Goal: Task Accomplishment & Management: Complete application form

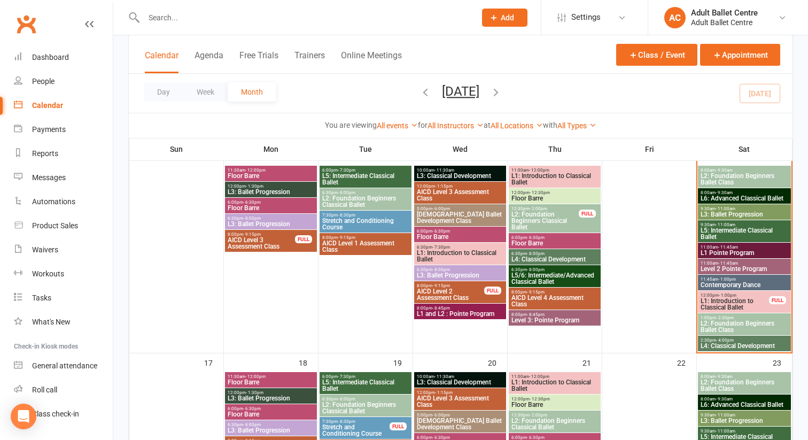
scroll to position [490, 0]
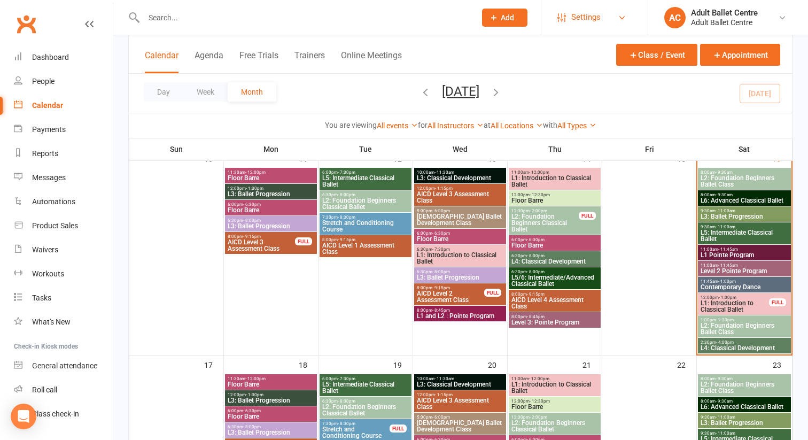
click at [575, 18] on span "Settings" at bounding box center [585, 17] width 29 height 24
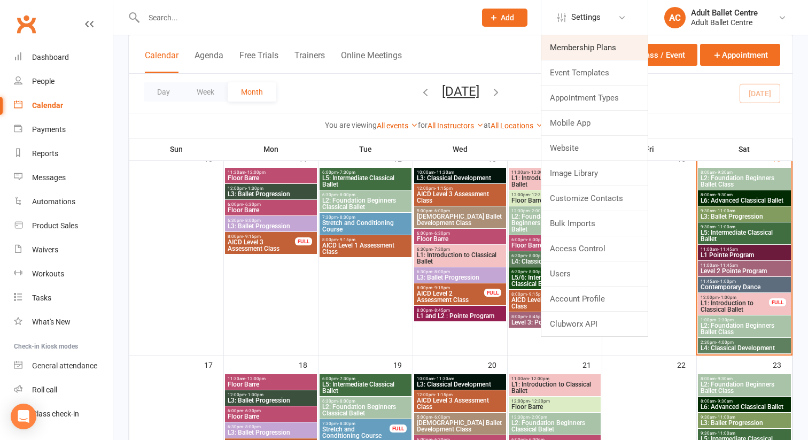
click at [572, 47] on link "Membership Plans" at bounding box center [594, 47] width 106 height 25
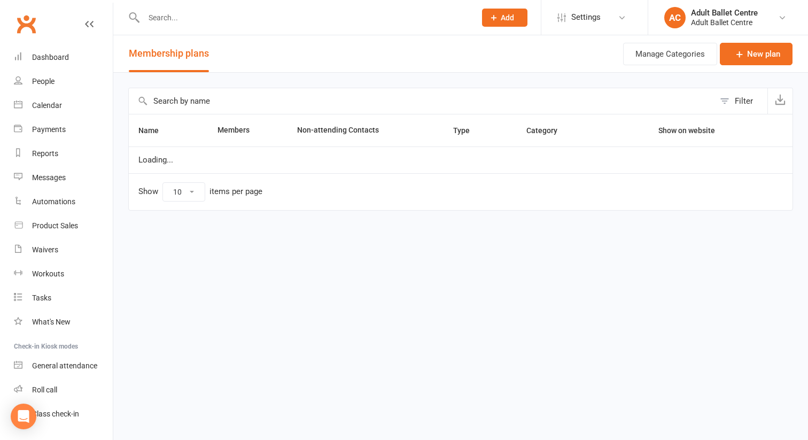
select select "50"
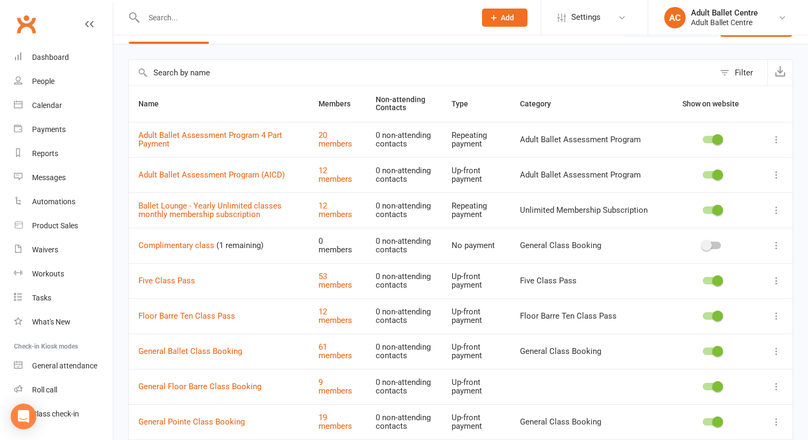
scroll to position [30, 0]
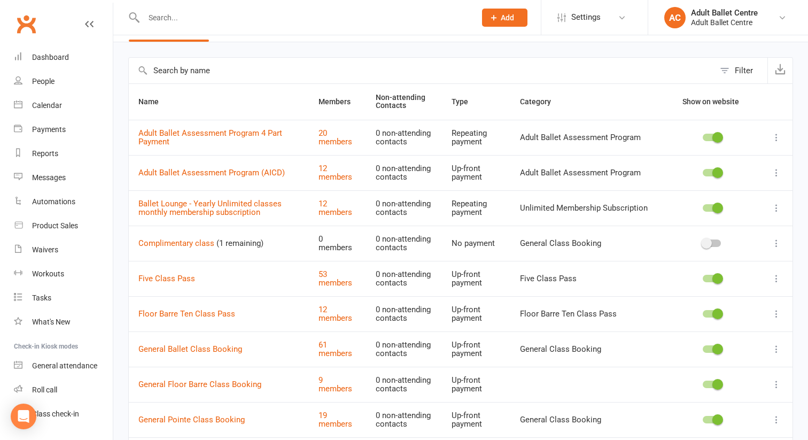
click at [777, 242] on icon at bounding box center [776, 243] width 11 height 11
click at [691, 307] on link "Delete" at bounding box center [730, 306] width 106 height 21
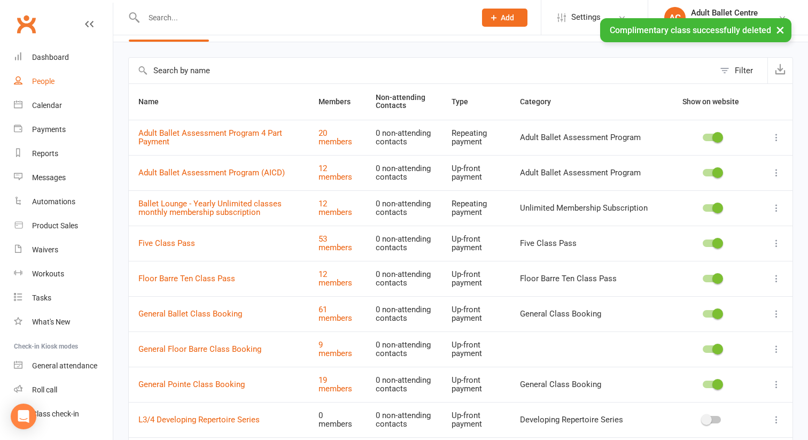
click at [43, 81] on div "People" at bounding box center [43, 81] width 22 height 9
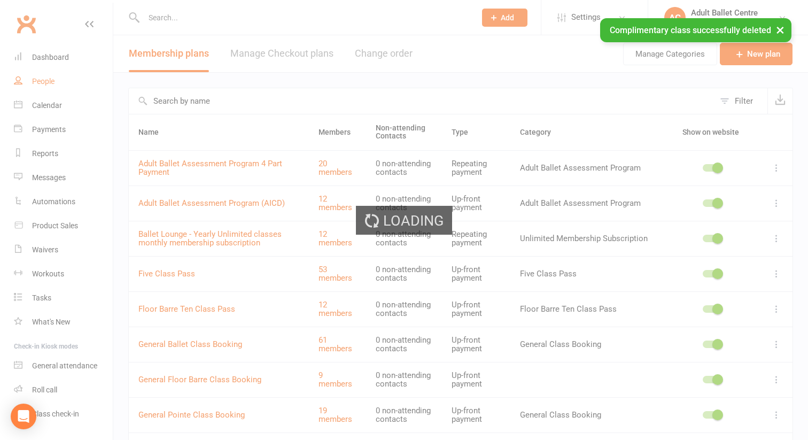
select select "100"
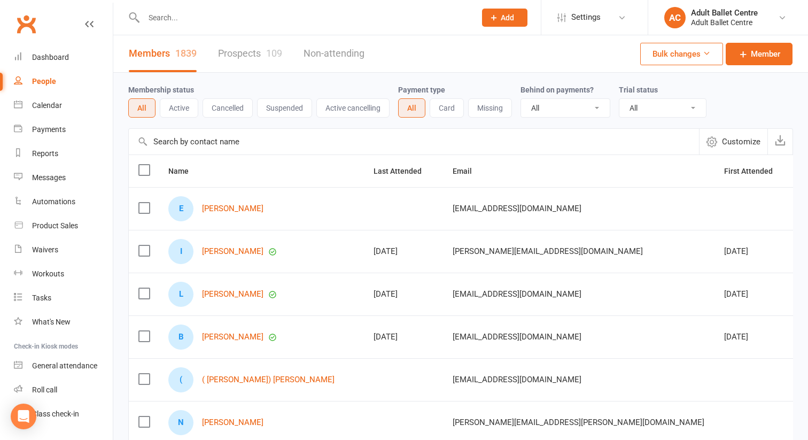
click at [148, 19] on input "text" at bounding box center [305, 17] width 328 height 15
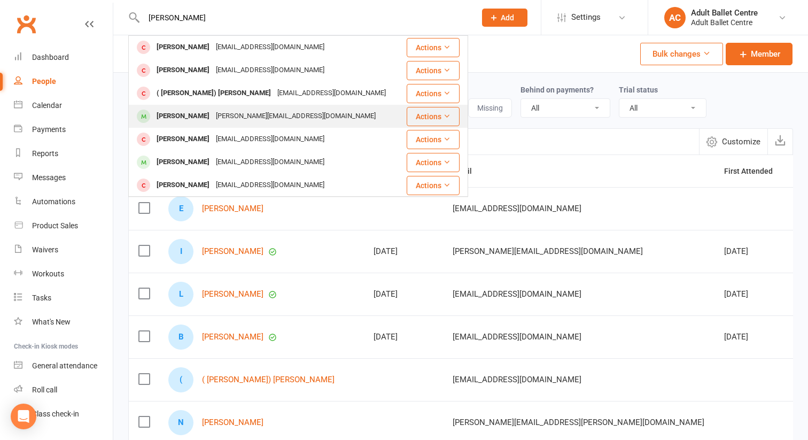
type input "[PERSON_NAME]"
click at [177, 114] on div "[PERSON_NAME]" at bounding box center [182, 115] width 59 height 15
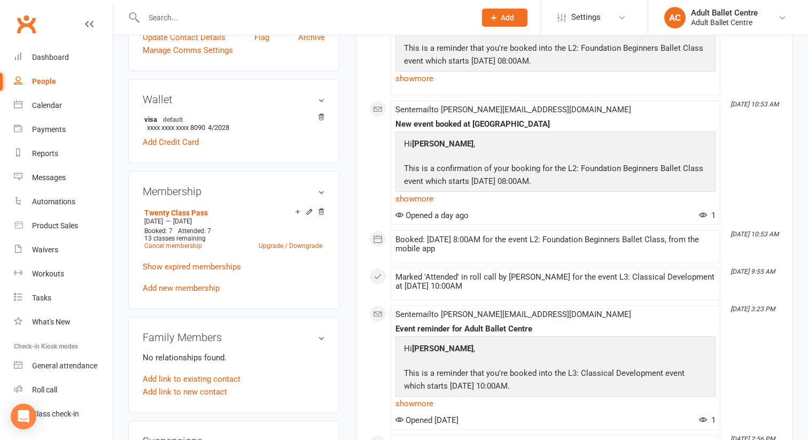
scroll to position [289, 0]
click at [180, 282] on link "Add new membership" at bounding box center [181, 287] width 77 height 10
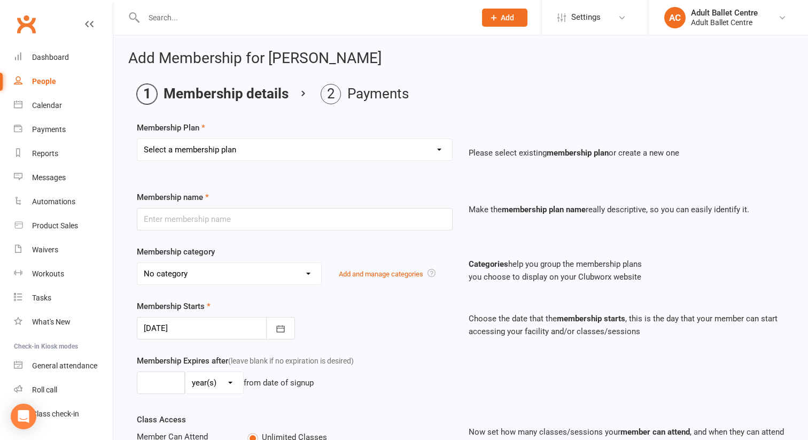
click at [255, 152] on select "Select a membership plan Create new Membership Plan Ballet Lounge - Yearly Unli…" at bounding box center [294, 149] width 315 height 21
select select "7"
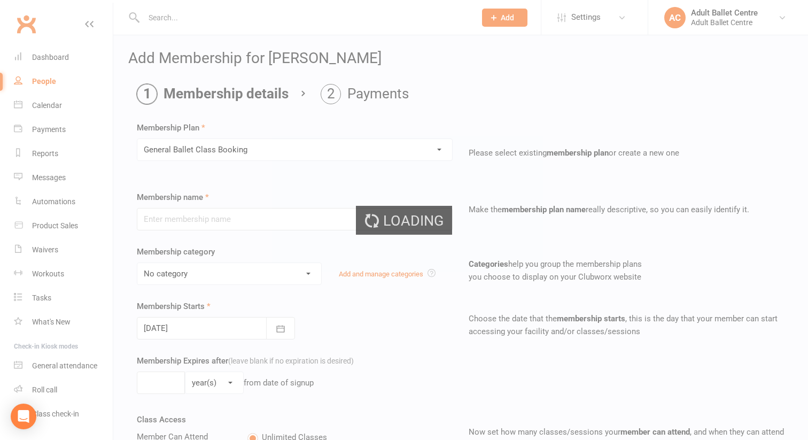
type input "General Ballet Class Booking"
select select "4"
type input "1"
select select "2"
type input "1"
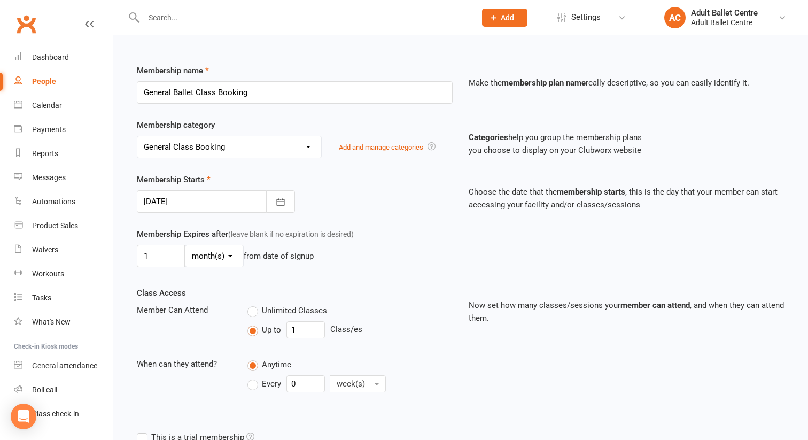
scroll to position [128, 0]
click at [166, 266] on input "1" at bounding box center [161, 255] width 48 height 22
type input "2"
click at [207, 266] on select "day(s) week(s) month(s) year(s)" at bounding box center [214, 254] width 58 height 21
select select "1"
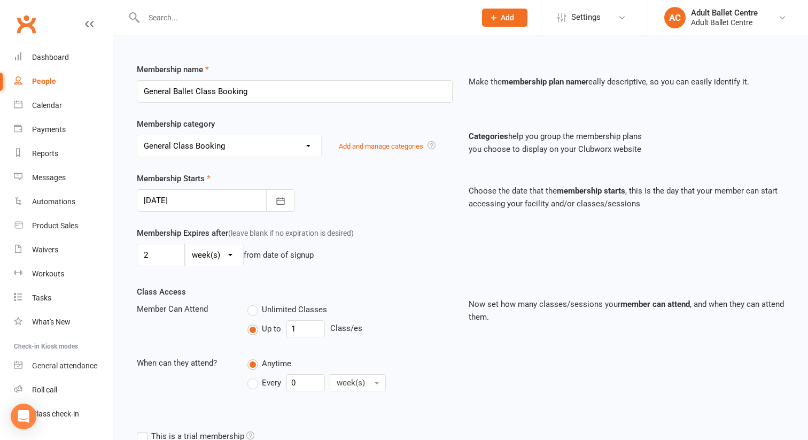
click at [210, 266] on select "day(s) week(s) month(s) year(s)" at bounding box center [214, 254] width 58 height 21
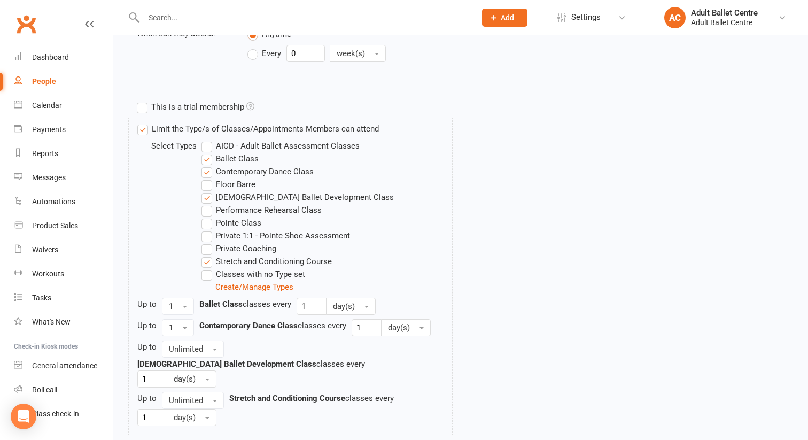
scroll to position [573, 0]
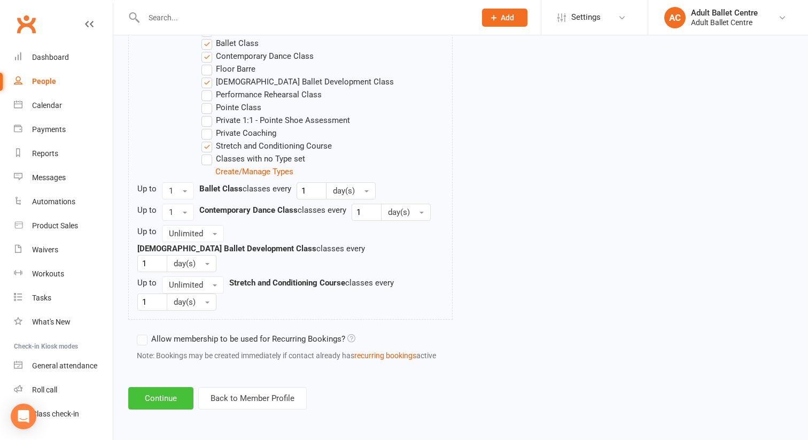
click at [169, 397] on button "Continue" at bounding box center [160, 398] width 65 height 22
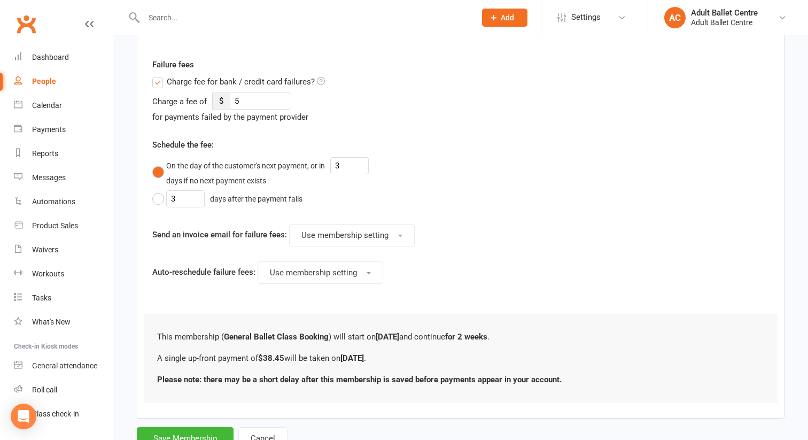
scroll to position [395, 0]
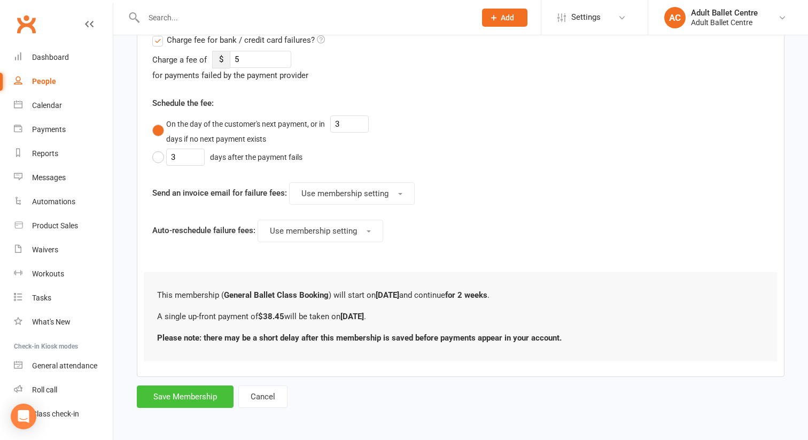
click at [177, 398] on button "Save Membership" at bounding box center [185, 396] width 97 height 22
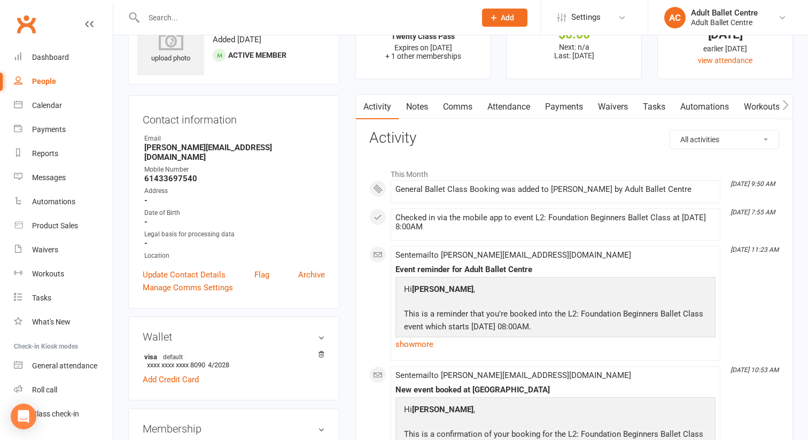
scroll to position [47, 0]
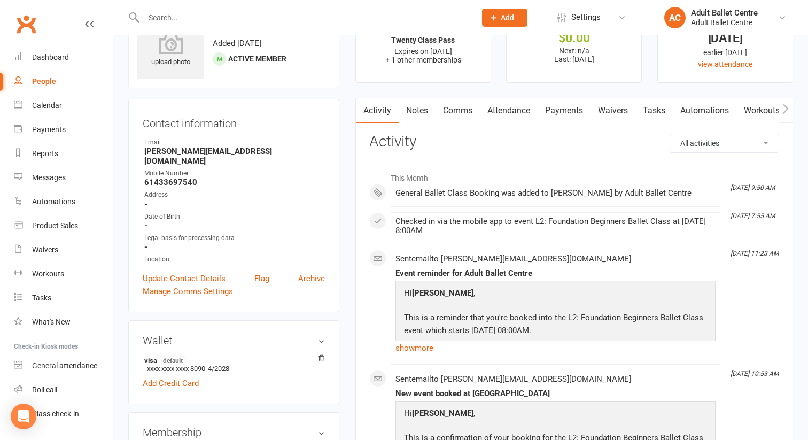
click at [161, 12] on input "text" at bounding box center [305, 17] width 328 height 15
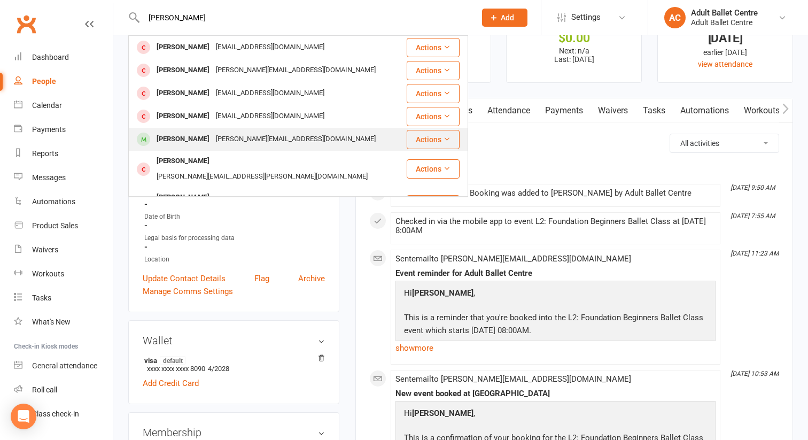
type input "[PERSON_NAME]"
click at [189, 139] on div "[PERSON_NAME]" at bounding box center [182, 138] width 59 height 15
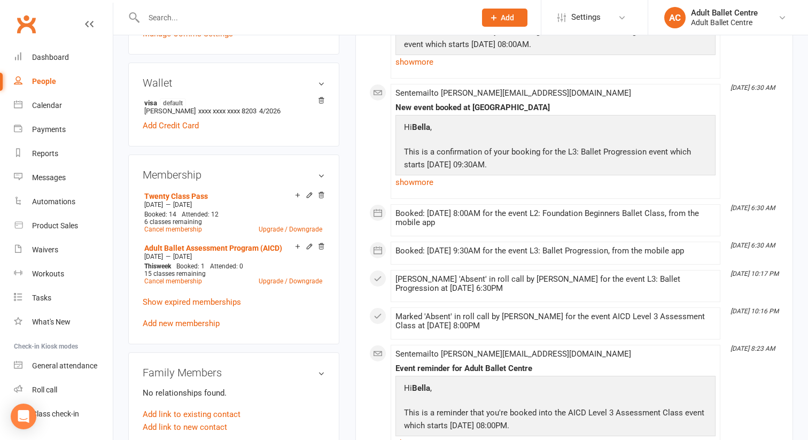
scroll to position [319, 0]
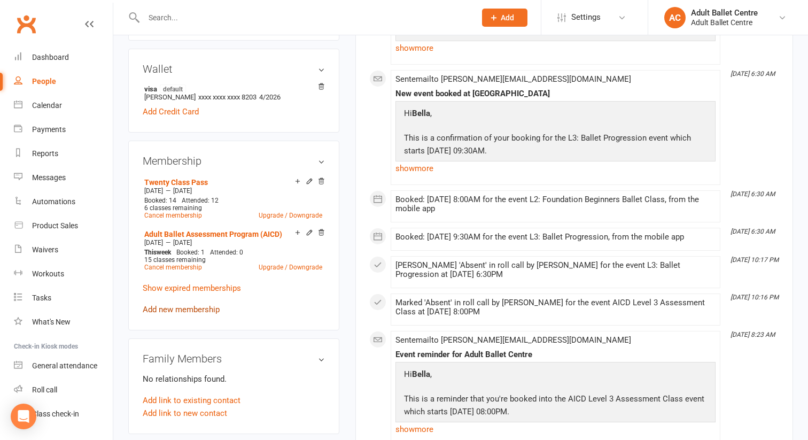
click at [165, 305] on link "Add new membership" at bounding box center [181, 310] width 77 height 10
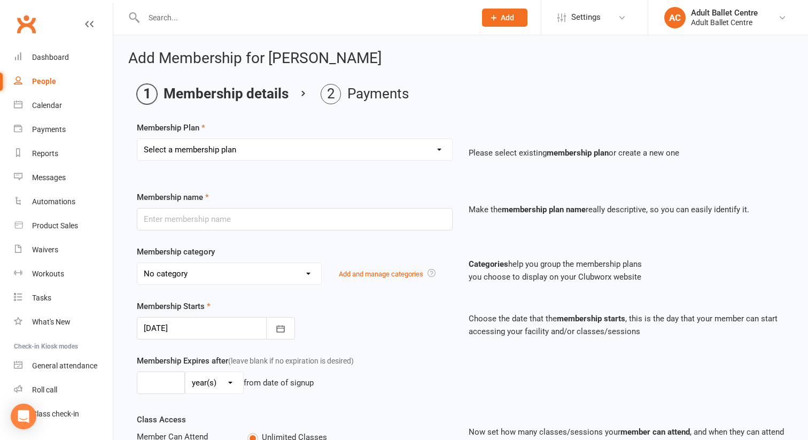
click at [226, 150] on select "Select a membership plan Create new Membership Plan Ballet Lounge - Yearly Unli…" at bounding box center [294, 149] width 315 height 21
select select "7"
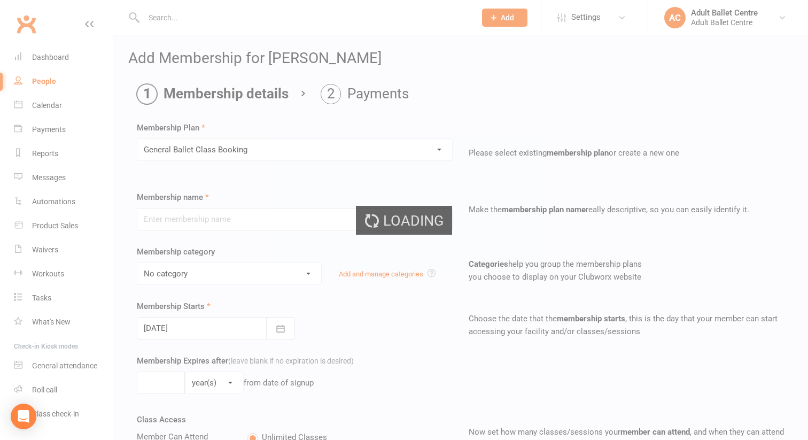
type input "General Ballet Class Booking"
select select "4"
type input "1"
select select "2"
type input "1"
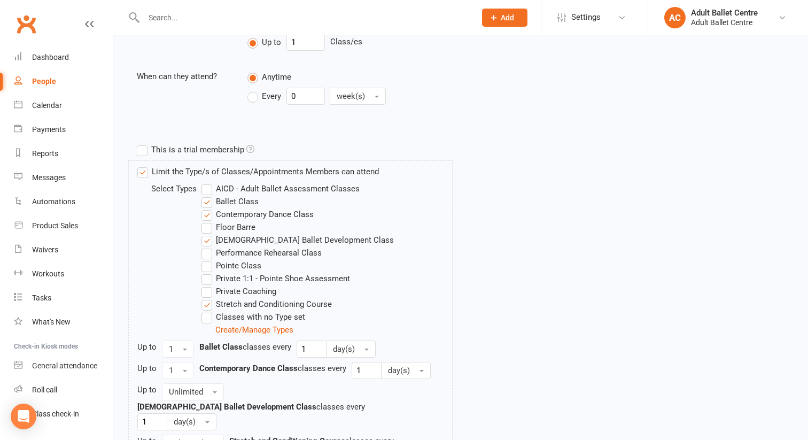
scroll to position [413, 0]
click at [208, 312] on label "Stretch and Conditioning Course" at bounding box center [266, 305] width 130 height 13
click at [208, 299] on input "Stretch and Conditioning Course" at bounding box center [204, 299] width 7 height 0
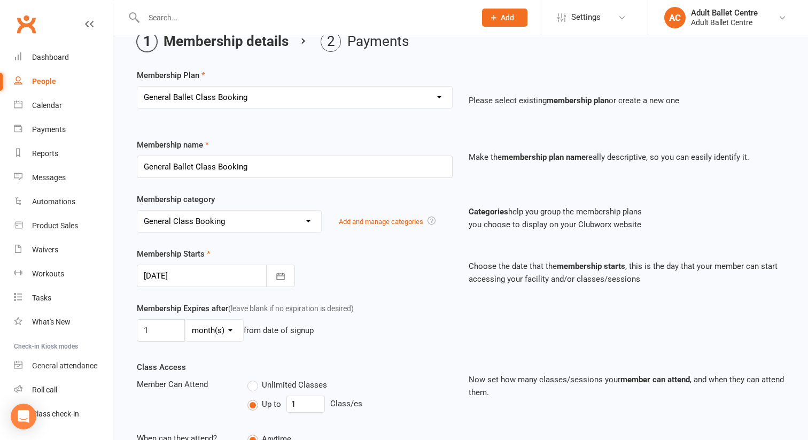
scroll to position [53, 0]
click at [167, 340] on input "1" at bounding box center [161, 329] width 48 height 22
type input "2"
click at [201, 340] on select "day(s) week(s) month(s) year(s)" at bounding box center [214, 329] width 58 height 21
select select "1"
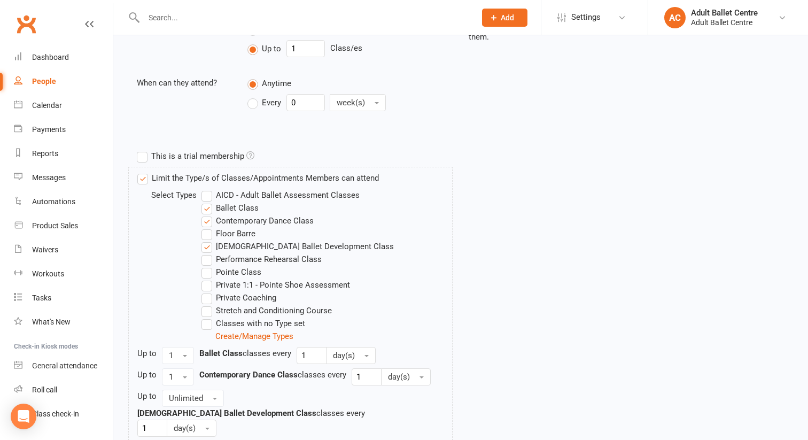
scroll to position [534, 0]
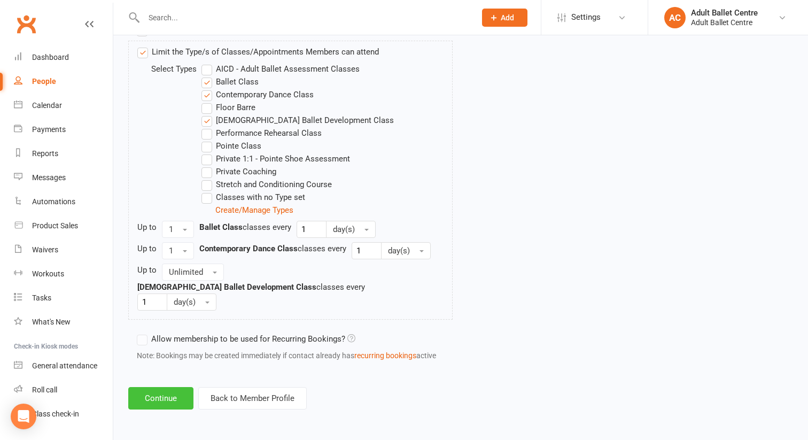
click at [164, 398] on button "Continue" at bounding box center [160, 398] width 65 height 22
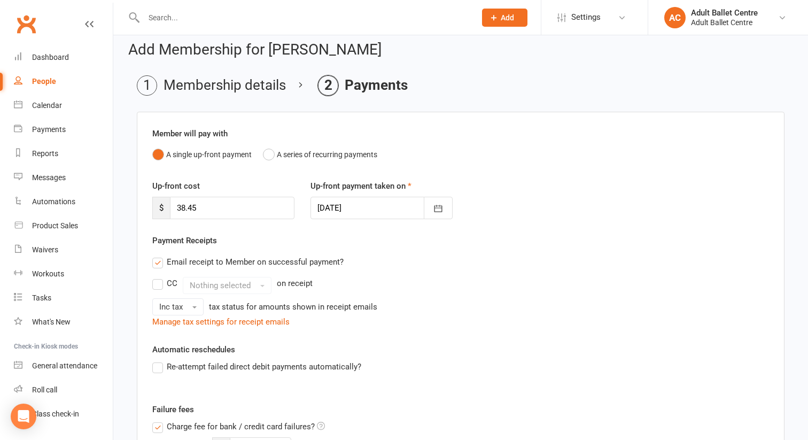
scroll to position [4, 0]
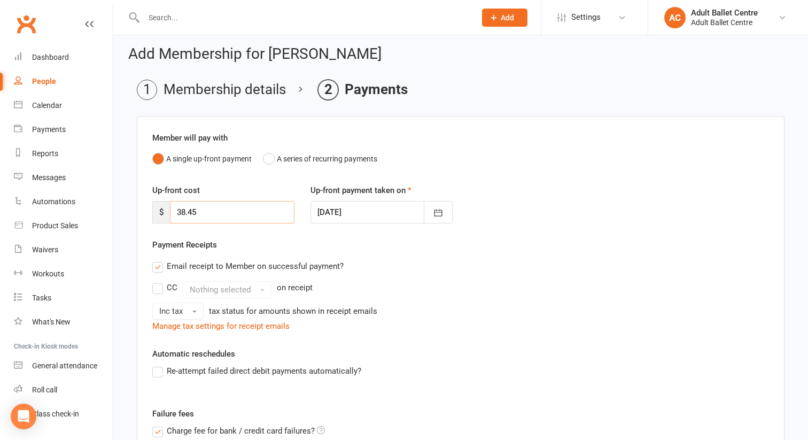
drag, startPoint x: 201, startPoint y: 211, endPoint x: 157, endPoint y: 204, distance: 45.4
click at [157, 204] on div "$ 38.45" at bounding box center [223, 212] width 142 height 22
click at [215, 214] on input "38.45" at bounding box center [232, 212] width 125 height 22
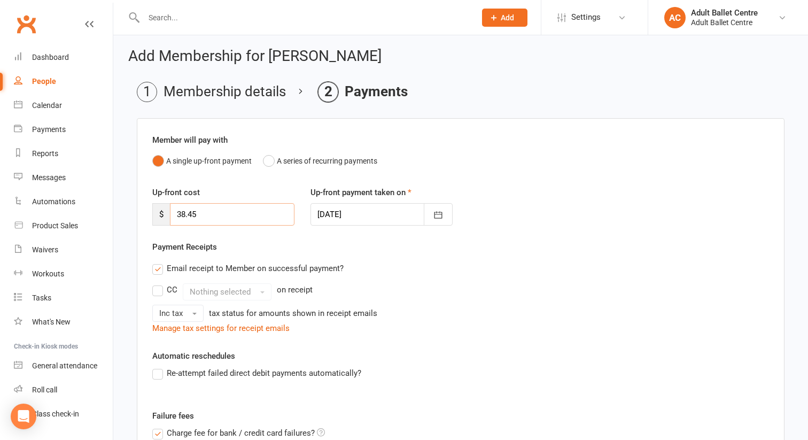
scroll to position [0, 0]
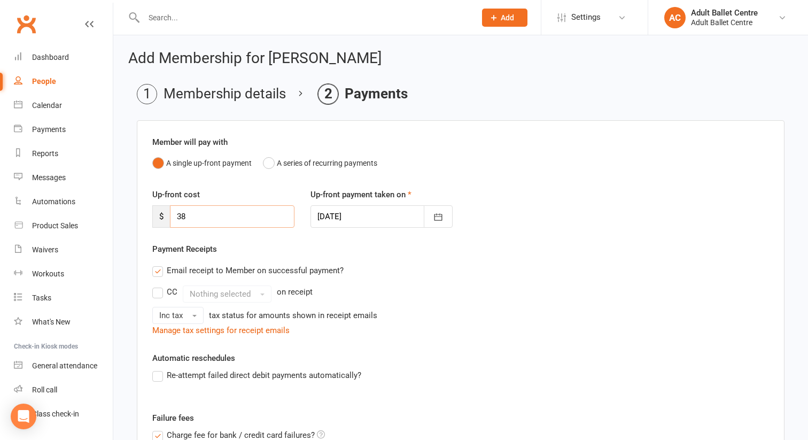
type input "3"
type input "0"
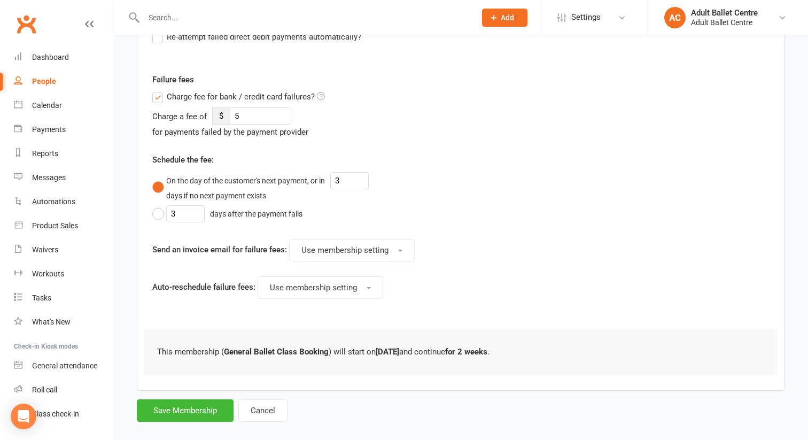
scroll to position [352, 0]
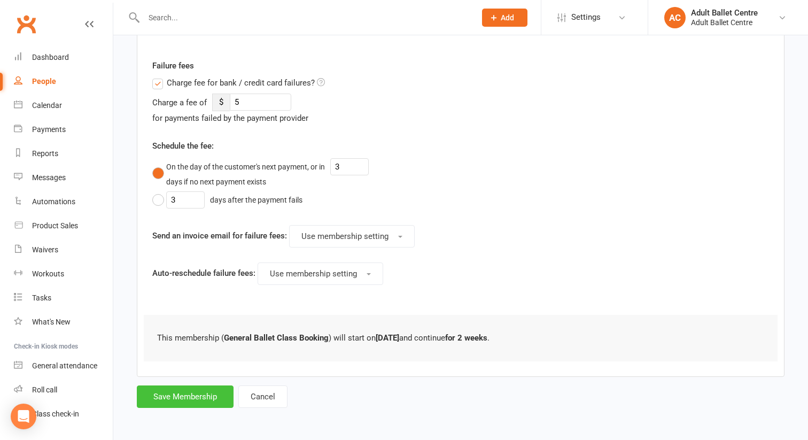
click at [173, 397] on button "Save Membership" at bounding box center [185, 396] width 97 height 22
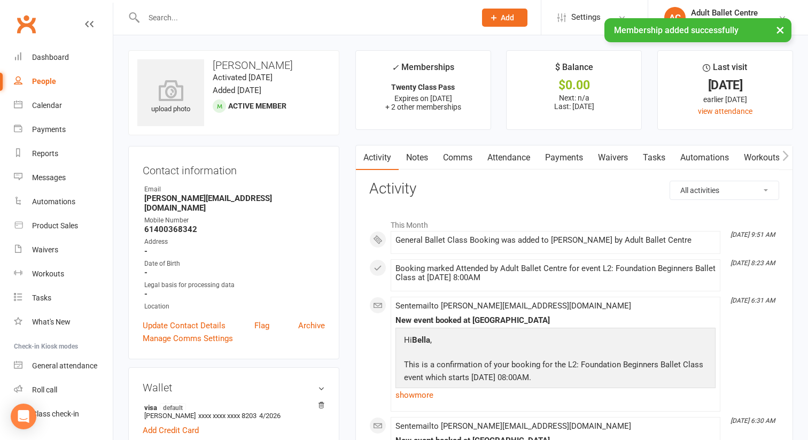
click at [160, 17] on input "text" at bounding box center [305, 17] width 328 height 15
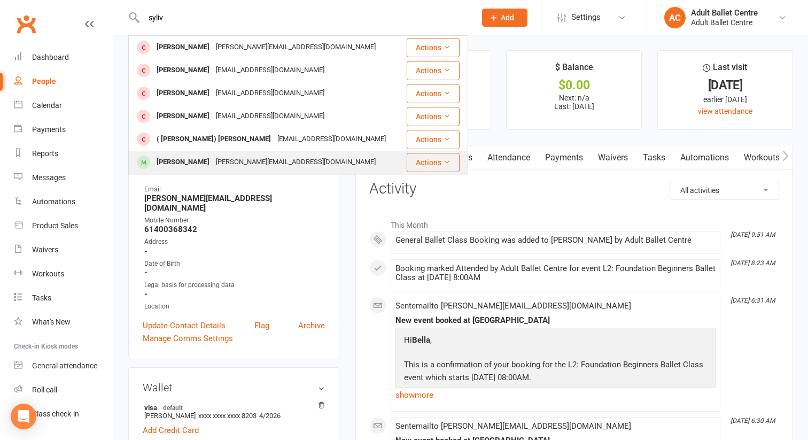
type input "syliv"
click at [170, 158] on div "[PERSON_NAME]" at bounding box center [182, 161] width 59 height 15
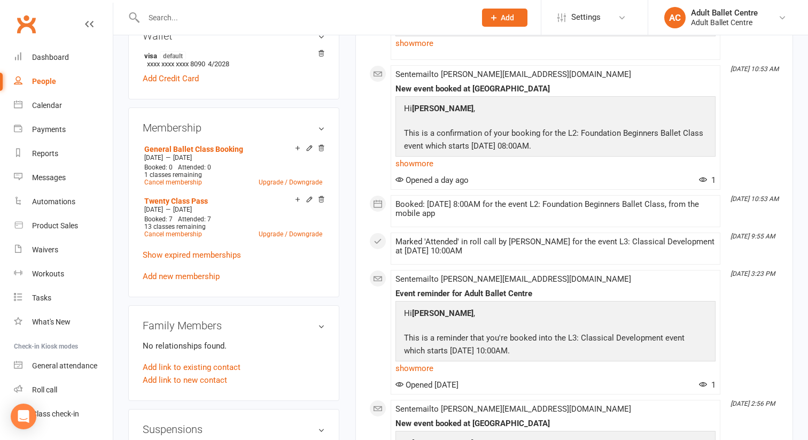
scroll to position [353, 0]
click at [309, 144] on icon at bounding box center [309, 146] width 5 height 5
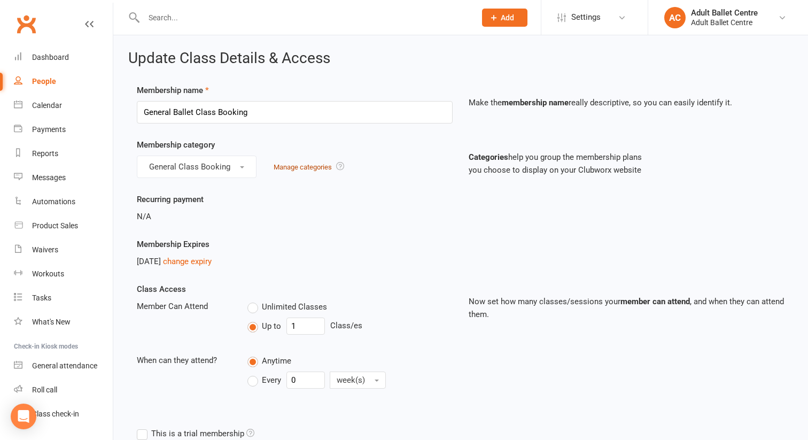
click at [309, 166] on link "Manage categories" at bounding box center [303, 167] width 58 height 8
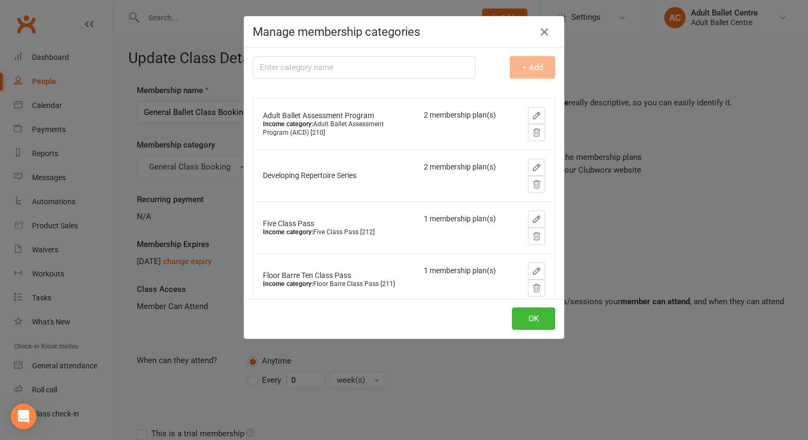
click at [195, 266] on div "Manage membership categories Membership category name + Add Adult Ballet Assess…" at bounding box center [404, 220] width 808 height 440
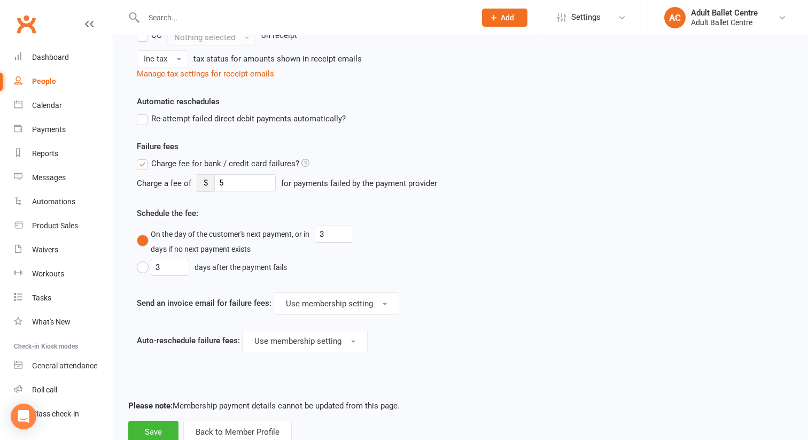
scroll to position [847, 0]
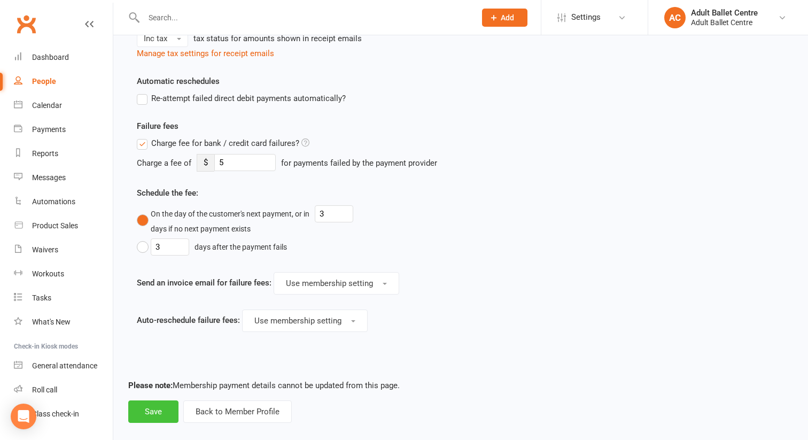
click at [159, 400] on button "Save" at bounding box center [153, 411] width 50 height 22
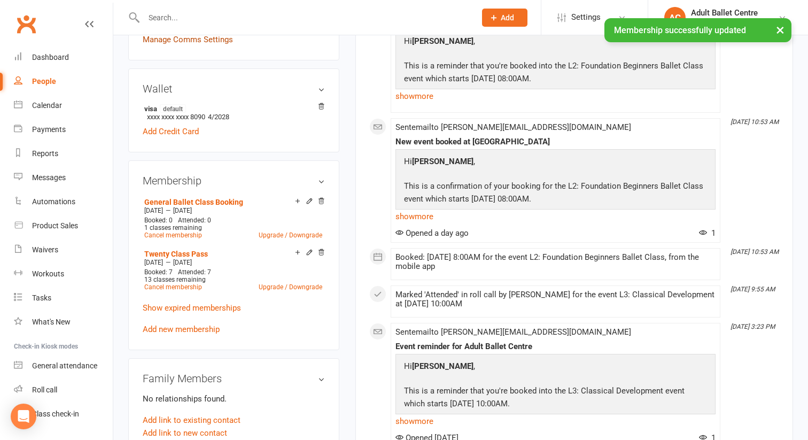
scroll to position [300, 0]
click at [321, 196] on icon at bounding box center [320, 199] width 7 height 7
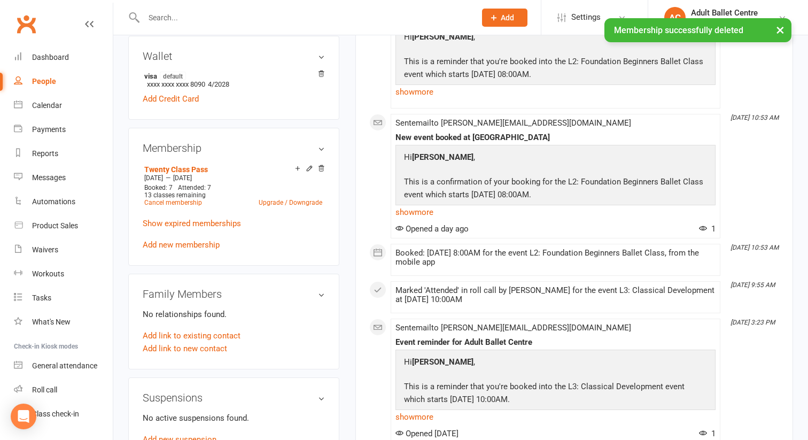
scroll to position [347, 0]
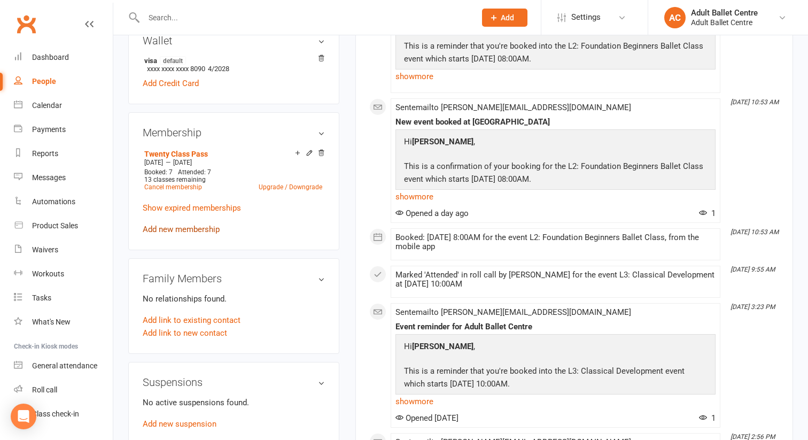
click at [205, 224] on link "Add new membership" at bounding box center [181, 229] width 77 height 10
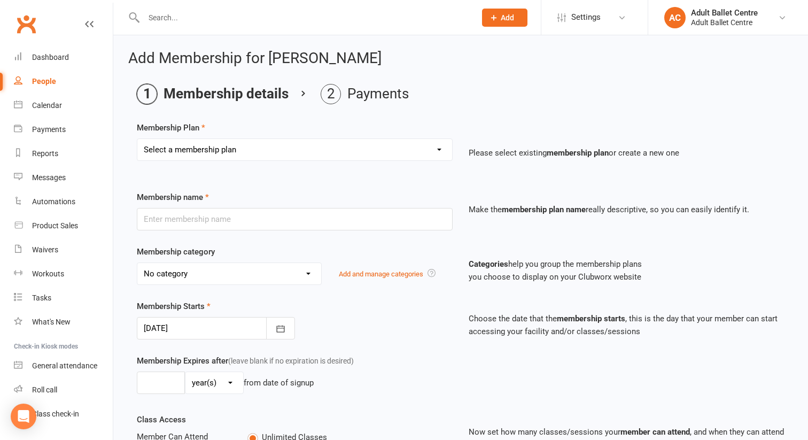
click at [229, 143] on select "Select a membership plan Create new Membership Plan Ballet Lounge - Yearly Unli…" at bounding box center [294, 149] width 315 height 21
select select "7"
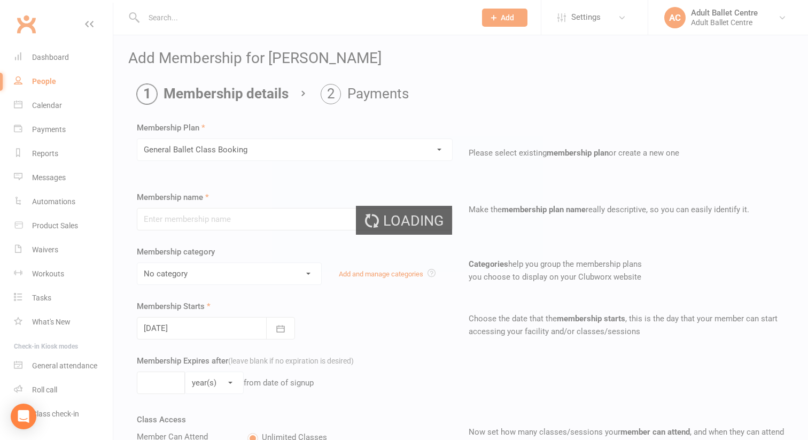
type input "General Ballet Class Booking"
select select "4"
type input "1"
select select "2"
type input "1"
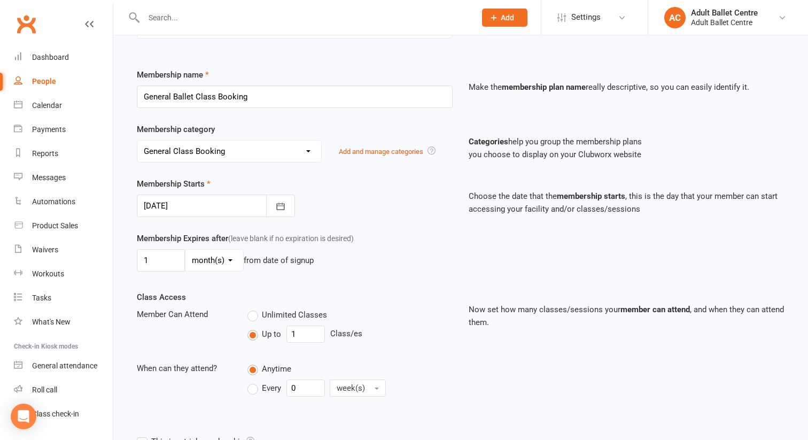
scroll to position [123, 0]
click at [169, 270] on input "1" at bounding box center [161, 259] width 48 height 22
type input "2"
click at [207, 270] on select "day(s) week(s) month(s) year(s)" at bounding box center [214, 259] width 58 height 21
select select "1"
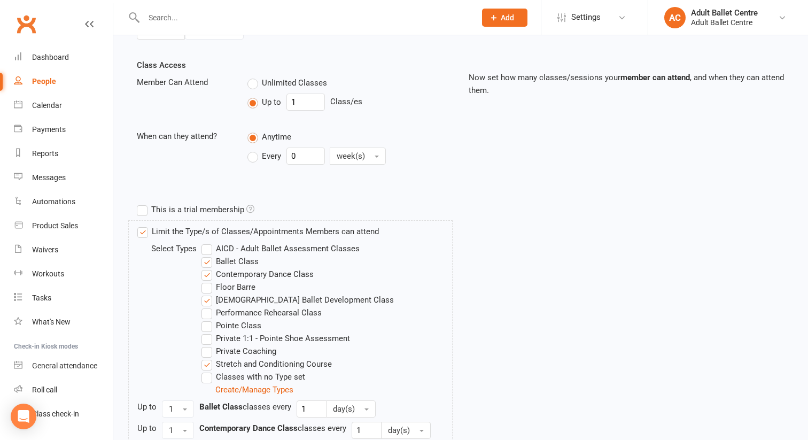
scroll to position [360, 0]
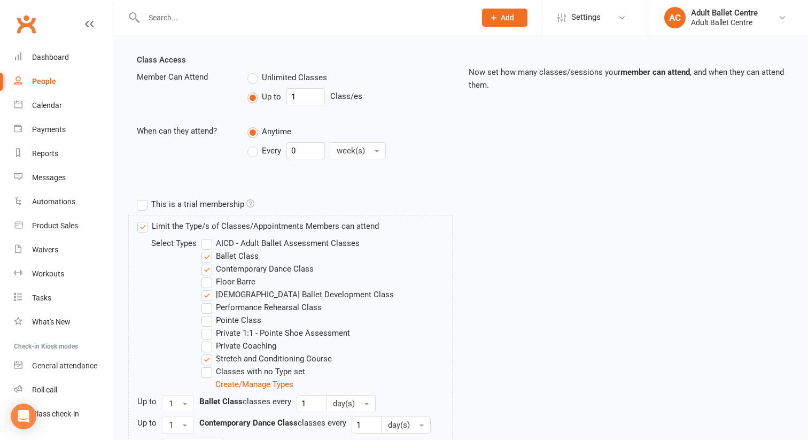
click at [205, 365] on label "Stretch and Conditioning Course" at bounding box center [266, 358] width 130 height 13
click at [205, 352] on input "Stretch and Conditioning Course" at bounding box center [204, 352] width 7 height 0
click at [207, 301] on label "[DEMOGRAPHIC_DATA] Ballet Development Class" at bounding box center [297, 294] width 192 height 13
click at [207, 288] on input "[DEMOGRAPHIC_DATA] Ballet Development Class" at bounding box center [204, 288] width 7 height 0
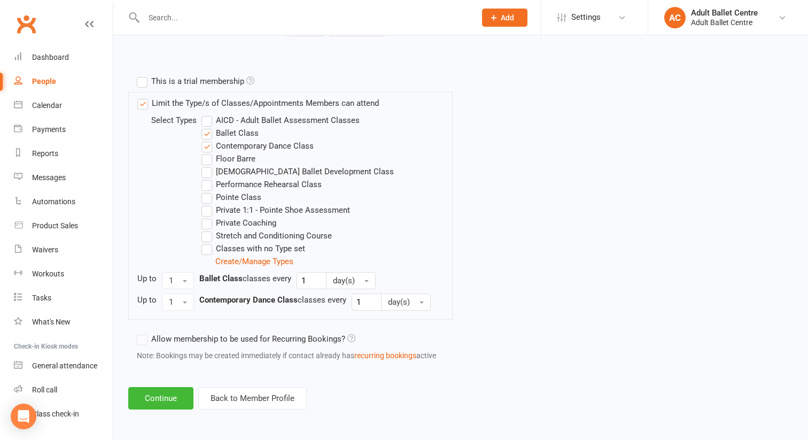
scroll to position [496, 0]
click at [161, 401] on button "Continue" at bounding box center [160, 398] width 65 height 22
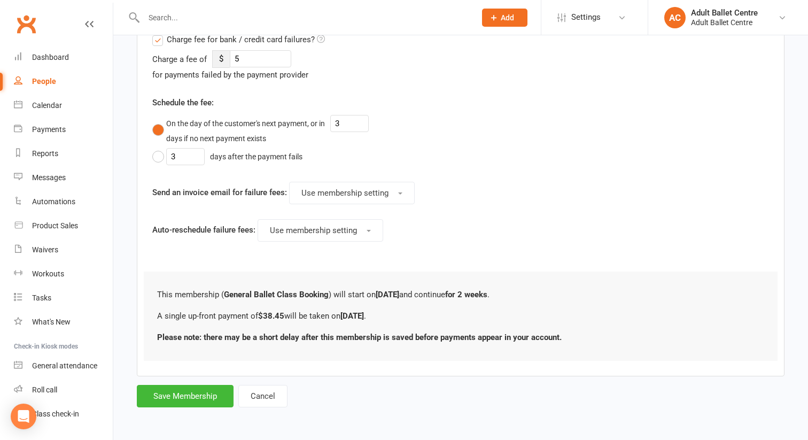
scroll to position [0, 0]
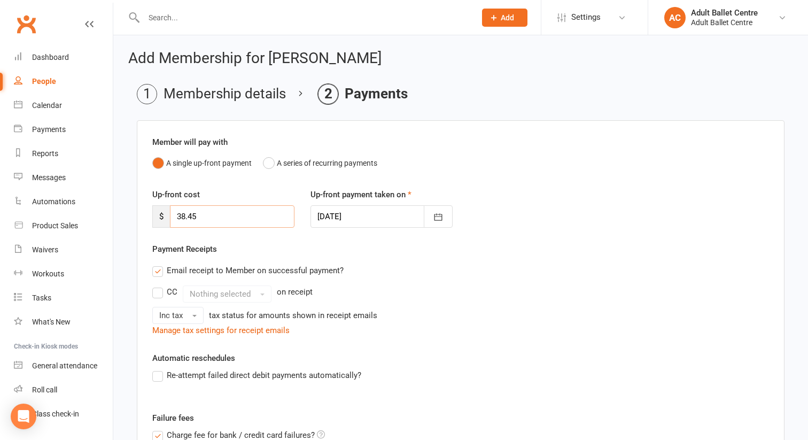
drag, startPoint x: 202, startPoint y: 222, endPoint x: 154, endPoint y: 208, distance: 49.4
click at [154, 209] on div "$ 38.45" at bounding box center [223, 216] width 142 height 22
type input "0"
click at [360, 269] on div "Email receipt to Member on successful payment?" at bounding box center [456, 270] width 625 height 21
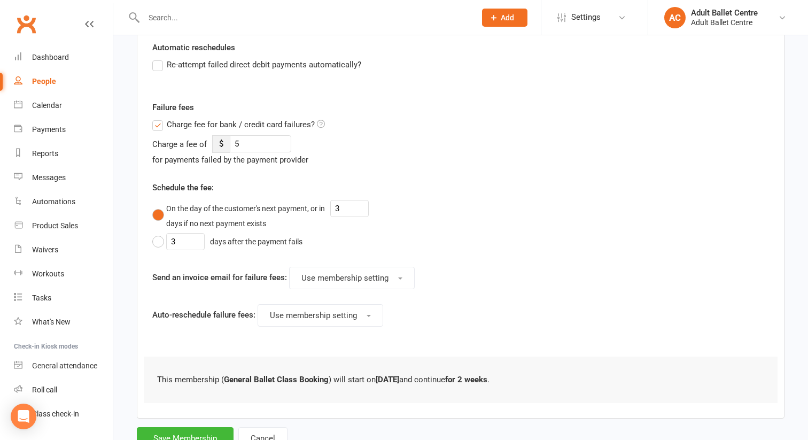
scroll to position [352, 0]
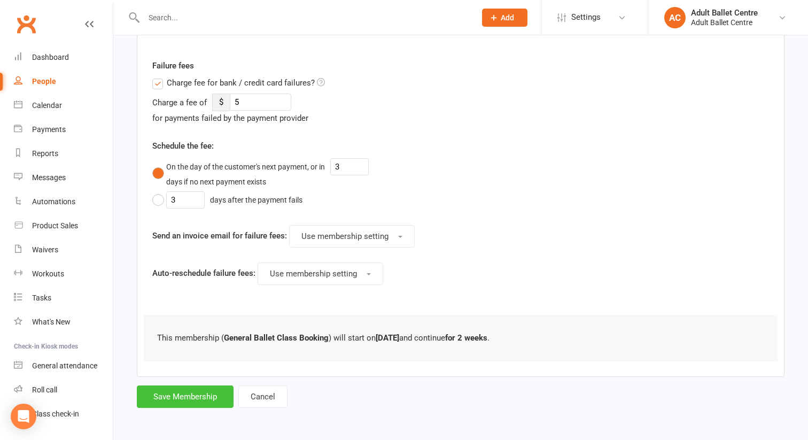
click at [193, 400] on button "Save Membership" at bounding box center [185, 396] width 97 height 22
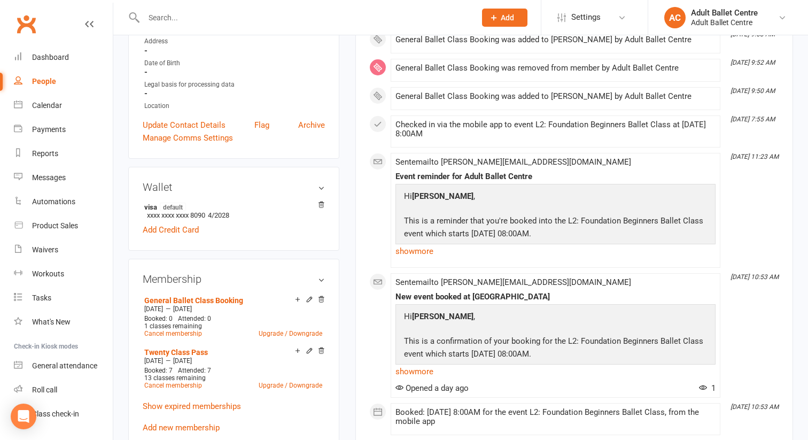
scroll to position [238, 0]
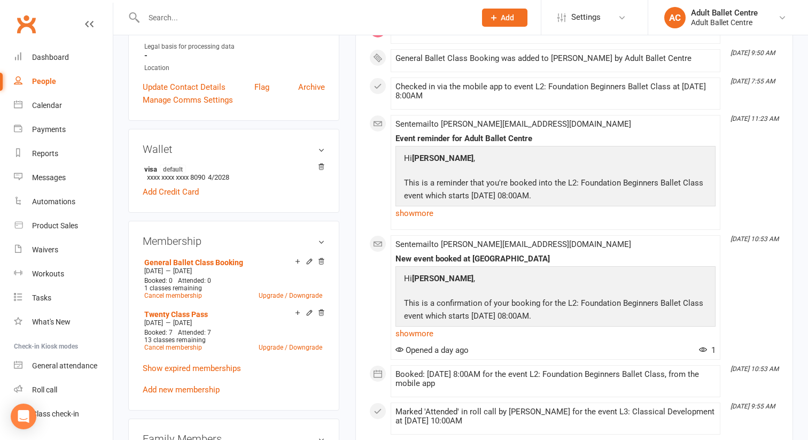
click at [42, 82] on div "People" at bounding box center [44, 81] width 24 height 9
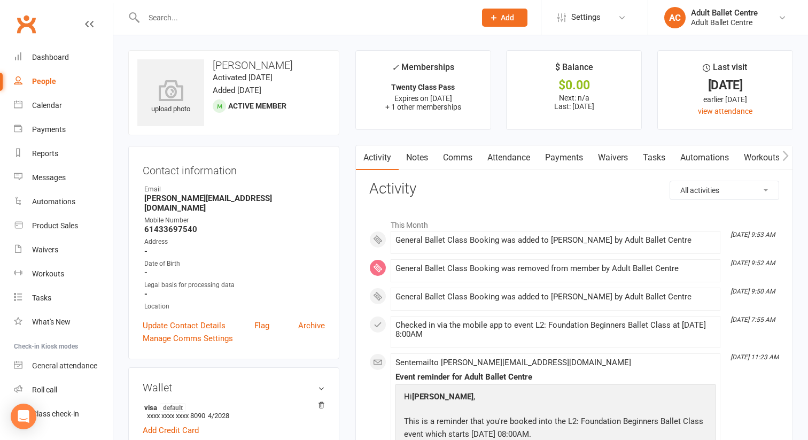
select select "100"
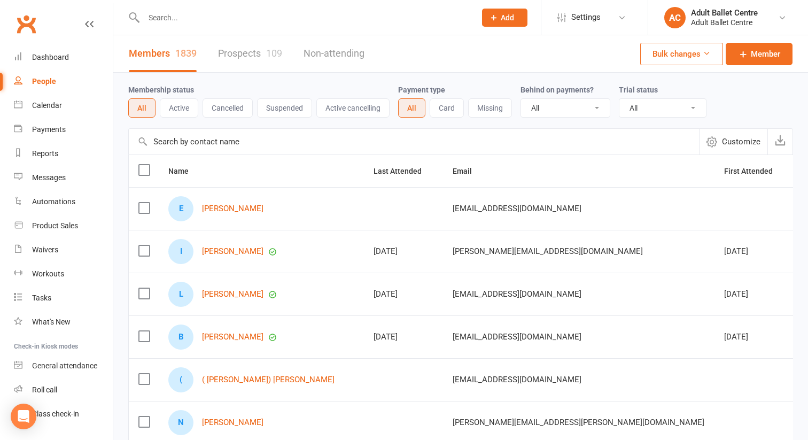
click at [157, 19] on input "text" at bounding box center [305, 17] width 328 height 15
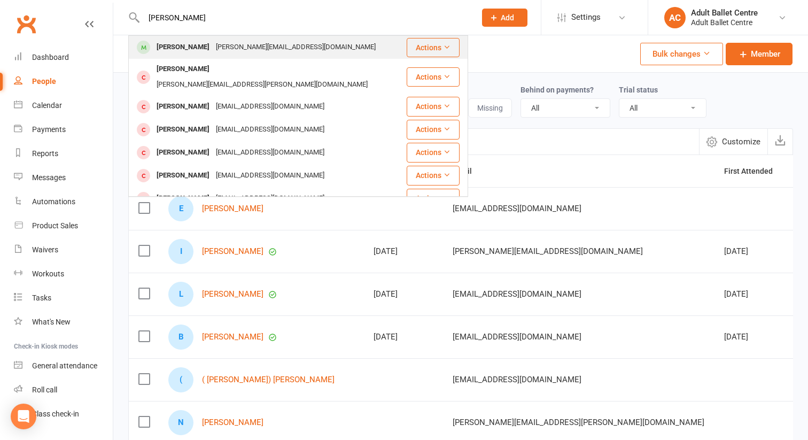
type input "[PERSON_NAME]"
click at [165, 48] on div "[PERSON_NAME]" at bounding box center [182, 47] width 59 height 15
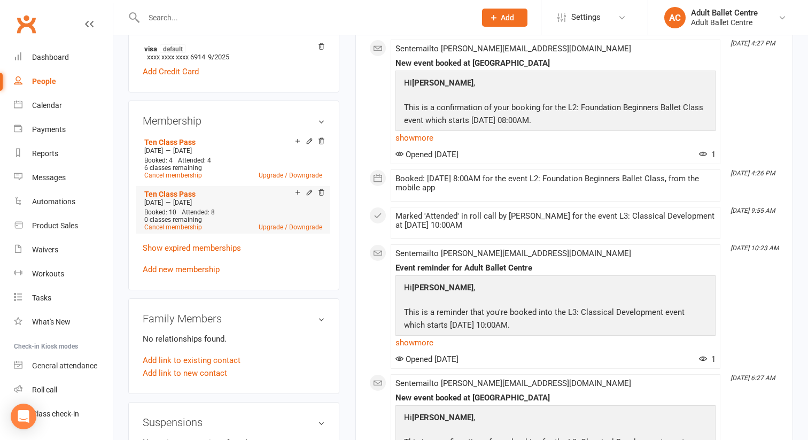
scroll to position [360, 0]
click at [164, 263] on link "Add new membership" at bounding box center [181, 268] width 77 height 10
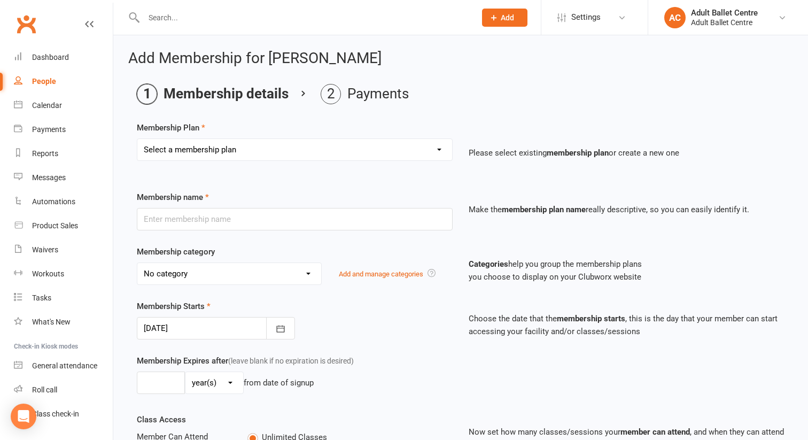
click at [222, 155] on select "Select a membership plan Create new Membership Plan Ballet Lounge - Yearly Unli…" at bounding box center [294, 149] width 315 height 21
select select "7"
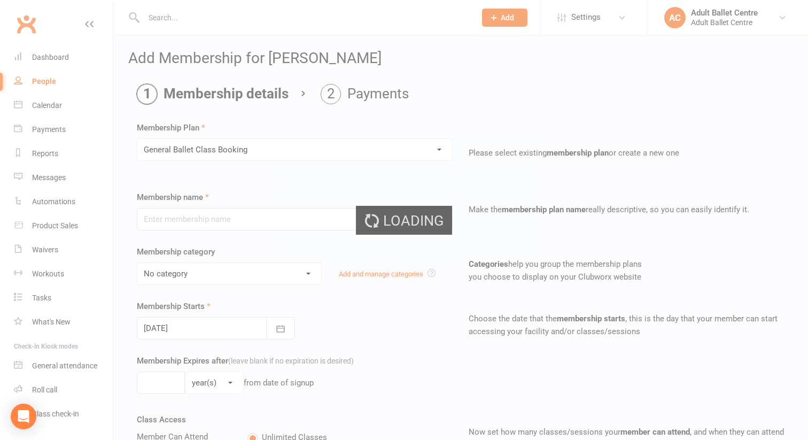
type input "General Ballet Class Booking"
select select "4"
type input "1"
select select "2"
type input "1"
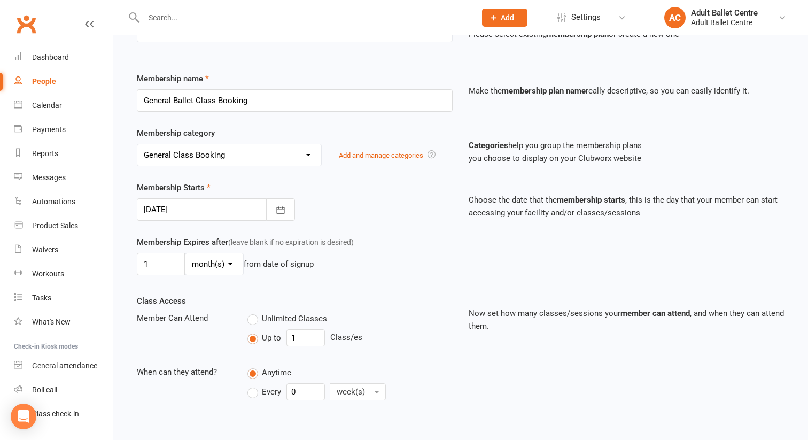
scroll to position [121, 0]
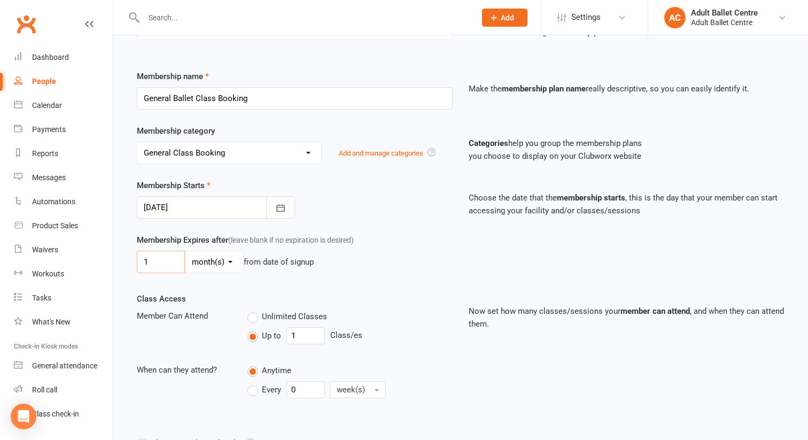
click at [162, 273] on input "1" at bounding box center [161, 262] width 48 height 22
type input "2"
click at [208, 273] on select "day(s) week(s) month(s) year(s)" at bounding box center [214, 261] width 58 height 21
select select "1"
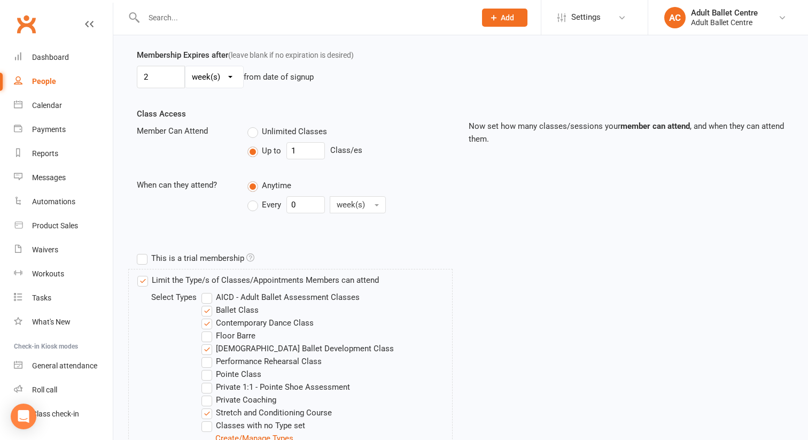
scroll to position [345, 0]
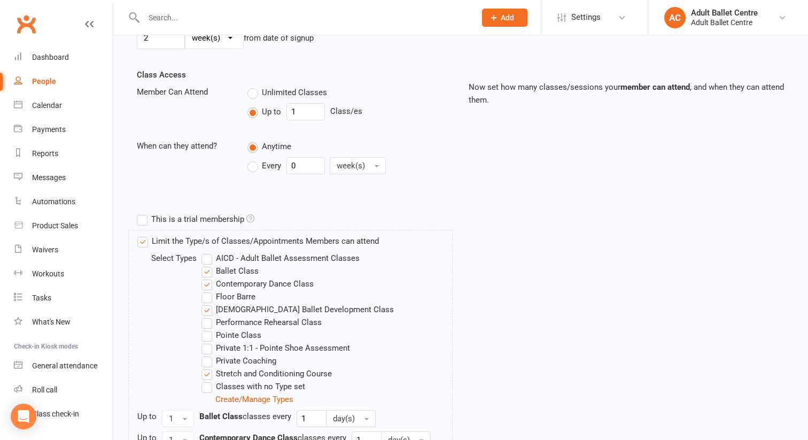
click at [207, 290] on label "Contemporary Dance Class" at bounding box center [257, 283] width 112 height 13
click at [207, 277] on input "Contemporary Dance Class" at bounding box center [204, 277] width 7 height 0
click at [207, 316] on label "[DEMOGRAPHIC_DATA] Ballet Development Class" at bounding box center [297, 309] width 192 height 13
click at [207, 303] on input "[DEMOGRAPHIC_DATA] Ballet Development Class" at bounding box center [204, 303] width 7 height 0
click at [207, 380] on label "Stretch and Conditioning Course" at bounding box center [266, 373] width 130 height 13
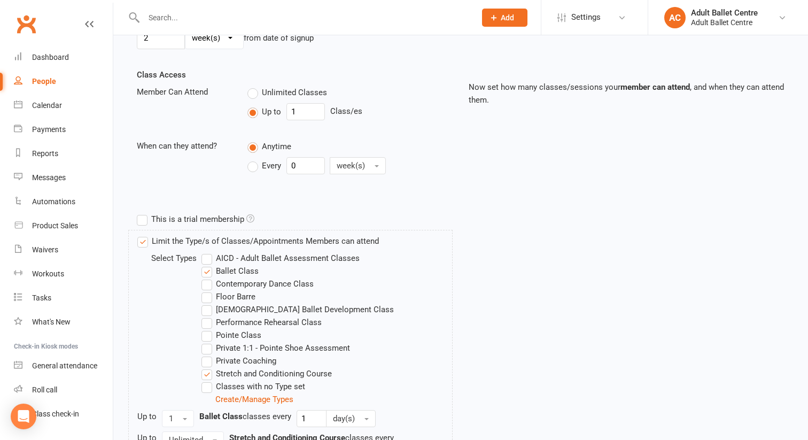
click at [207, 367] on input "Stretch and Conditioning Course" at bounding box center [204, 367] width 7 height 0
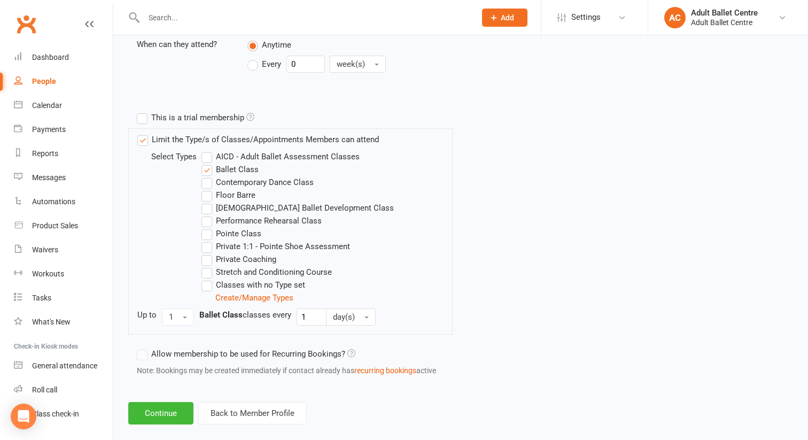
scroll to position [475, 0]
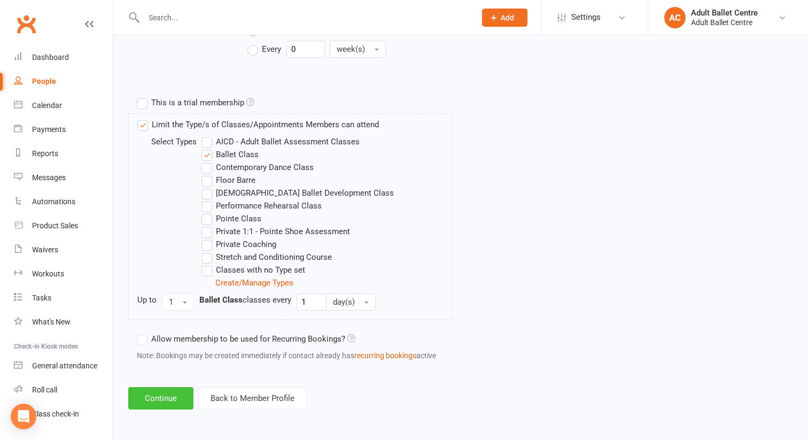
click at [166, 401] on button "Continue" at bounding box center [160, 398] width 65 height 22
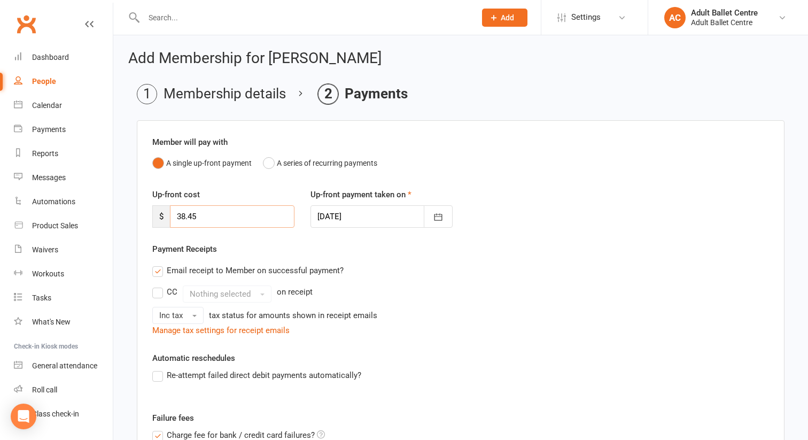
click at [204, 214] on input "38.45" at bounding box center [232, 216] width 125 height 22
type input "3"
type input "0"
click at [435, 239] on div "Up-front cost $ 0 Up-front payment taken on [DATE] [DATE] Sun Mon Tue Wed Thu F…" at bounding box center [460, 215] width 633 height 55
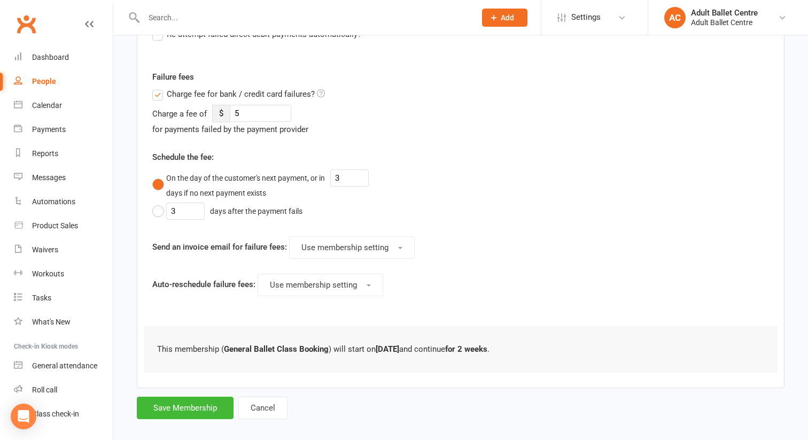
scroll to position [352, 0]
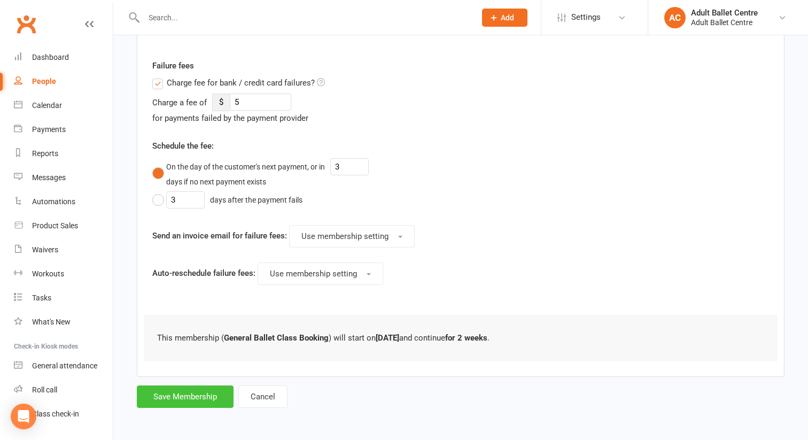
click at [167, 398] on button "Save Membership" at bounding box center [185, 396] width 97 height 22
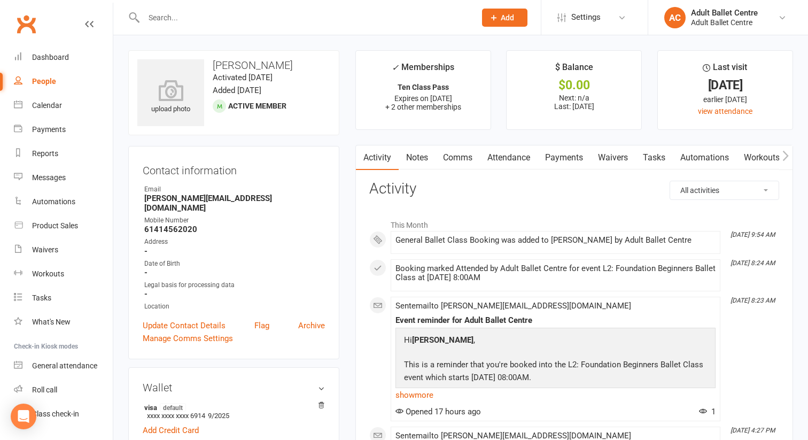
click at [150, 19] on input "text" at bounding box center [305, 17] width 328 height 15
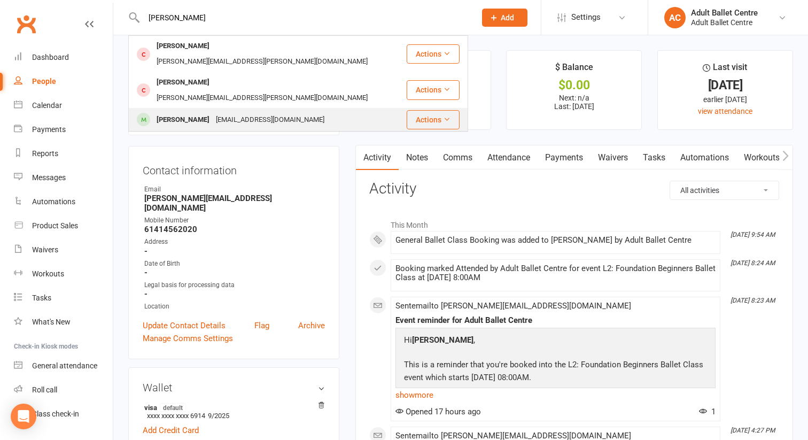
type input "[PERSON_NAME]"
click at [172, 112] on div "[PERSON_NAME]" at bounding box center [182, 119] width 59 height 15
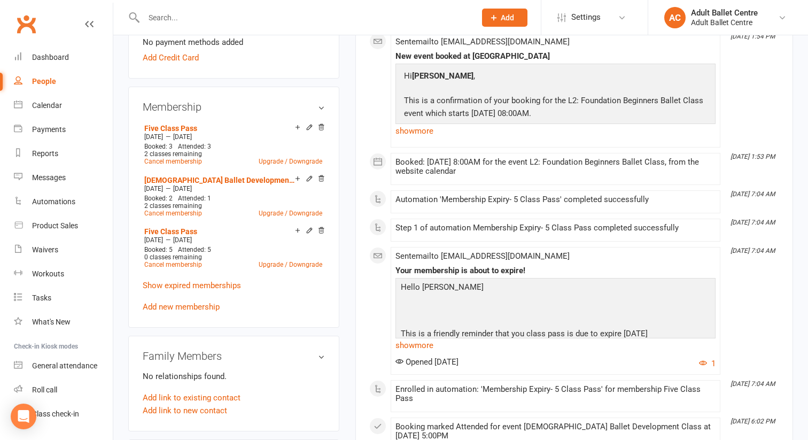
scroll to position [360, 0]
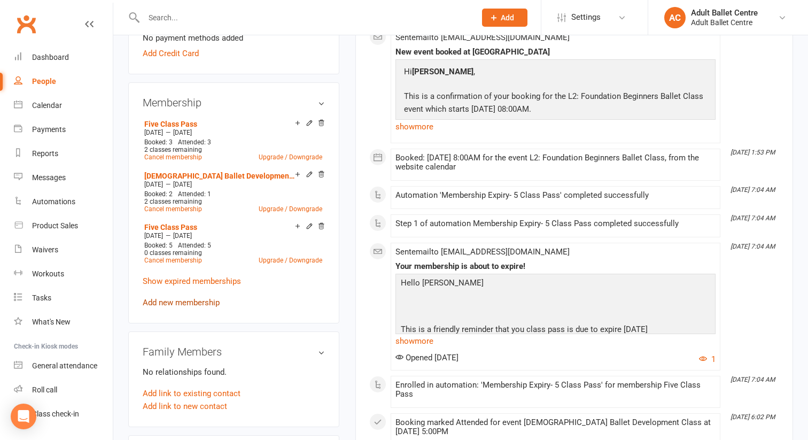
click at [167, 304] on link "Add new membership" at bounding box center [181, 303] width 77 height 10
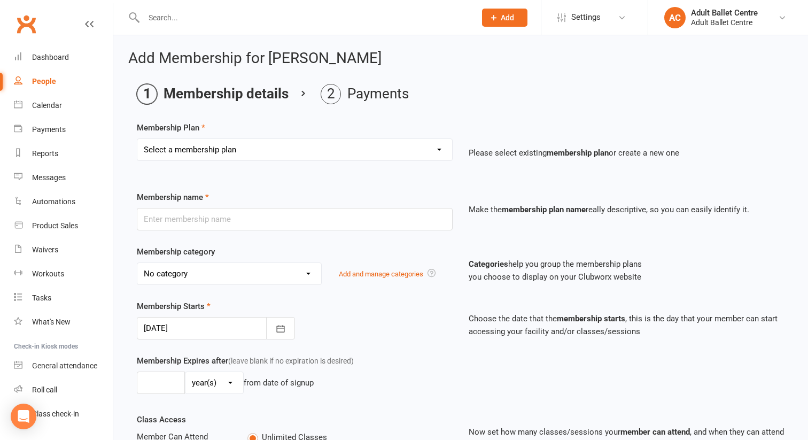
click at [198, 152] on select "Select a membership plan Create new Membership Plan Ballet Lounge - Yearly Unli…" at bounding box center [294, 149] width 315 height 21
select select "7"
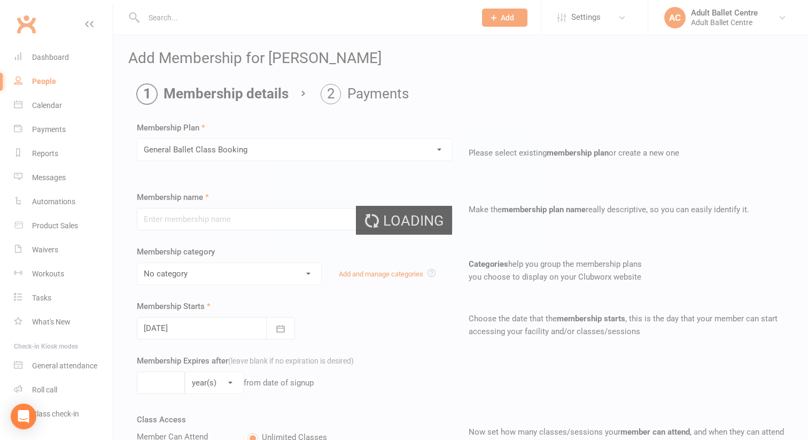
type input "General Ballet Class Booking"
select select "4"
type input "1"
select select "2"
type input "1"
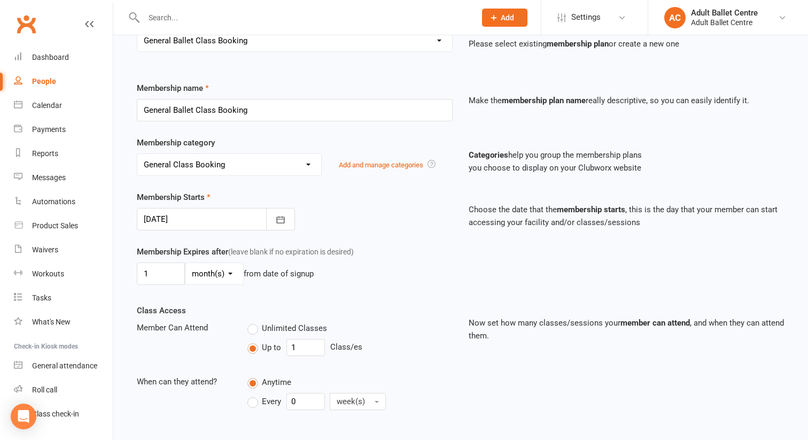
scroll to position [122, 0]
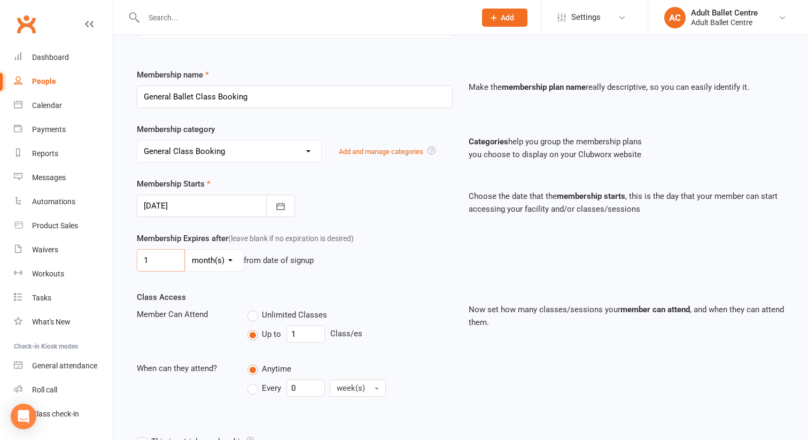
click at [156, 272] on input "1" at bounding box center [161, 260] width 48 height 22
type input "2"
click at [210, 271] on select "day(s) week(s) month(s) year(s)" at bounding box center [214, 260] width 58 height 21
select select "1"
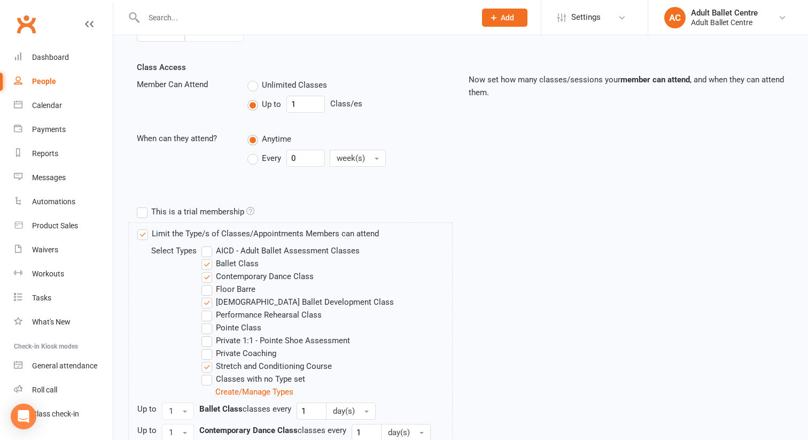
scroll to position [353, 0]
click at [207, 307] on label "[DEMOGRAPHIC_DATA] Ballet Development Class" at bounding box center [297, 300] width 192 height 13
click at [207, 294] on input "[DEMOGRAPHIC_DATA] Ballet Development Class" at bounding box center [204, 294] width 7 height 0
click at [208, 371] on label "Stretch and Conditioning Course" at bounding box center [266, 365] width 130 height 13
click at [208, 359] on input "Stretch and Conditioning Course" at bounding box center [204, 359] width 7 height 0
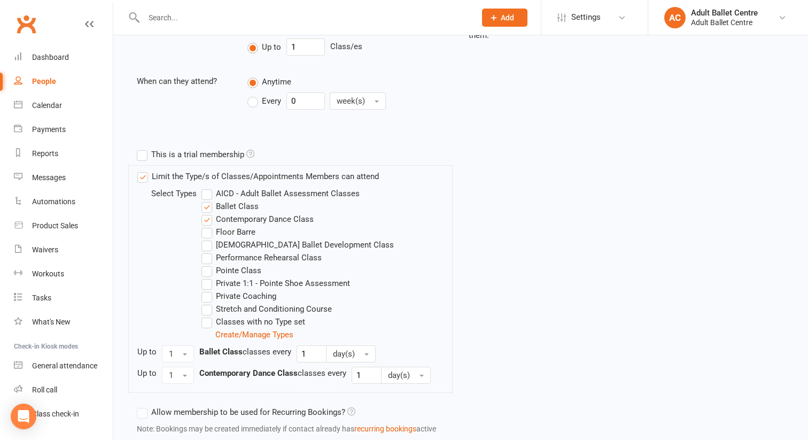
scroll to position [496, 0]
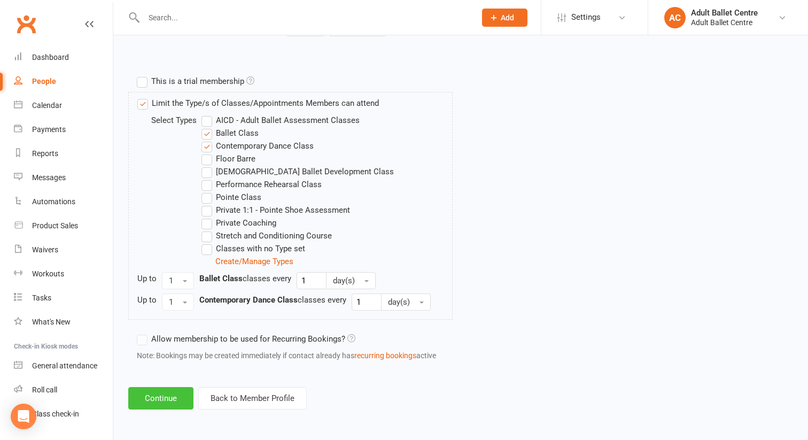
click at [168, 396] on button "Continue" at bounding box center [160, 398] width 65 height 22
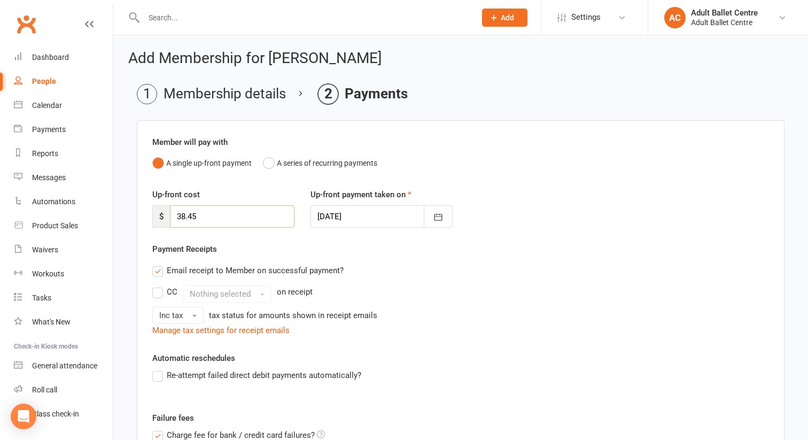
click at [200, 217] on input "38.45" at bounding box center [232, 216] width 125 height 22
type input "3"
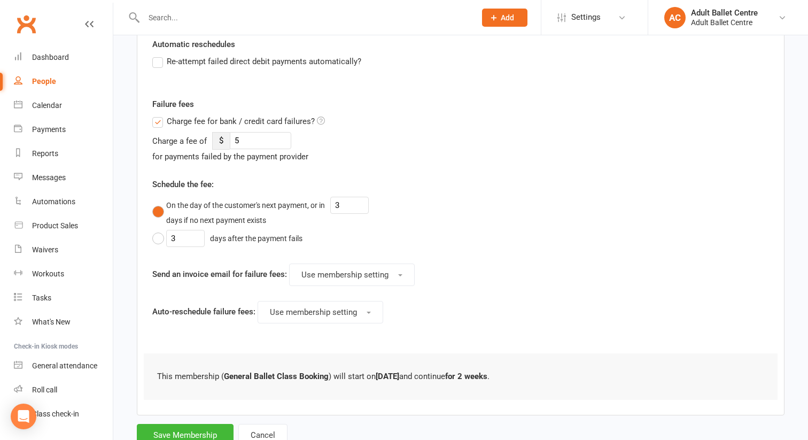
scroll to position [352, 0]
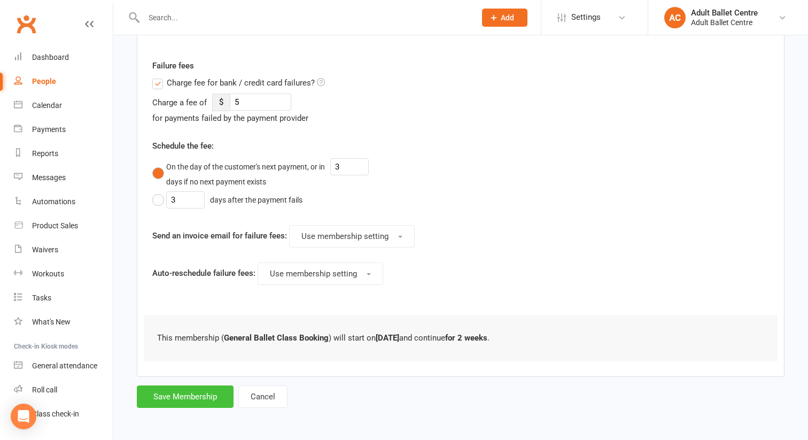
type input "0"
click at [172, 397] on button "Save Membership" at bounding box center [185, 396] width 97 height 22
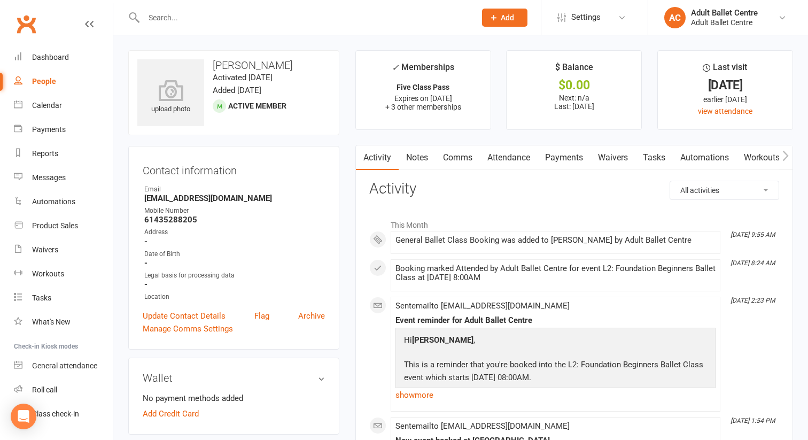
click at [166, 16] on input "text" at bounding box center [305, 17] width 328 height 15
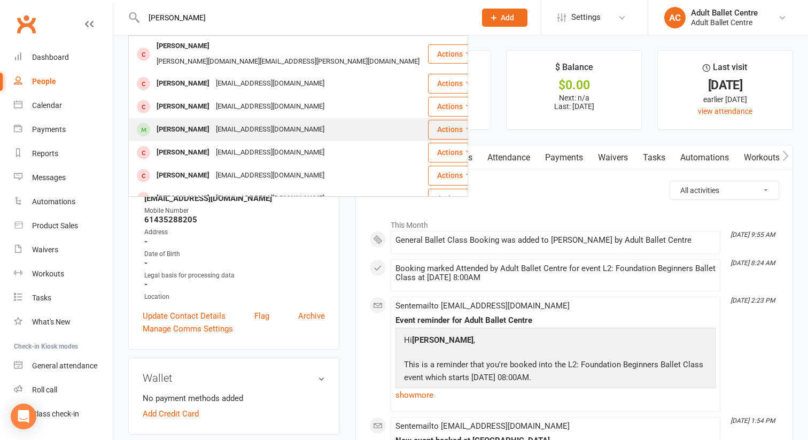
type input "[PERSON_NAME]"
click at [179, 122] on div "[PERSON_NAME]" at bounding box center [182, 129] width 59 height 15
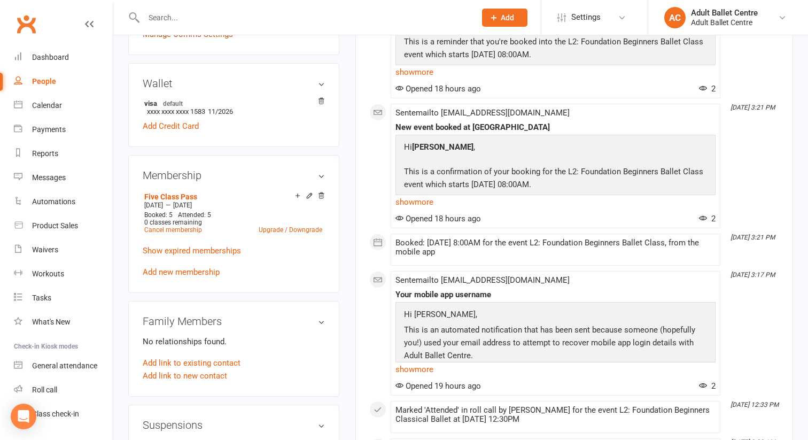
scroll to position [301, 0]
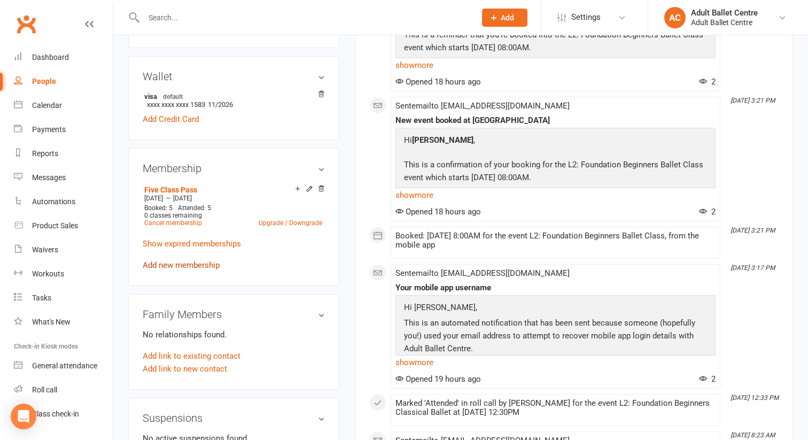
click at [181, 263] on link "Add new membership" at bounding box center [181, 265] width 77 height 10
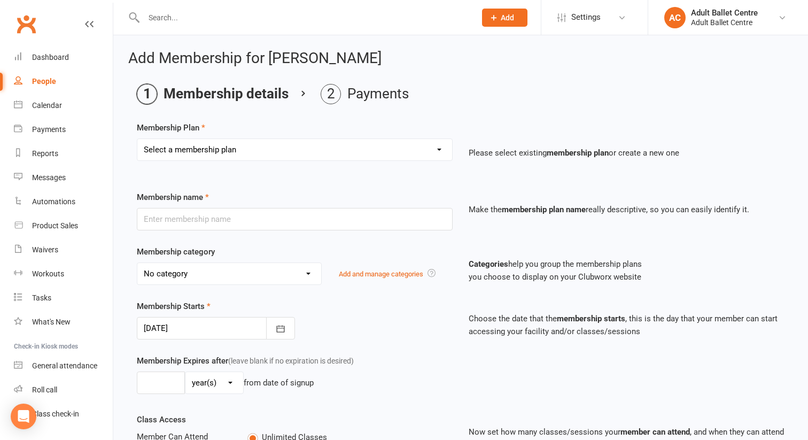
click at [234, 149] on select "Select a membership plan Create new Membership Plan Ballet Lounge - Yearly Unli…" at bounding box center [294, 149] width 315 height 21
select select "7"
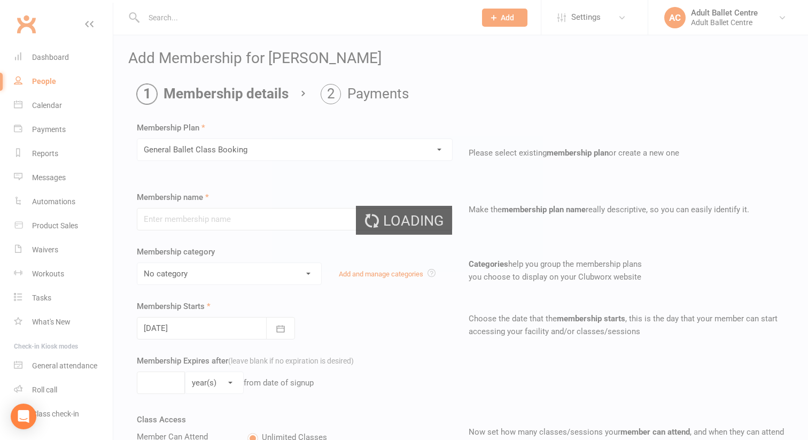
type input "General Ballet Class Booking"
select select "4"
type input "1"
select select "2"
type input "1"
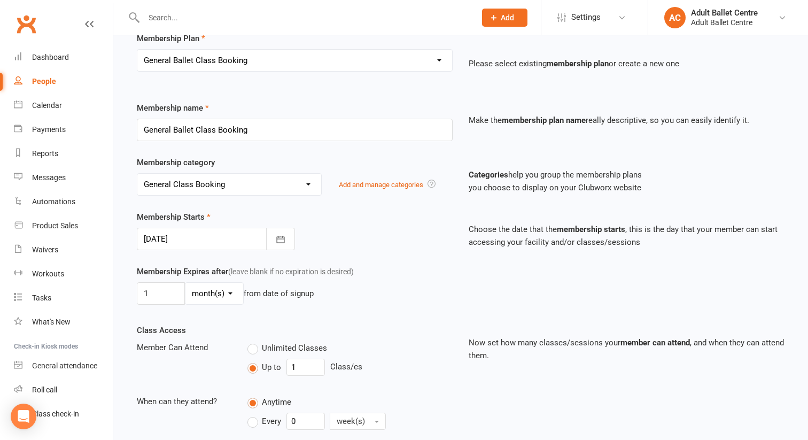
scroll to position [105, 0]
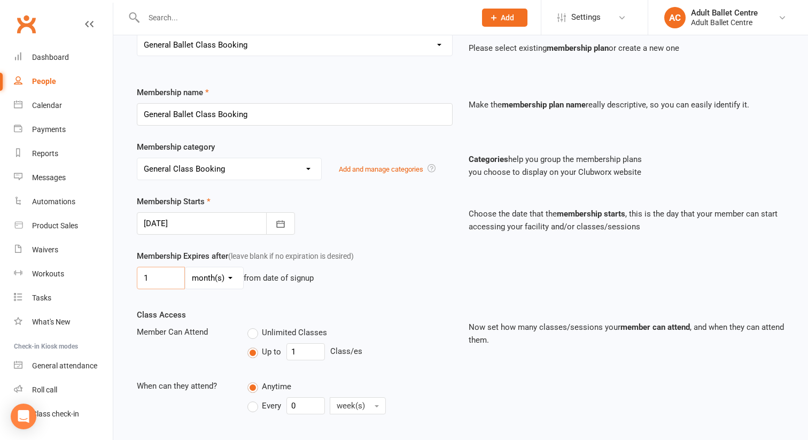
click at [168, 280] on div "1 day(s) week(s) month(s) year(s)" at bounding box center [190, 278] width 107 height 22
click at [169, 286] on input "1" at bounding box center [161, 278] width 48 height 22
type input "2"
click at [219, 288] on select "day(s) week(s) month(s) year(s)" at bounding box center [214, 277] width 58 height 21
select select "1"
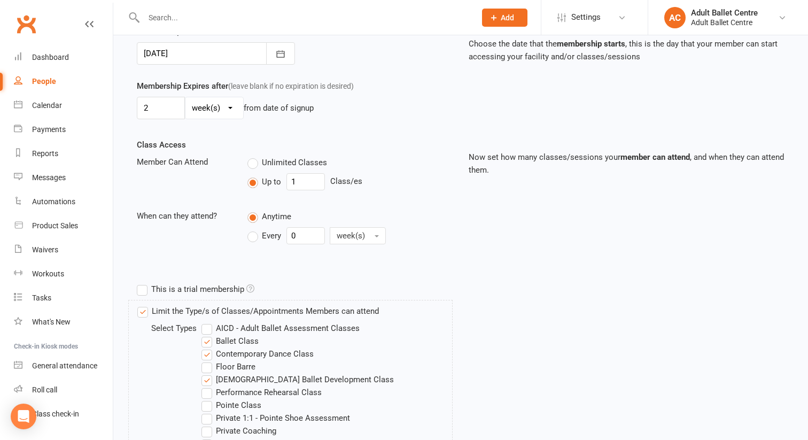
scroll to position [284, 0]
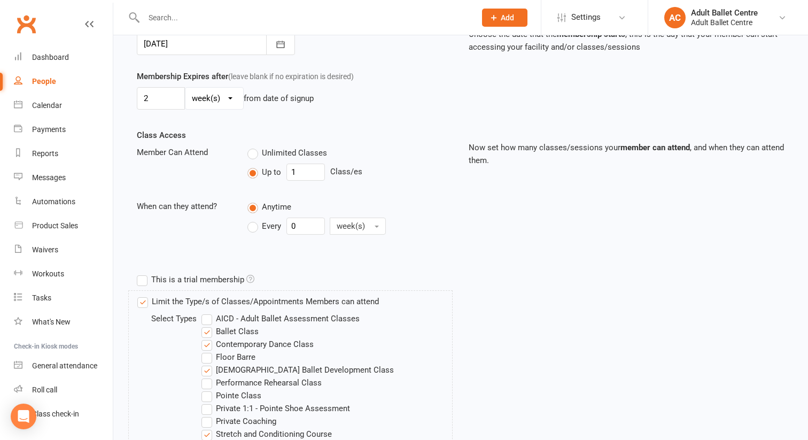
click at [207, 376] on label "[DEMOGRAPHIC_DATA] Ballet Development Class" at bounding box center [297, 369] width 192 height 13
click at [207, 363] on input "[DEMOGRAPHIC_DATA] Ballet Development Class" at bounding box center [204, 363] width 7 height 0
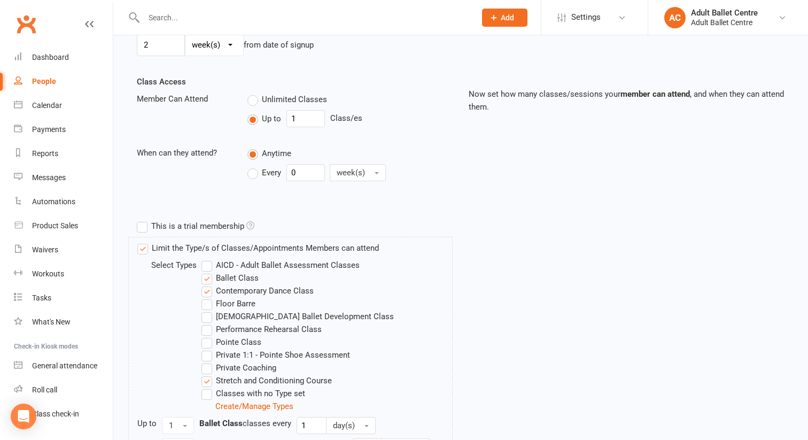
scroll to position [349, 0]
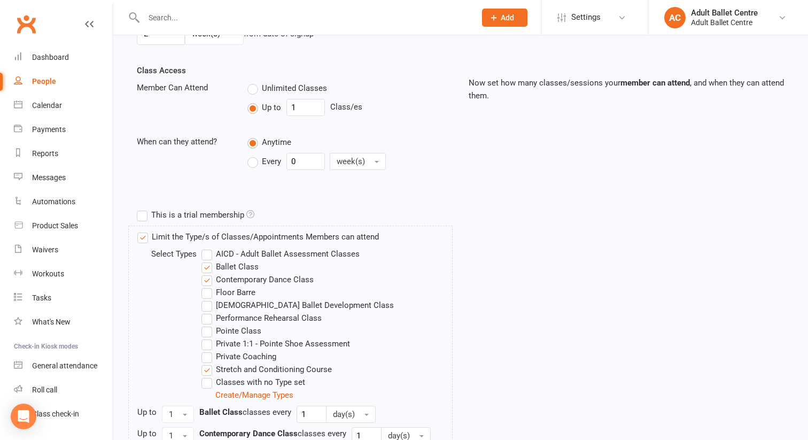
click at [206, 376] on label "Stretch and Conditioning Course" at bounding box center [266, 369] width 130 height 13
click at [206, 363] on input "Stretch and Conditioning Course" at bounding box center [204, 363] width 7 height 0
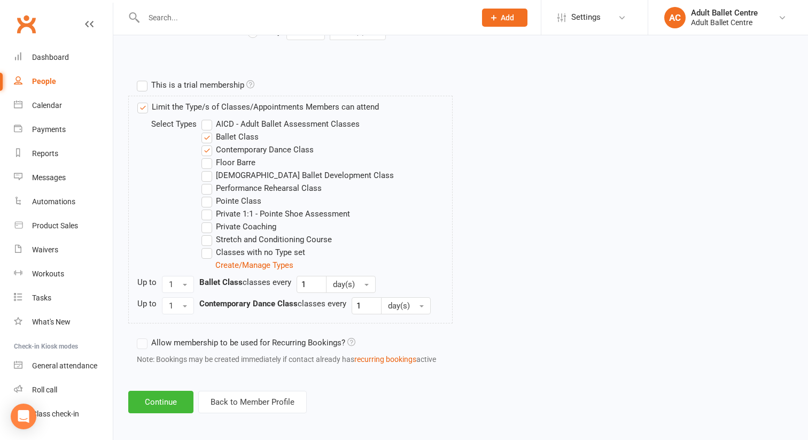
scroll to position [496, 0]
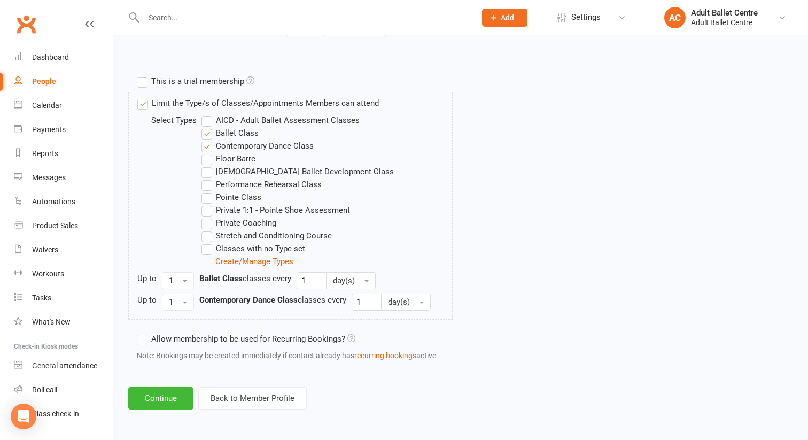
click at [157, 401] on button "Continue" at bounding box center [160, 398] width 65 height 22
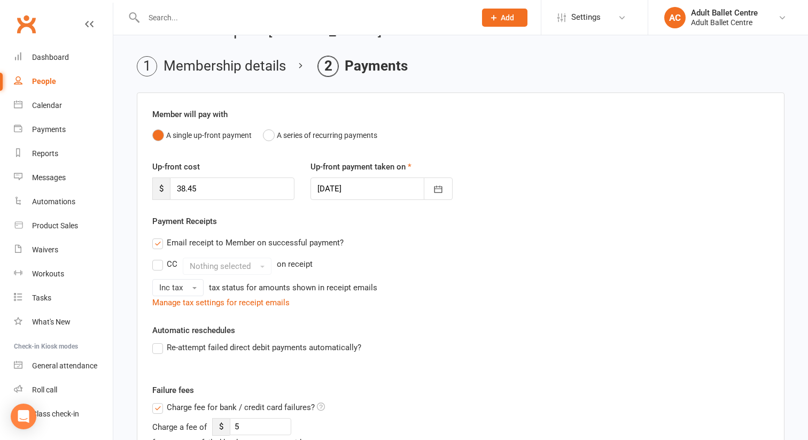
scroll to position [44, 0]
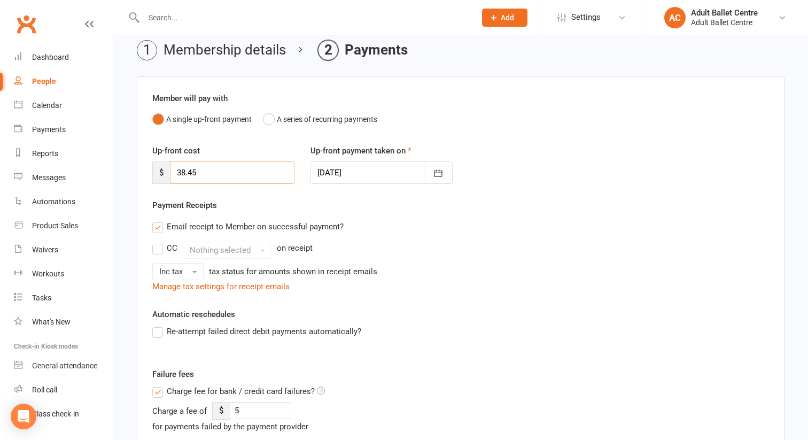
click at [202, 175] on input "38.45" at bounding box center [232, 172] width 125 height 22
type input "3"
type input "0"
click at [393, 211] on div "Payment Receipts Email receipt to Member on successful payment? CC Nothing sele…" at bounding box center [460, 246] width 617 height 94
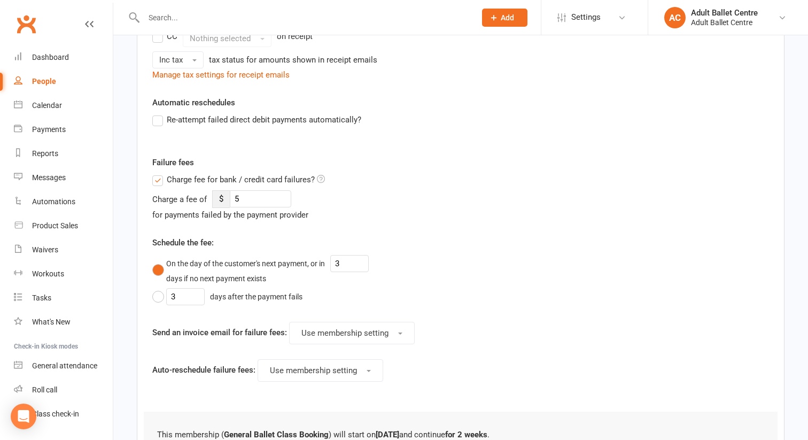
scroll to position [352, 0]
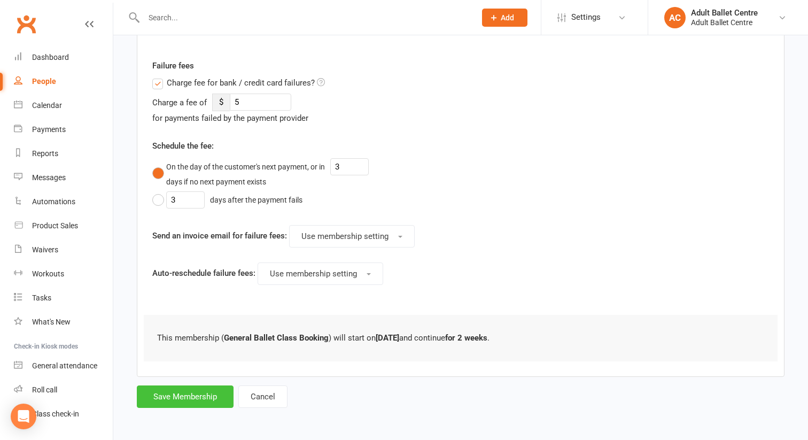
click at [169, 398] on button "Save Membership" at bounding box center [185, 396] width 97 height 22
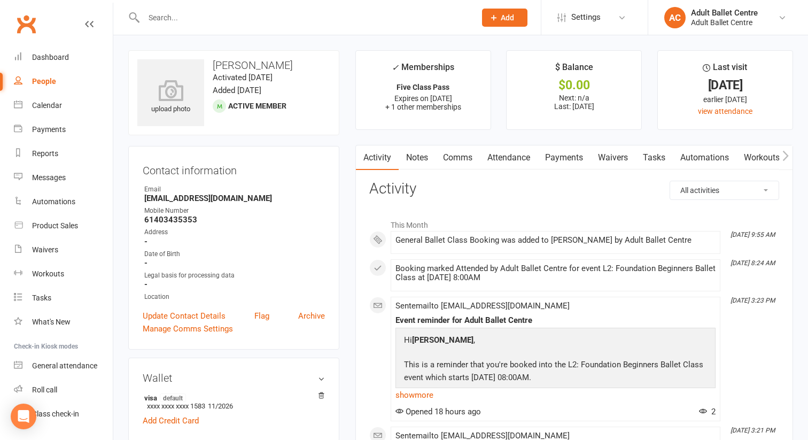
click at [156, 20] on input "text" at bounding box center [305, 17] width 328 height 15
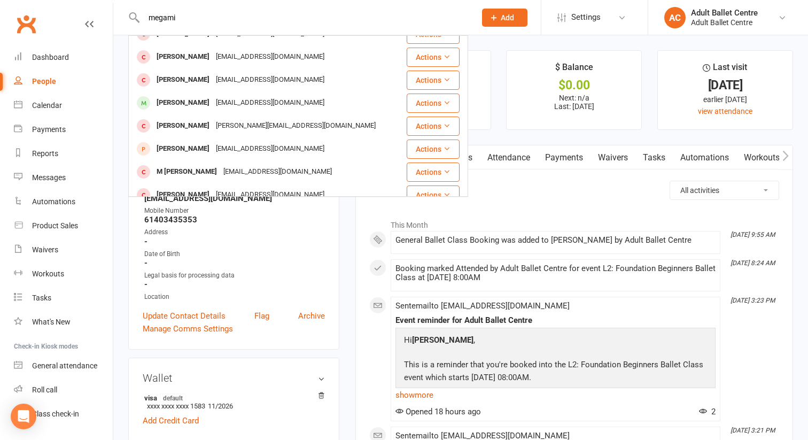
scroll to position [106, 0]
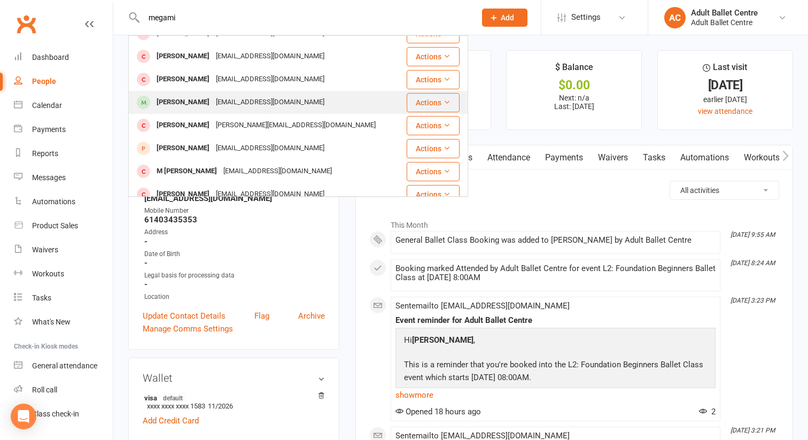
type input "megami"
click at [178, 100] on div "[PERSON_NAME]" at bounding box center [182, 102] width 59 height 15
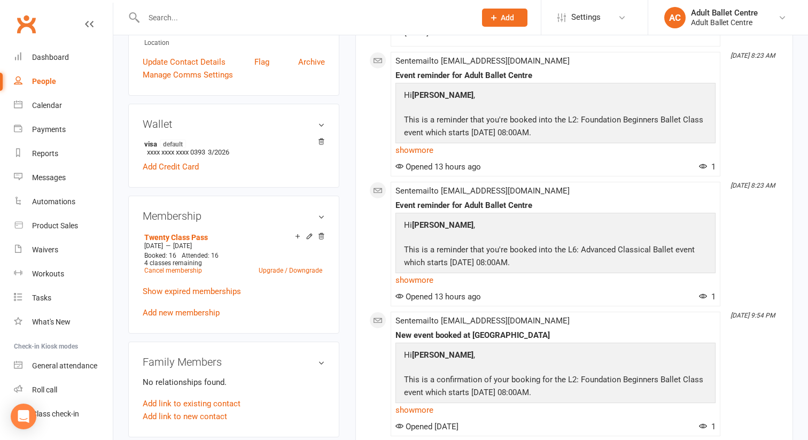
scroll to position [257, 0]
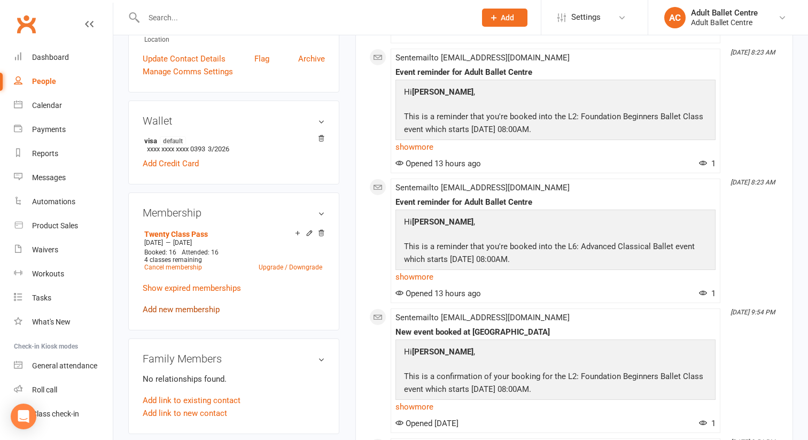
click at [169, 306] on link "Add new membership" at bounding box center [181, 310] width 77 height 10
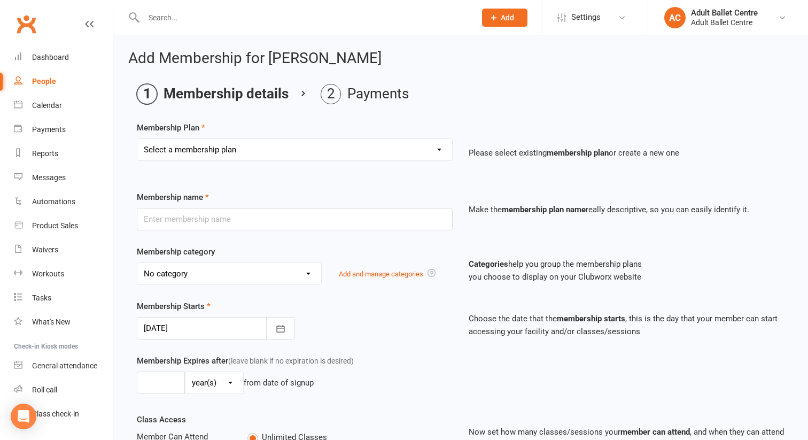
click at [189, 154] on select "Select a membership plan Create new Membership Plan Ballet Lounge - Yearly Unli…" at bounding box center [294, 149] width 315 height 21
select select "7"
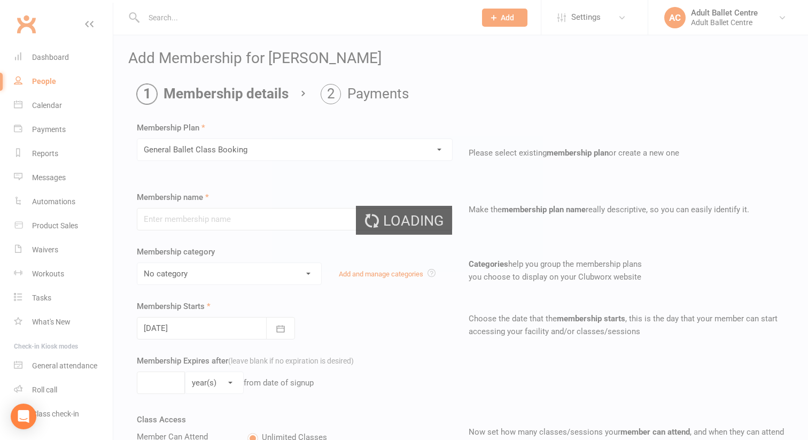
type input "General Ballet Class Booking"
select select "4"
type input "1"
select select "2"
type input "1"
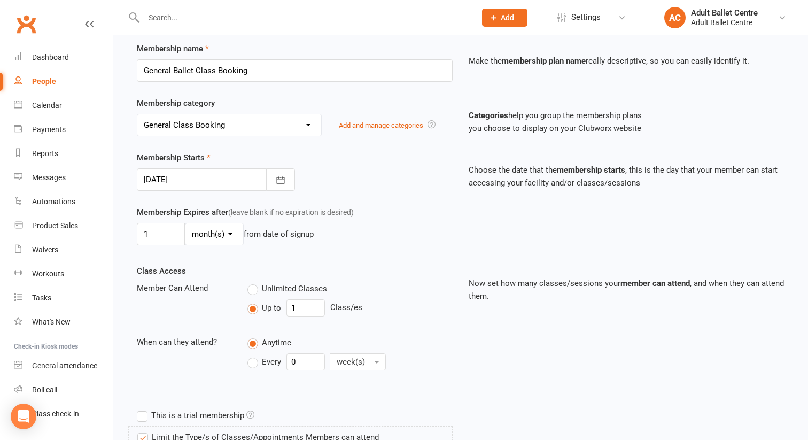
scroll to position [157, 0]
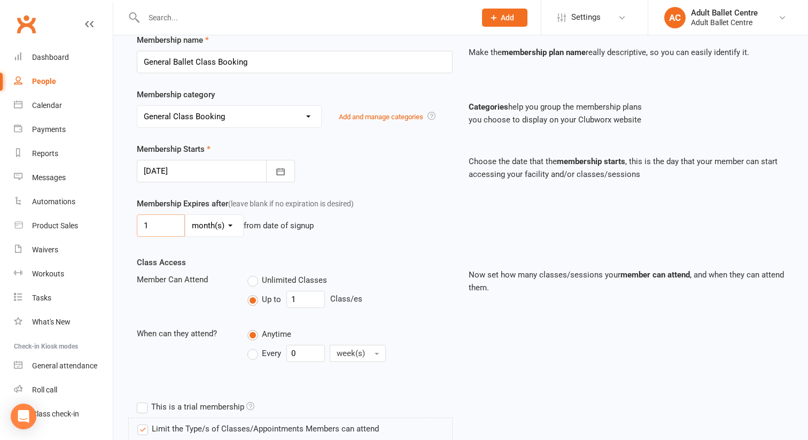
click at [162, 237] on input "1" at bounding box center [161, 225] width 48 height 22
type input "2"
click at [220, 236] on select "day(s) week(s) month(s) year(s)" at bounding box center [214, 225] width 58 height 21
select select "1"
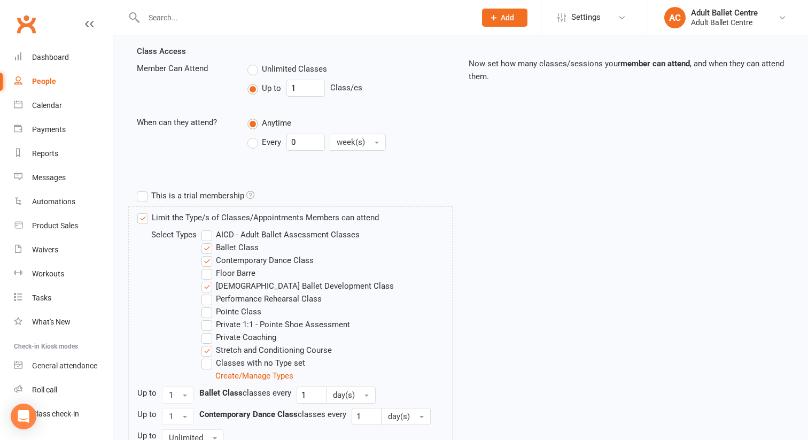
scroll to position [375, 0]
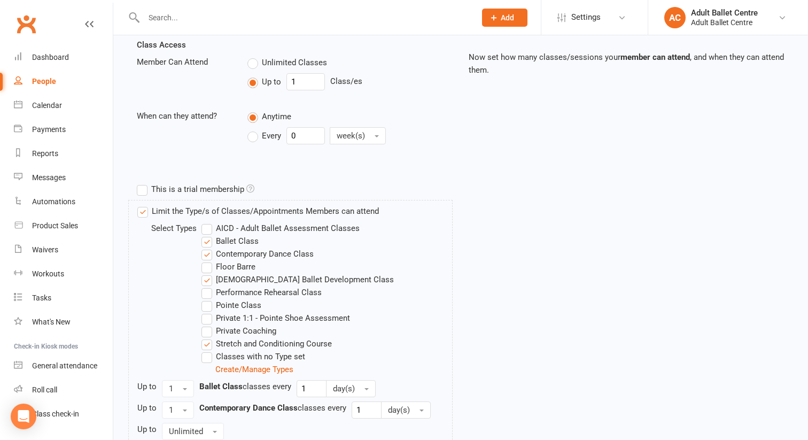
click at [207, 286] on label "[DEMOGRAPHIC_DATA] Ballet Development Class" at bounding box center [297, 279] width 192 height 13
click at [207, 273] on input "[DEMOGRAPHIC_DATA] Ballet Development Class" at bounding box center [204, 273] width 7 height 0
click at [206, 350] on label "Stretch and Conditioning Course" at bounding box center [266, 343] width 130 height 13
click at [206, 337] on input "Stretch and Conditioning Course" at bounding box center [204, 337] width 7 height 0
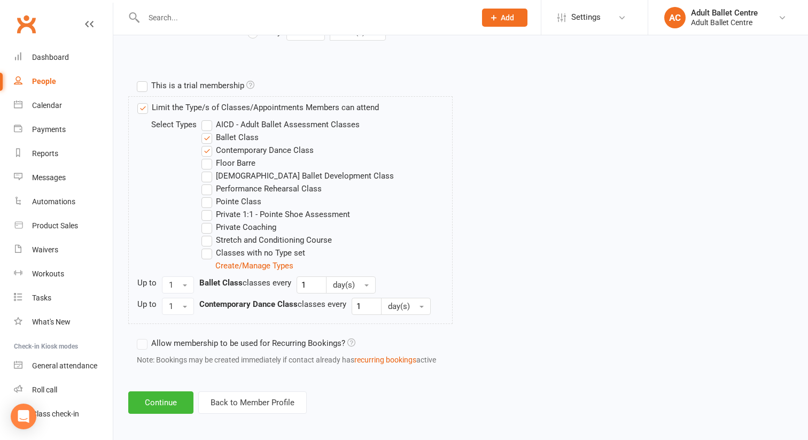
scroll to position [496, 0]
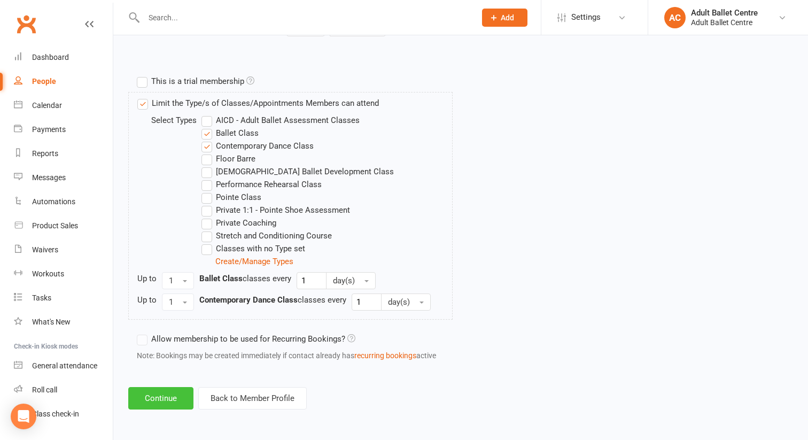
click at [165, 397] on button "Continue" at bounding box center [160, 398] width 65 height 22
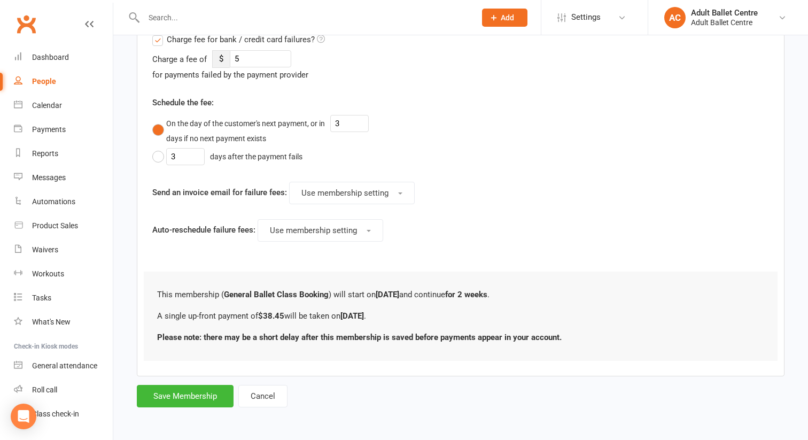
scroll to position [0, 0]
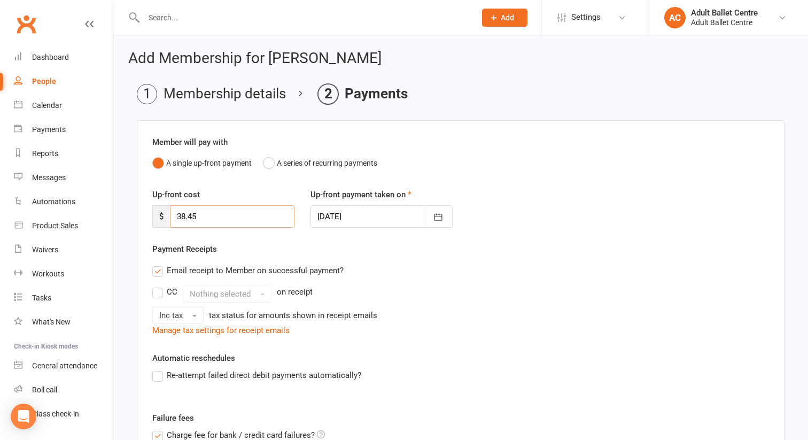
drag, startPoint x: 198, startPoint y: 219, endPoint x: 158, endPoint y: 213, distance: 40.5
click at [159, 214] on div "$ 38.45" at bounding box center [223, 216] width 142 height 22
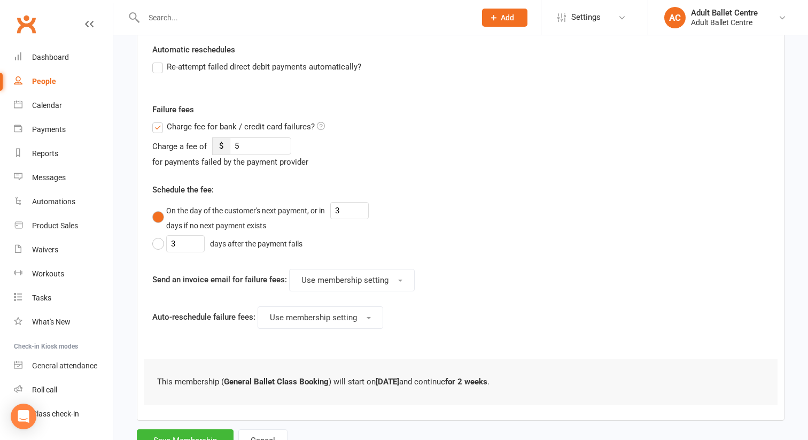
scroll to position [352, 0]
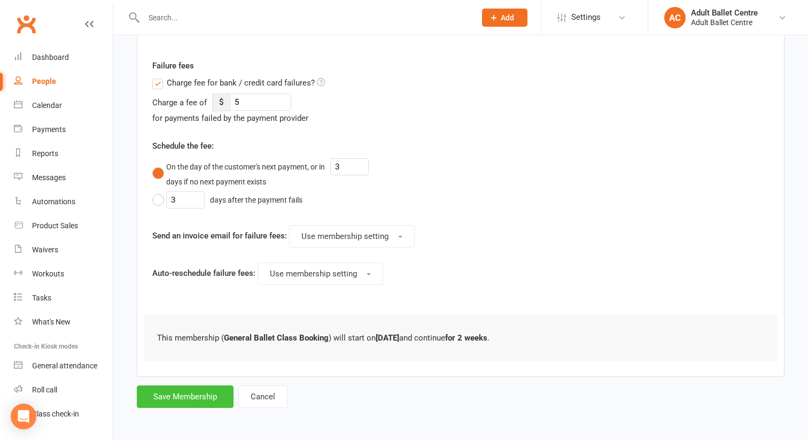
type input "0"
click at [172, 394] on button "Save Membership" at bounding box center [185, 396] width 97 height 22
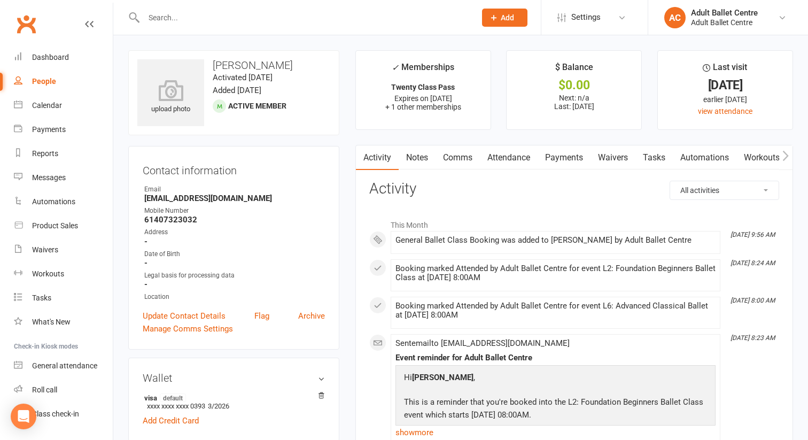
click at [166, 21] on input "text" at bounding box center [305, 17] width 328 height 15
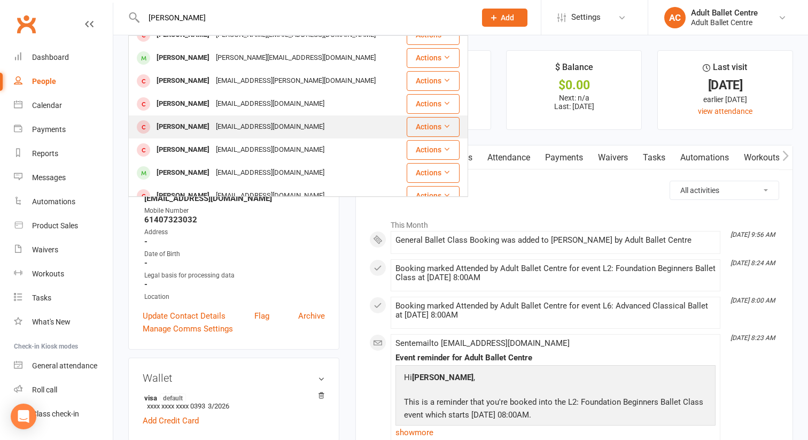
scroll to position [80, 0]
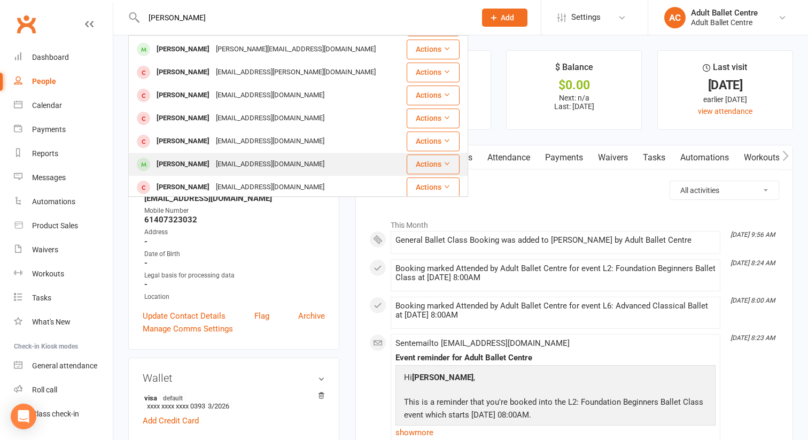
type input "[PERSON_NAME]"
click at [169, 157] on div "[PERSON_NAME]" at bounding box center [182, 164] width 59 height 15
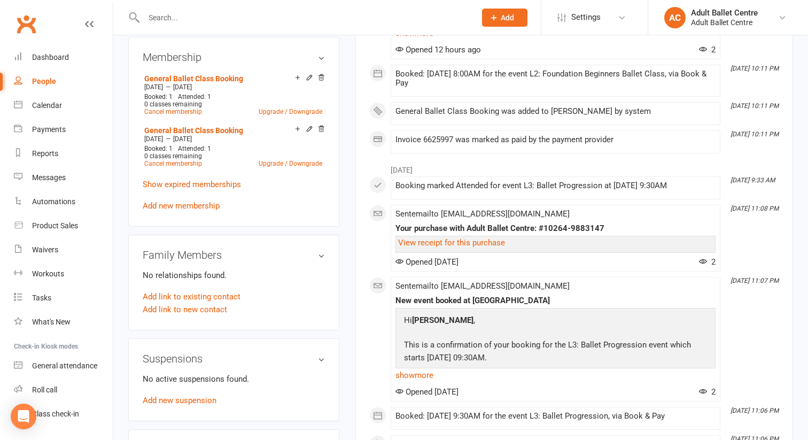
scroll to position [406, 0]
click at [182, 205] on link "Add new membership" at bounding box center [181, 205] width 77 height 10
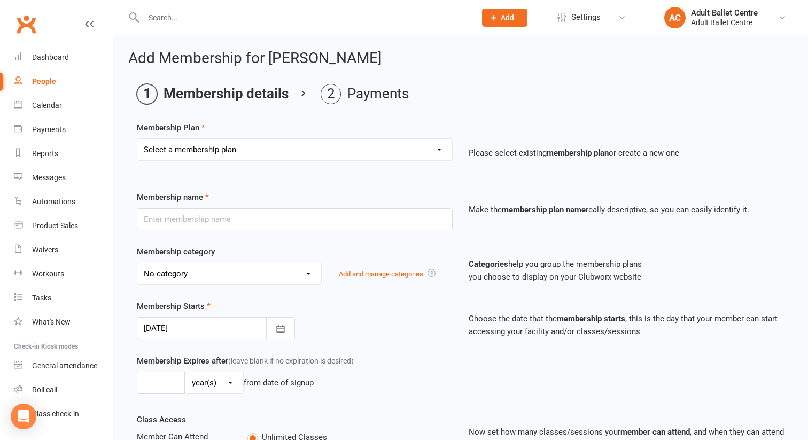
click at [207, 148] on select "Select a membership plan Create new Membership Plan Ballet Lounge - Yearly Unli…" at bounding box center [294, 149] width 315 height 21
select select "7"
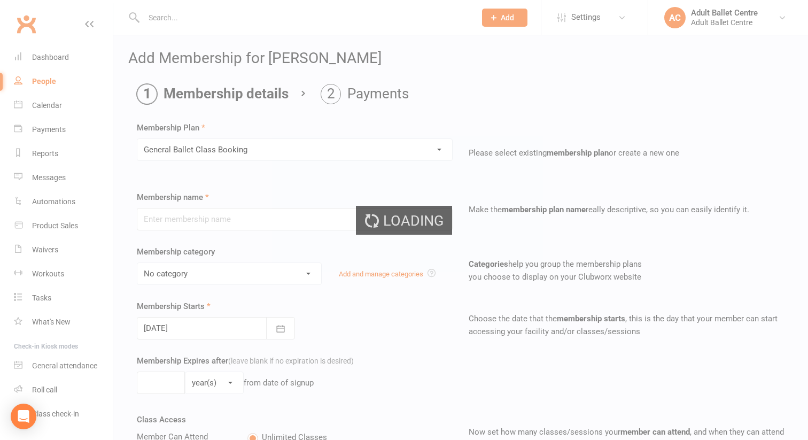
type input "General Ballet Class Booking"
select select "4"
type input "1"
select select "2"
type input "1"
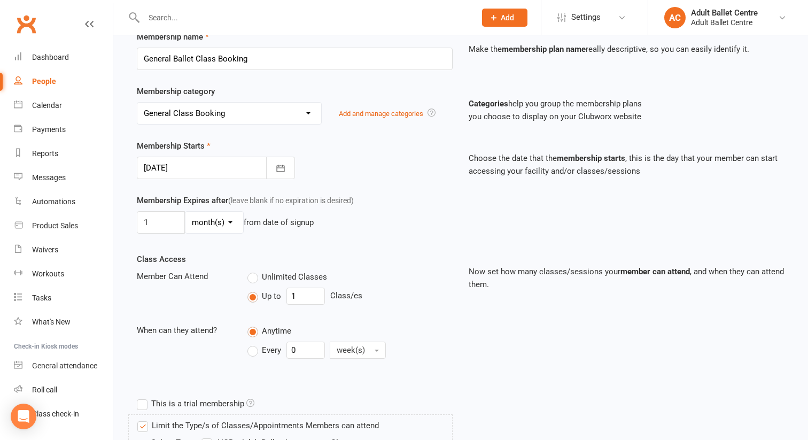
scroll to position [163, 0]
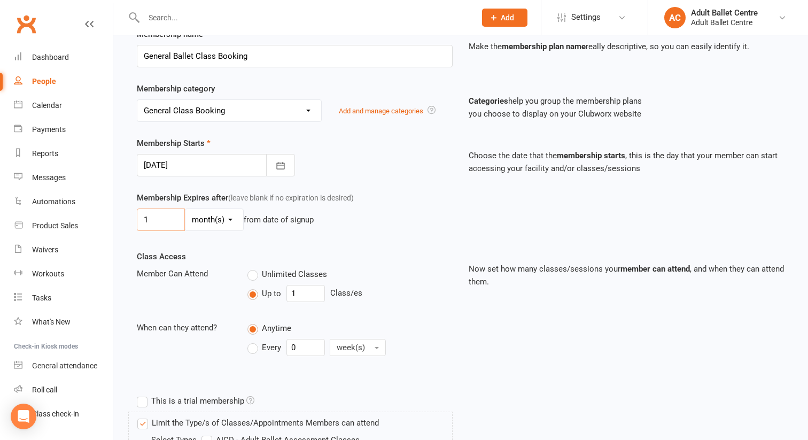
click at [160, 230] on input "1" at bounding box center [161, 219] width 48 height 22
type input "2"
click at [215, 230] on select "day(s) week(s) month(s) year(s)" at bounding box center [214, 219] width 58 height 21
select select "1"
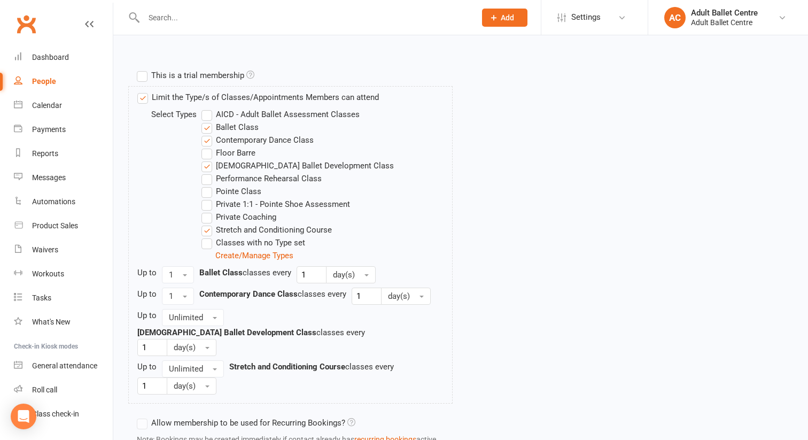
scroll to position [510, 0]
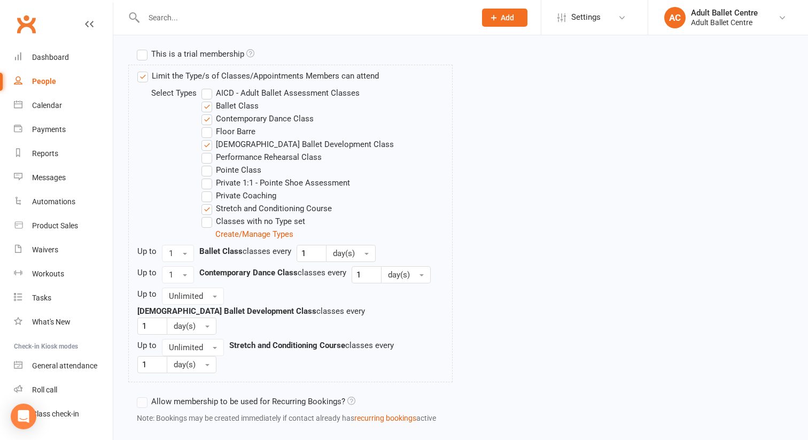
click at [206, 164] on label "Performance Rehearsal Class" at bounding box center [261, 157] width 120 height 13
click at [206, 151] on input "Performance Rehearsal Class" at bounding box center [204, 151] width 7 height 0
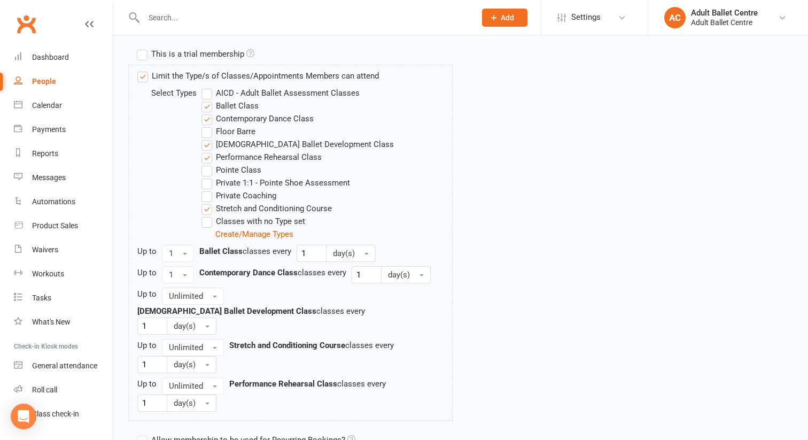
click at [208, 151] on label "[DEMOGRAPHIC_DATA] Ballet Development Class" at bounding box center [297, 144] width 192 height 13
click at [208, 138] on input "[DEMOGRAPHIC_DATA] Ballet Development Class" at bounding box center [204, 138] width 7 height 0
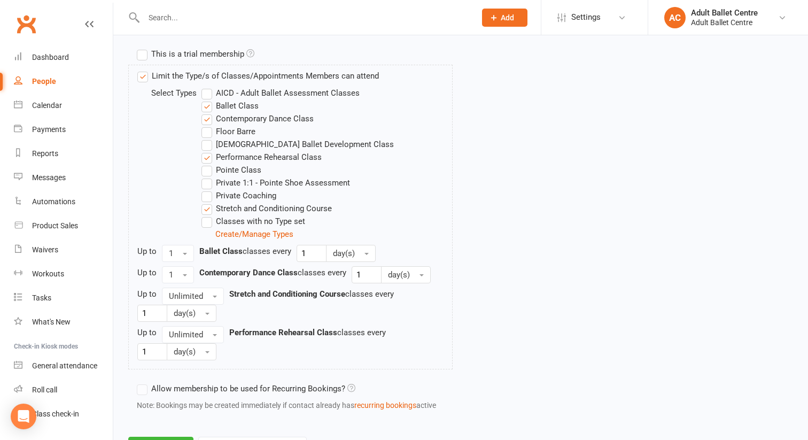
click at [209, 164] on label "Performance Rehearsal Class" at bounding box center [261, 157] width 120 height 13
click at [208, 151] on input "Performance Rehearsal Class" at bounding box center [204, 151] width 7 height 0
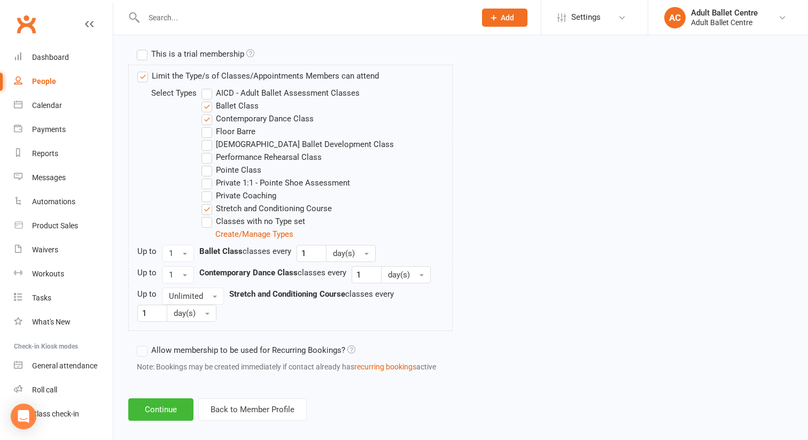
click at [206, 215] on label "Stretch and Conditioning Course" at bounding box center [266, 208] width 130 height 13
click at [206, 202] on input "Stretch and Conditioning Course" at bounding box center [204, 202] width 7 height 0
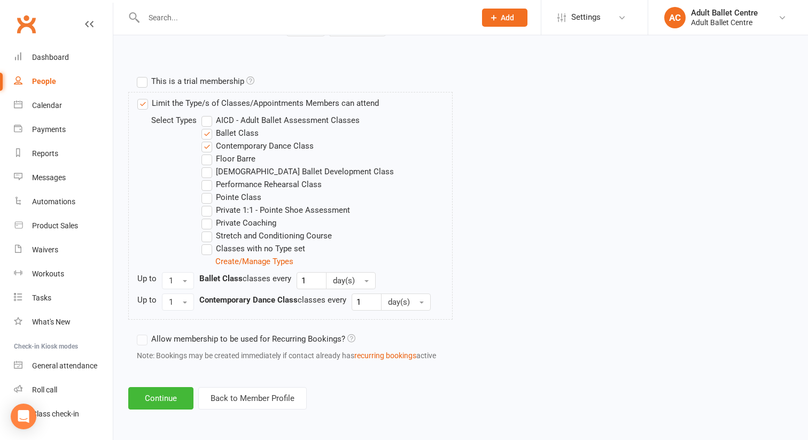
scroll to position [496, 0]
click at [165, 404] on button "Continue" at bounding box center [160, 398] width 65 height 22
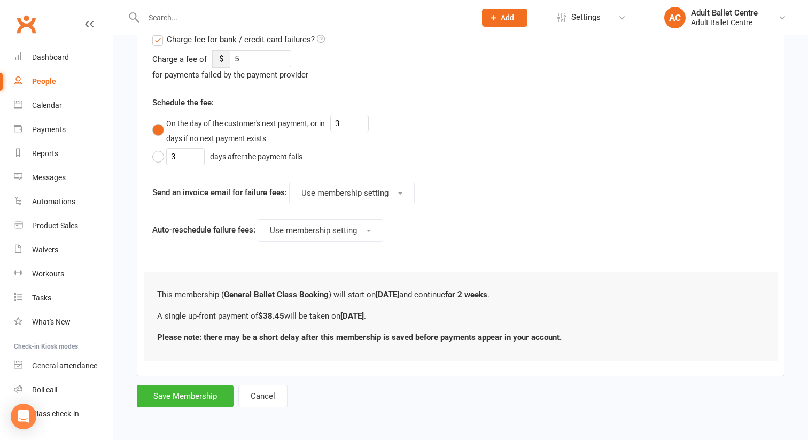
scroll to position [0, 0]
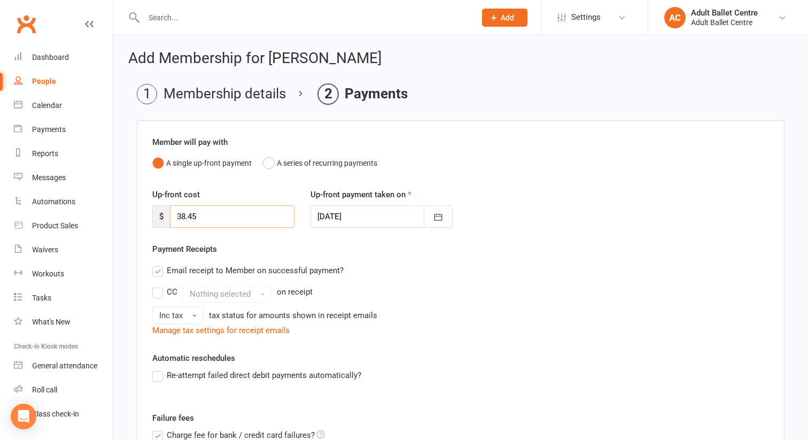
click at [204, 215] on input "38.45" at bounding box center [232, 216] width 125 height 22
type input "3"
type input "0"
click at [267, 238] on div "Up-front cost $ 0 Up-front payment taken on [DATE] [DATE] Sun Mon Tue Wed Thu F…" at bounding box center [460, 215] width 633 height 55
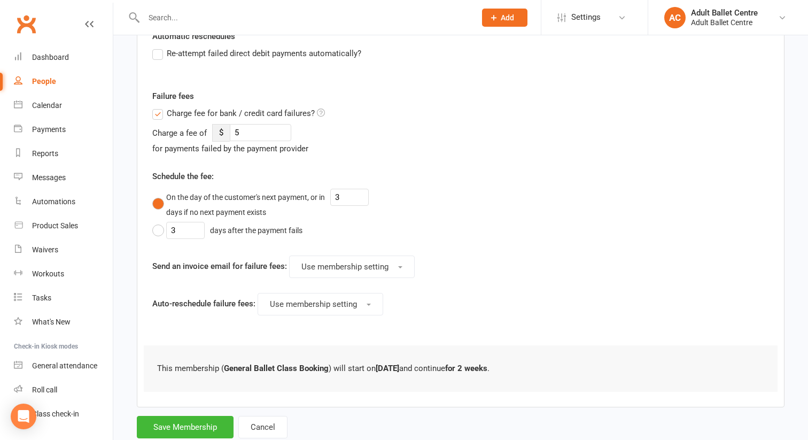
scroll to position [352, 0]
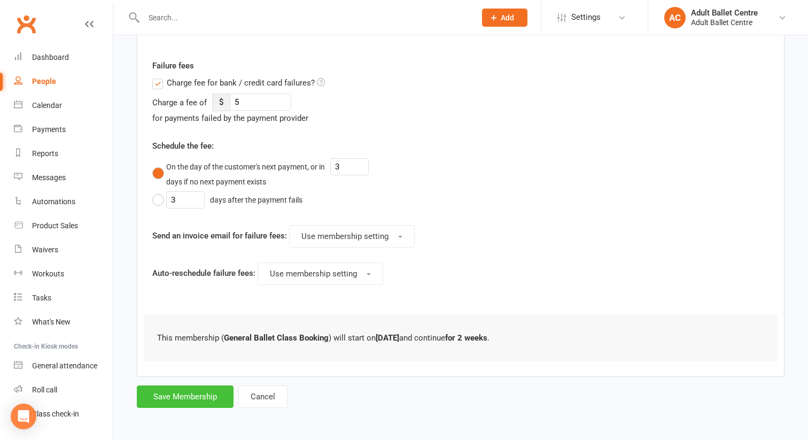
click at [191, 400] on button "Save Membership" at bounding box center [185, 396] width 97 height 22
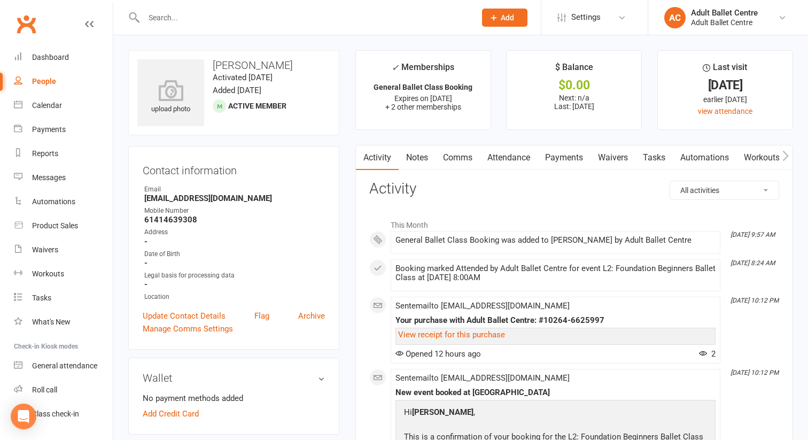
click at [192, 9] on div at bounding box center [298, 17] width 340 height 35
click at [41, 107] on div "Calendar" at bounding box center [47, 105] width 30 height 9
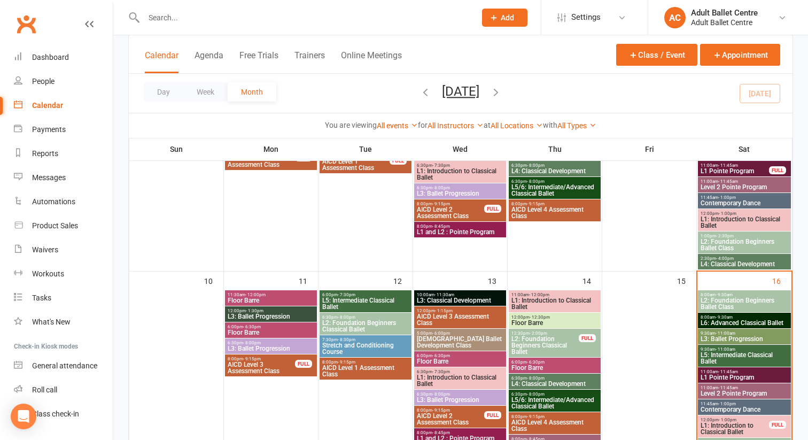
scroll to position [399, 0]
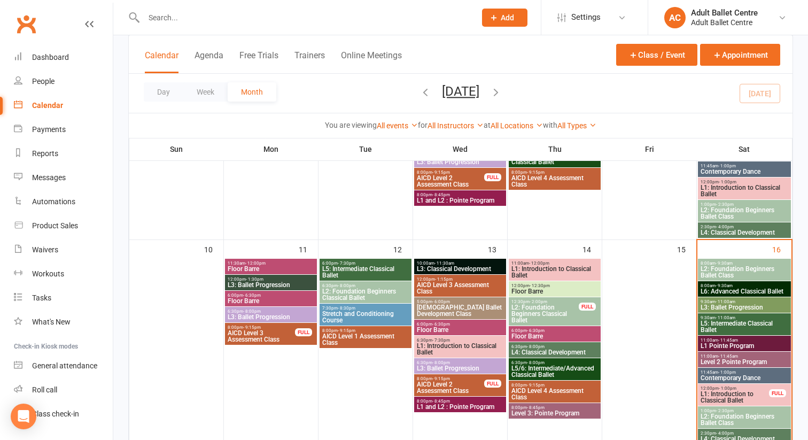
click at [733, 270] on span "L2: Foundation Beginners Ballet Class" at bounding box center [744, 272] width 89 height 13
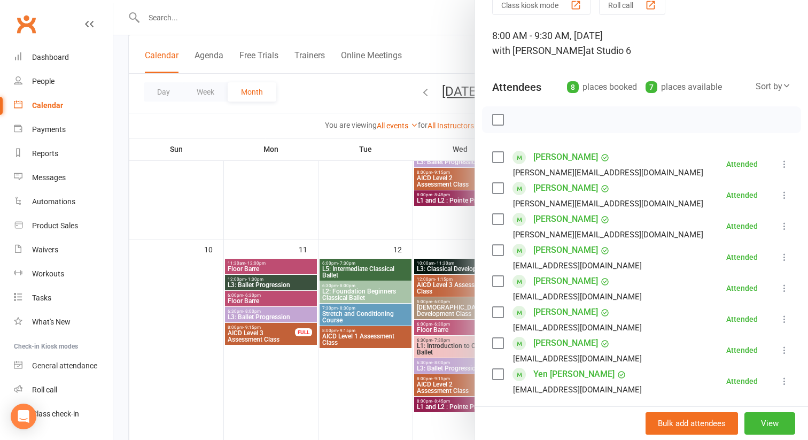
scroll to position [0, 0]
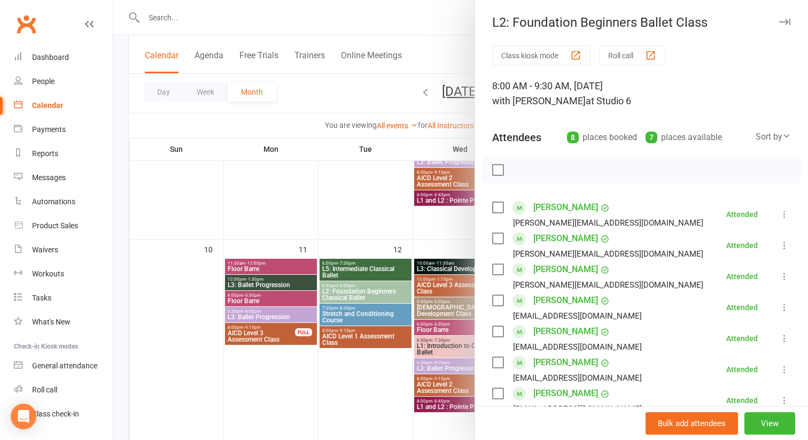
click at [194, 16] on div at bounding box center [460, 220] width 695 height 440
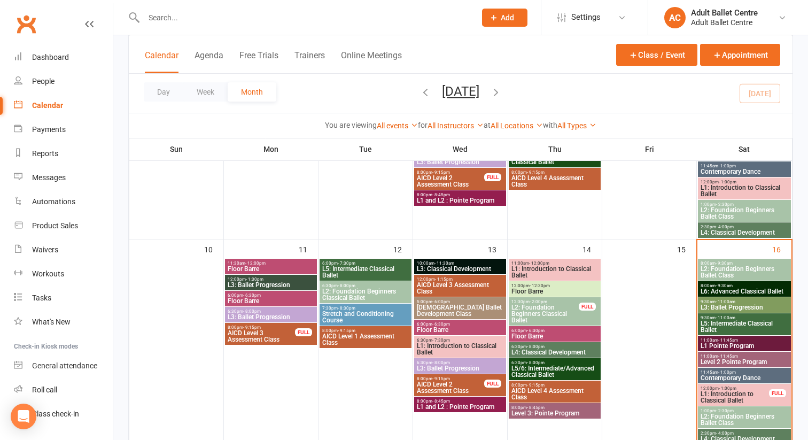
click at [159, 24] on input "text" at bounding box center [305, 17] width 328 height 15
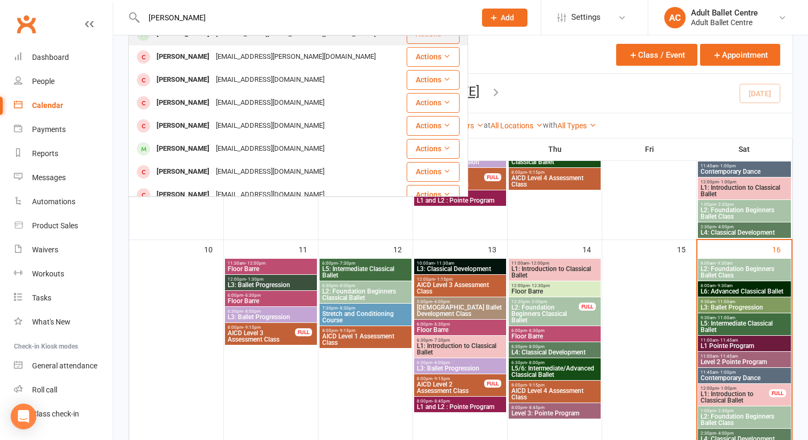
scroll to position [97, 0]
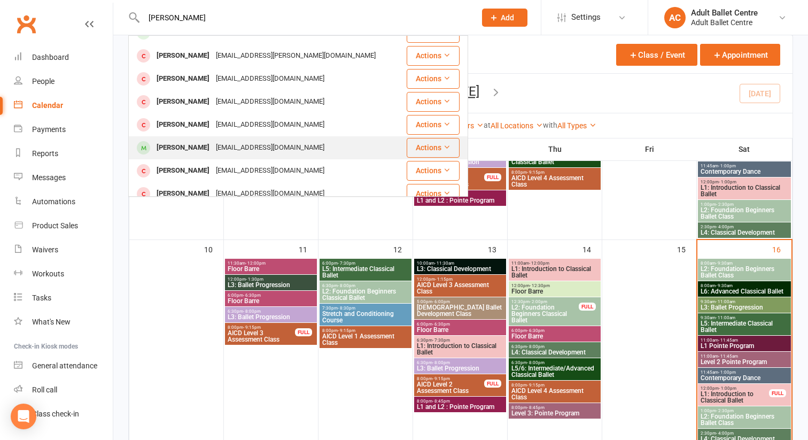
type input "[PERSON_NAME]"
click at [165, 140] on div "[PERSON_NAME]" at bounding box center [182, 147] width 59 height 15
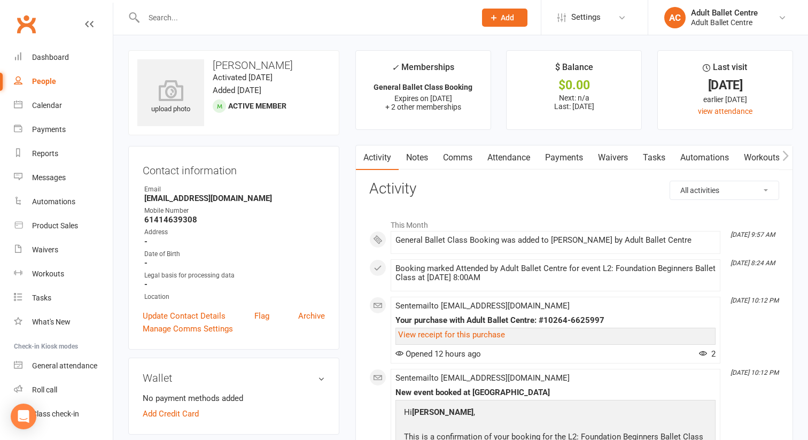
click at [42, 81] on div "People" at bounding box center [44, 81] width 24 height 9
select select "100"
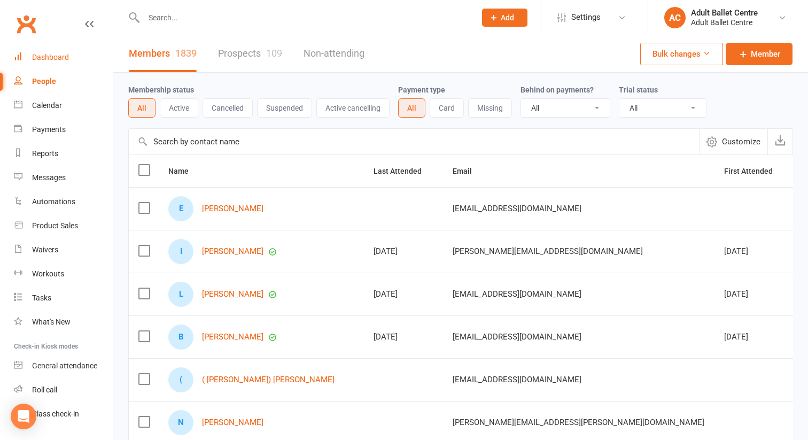
click at [47, 62] on link "Dashboard" at bounding box center [63, 57] width 99 height 24
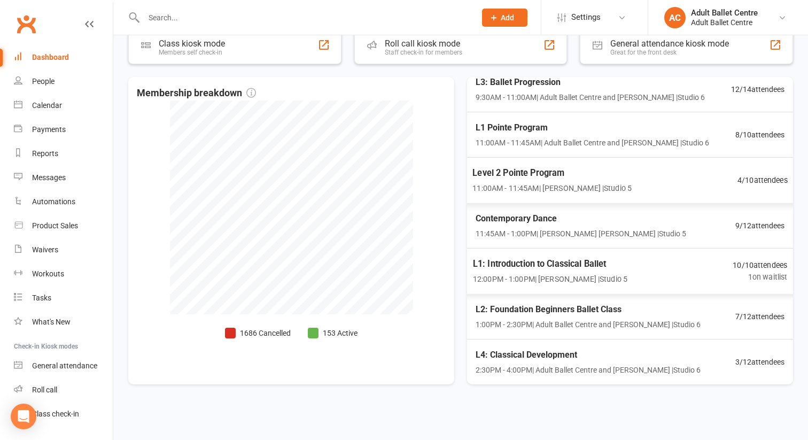
scroll to position [91, 0]
click at [681, 282] on div "L1: Introduction to Classical Ballet 12:00PM - 1:00PM | [PERSON_NAME] | Studio …" at bounding box center [631, 271] width 342 height 46
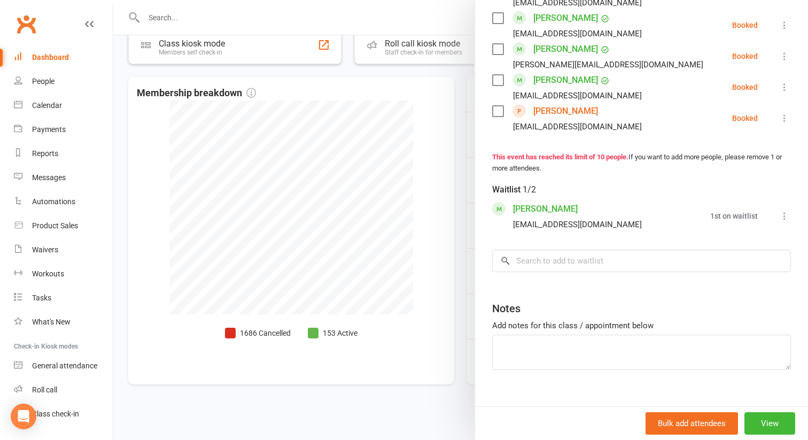
scroll to position [406, 0]
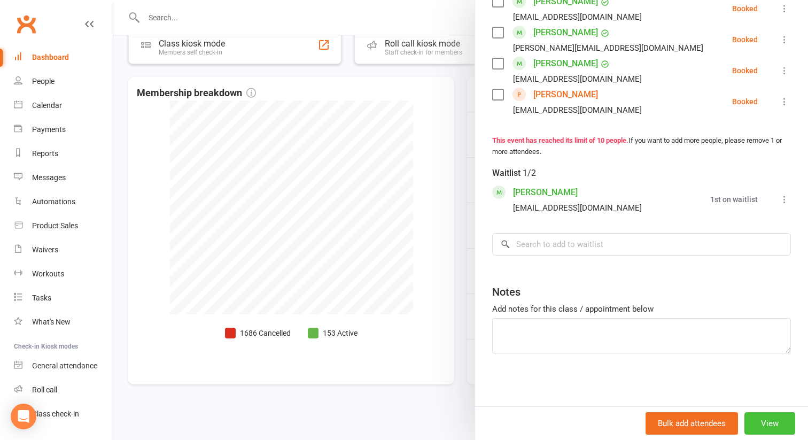
click at [756, 424] on button "View" at bounding box center [770, 423] width 51 height 22
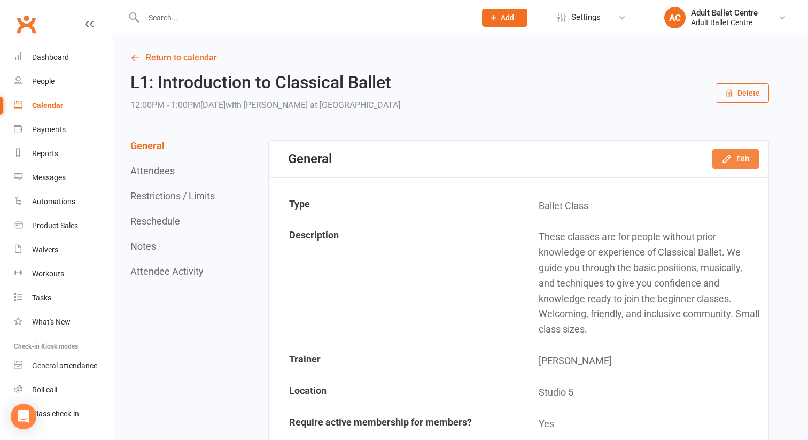
click at [731, 162] on icon "button" at bounding box center [727, 158] width 11 height 11
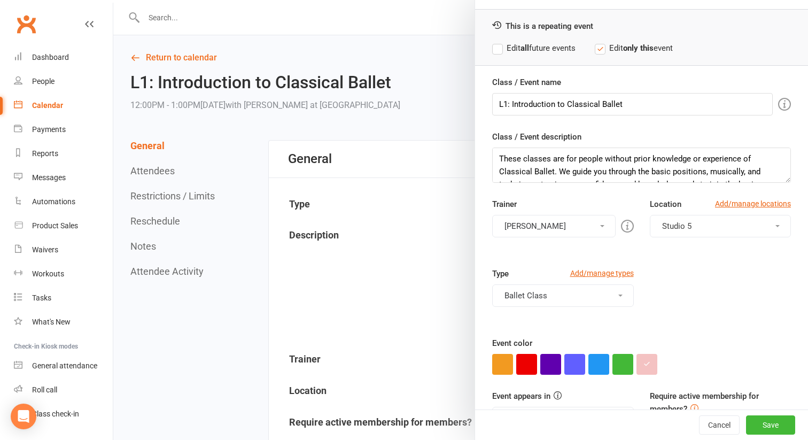
scroll to position [116, 0]
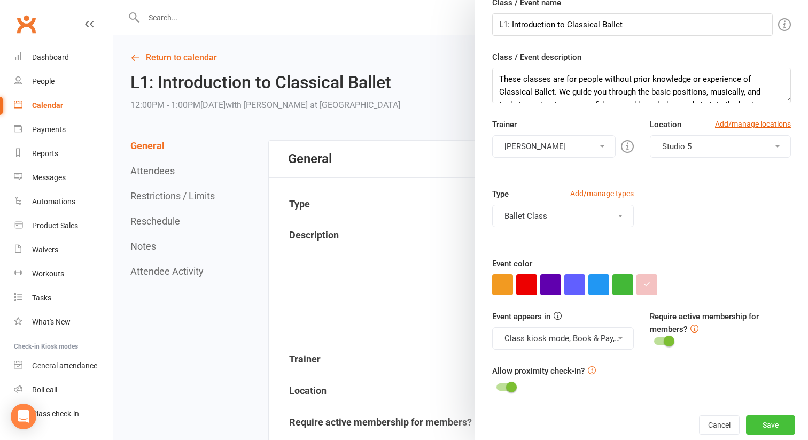
click at [759, 423] on button "Save" at bounding box center [770, 424] width 49 height 19
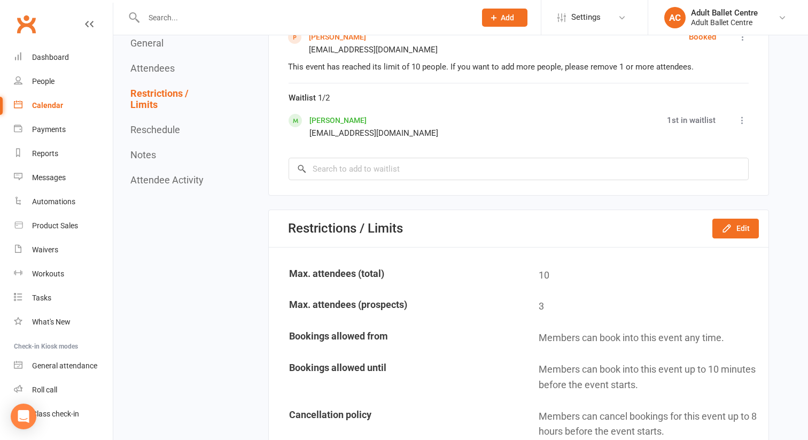
scroll to position [1017, 0]
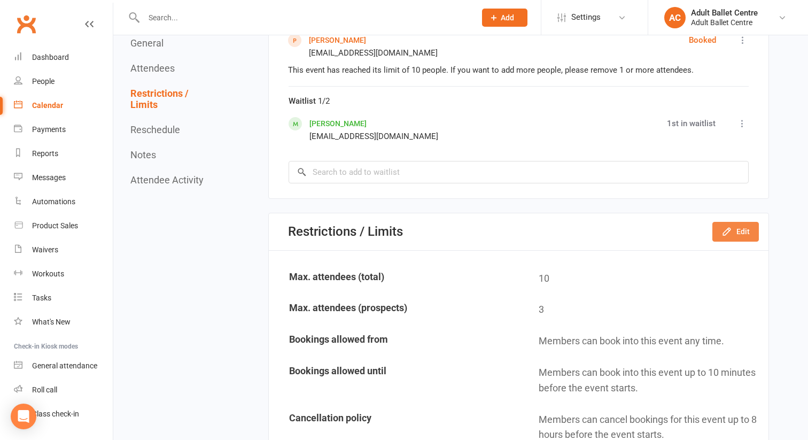
click at [746, 226] on button "Edit" at bounding box center [735, 231] width 46 height 19
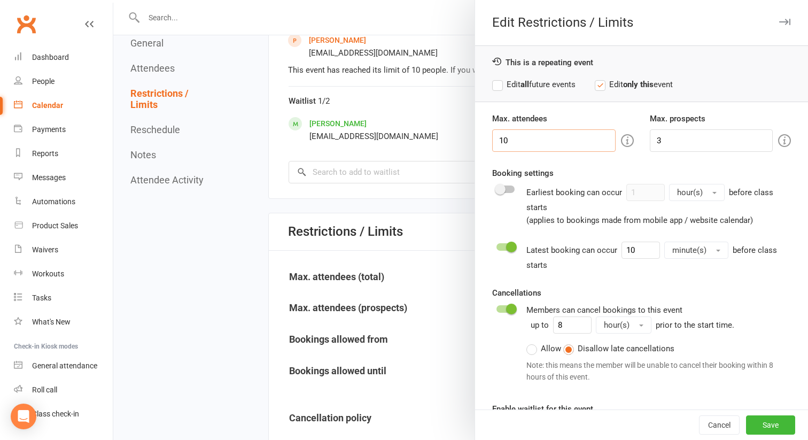
click at [516, 144] on input "10" at bounding box center [553, 140] width 123 height 22
type input "11"
click at [766, 426] on button "Save" at bounding box center [770, 424] width 49 height 19
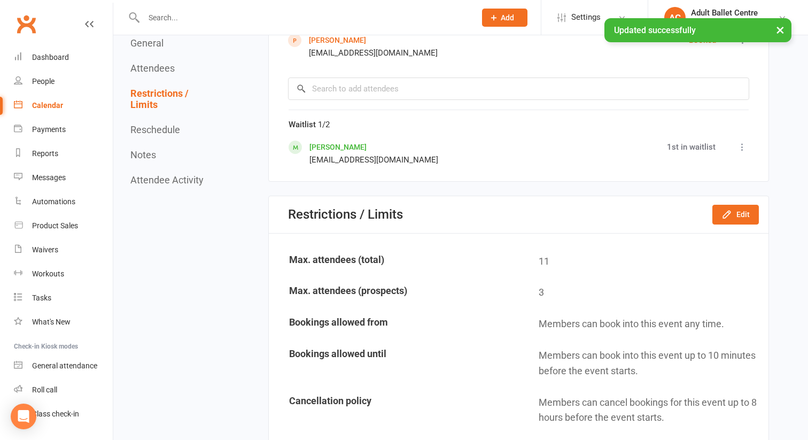
click at [743, 145] on icon at bounding box center [742, 147] width 11 height 11
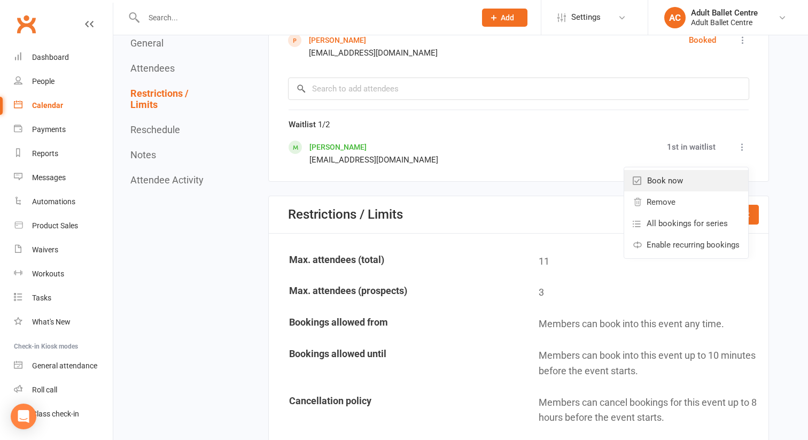
click at [710, 180] on link "Book now" at bounding box center [686, 180] width 124 height 21
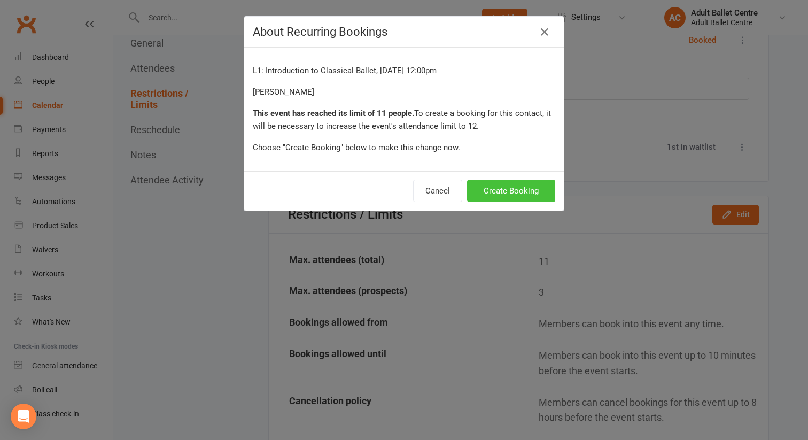
click at [518, 196] on button "Create Booking" at bounding box center [511, 191] width 88 height 22
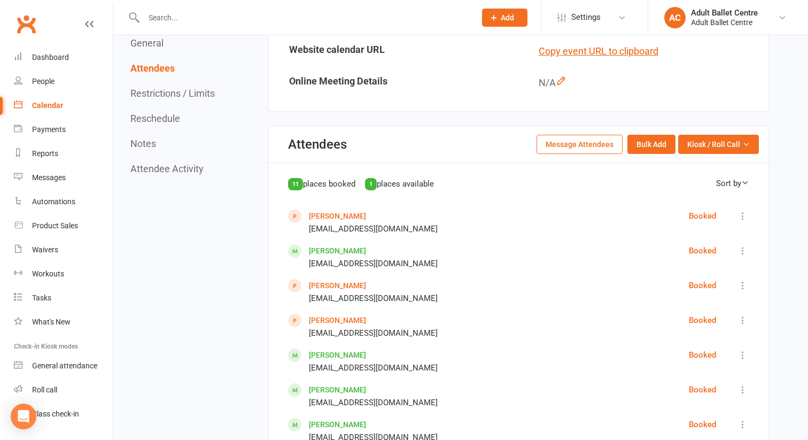
scroll to position [276, 0]
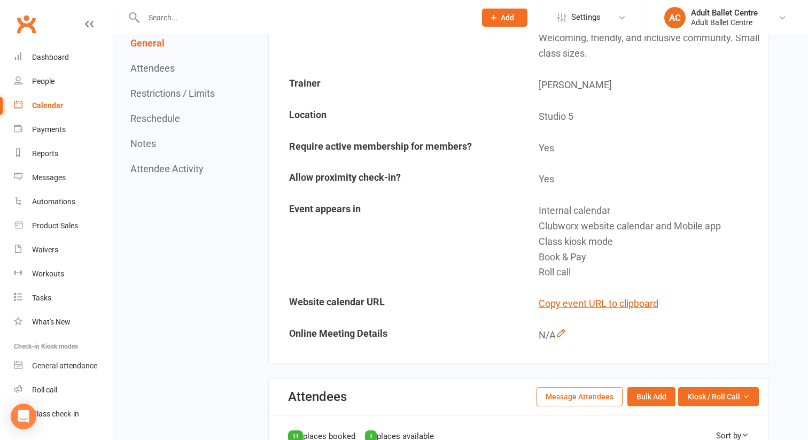
click at [46, 109] on div "Calendar" at bounding box center [47, 105] width 31 height 9
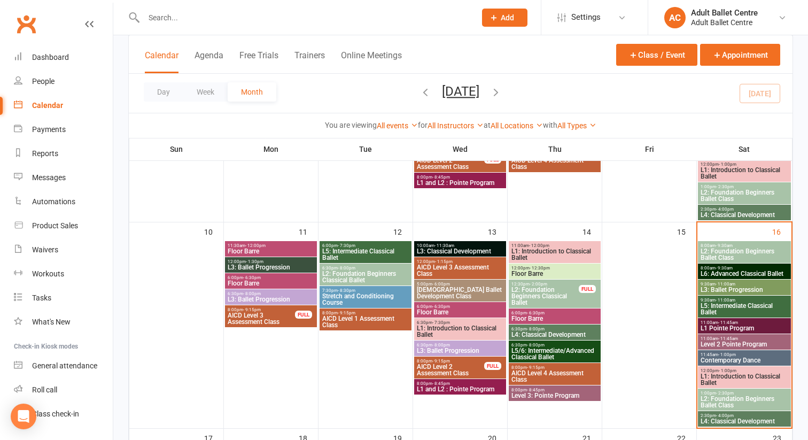
scroll to position [427, 0]
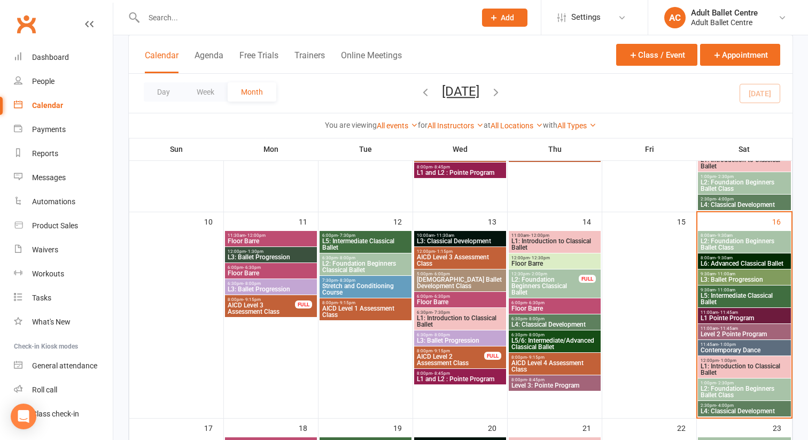
click at [724, 363] on span "L1: Introduction to Classical Ballet" at bounding box center [744, 369] width 89 height 13
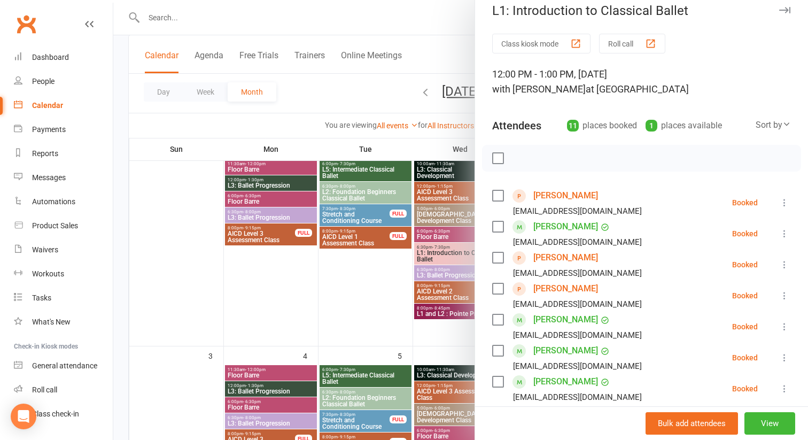
scroll to position [10, 0]
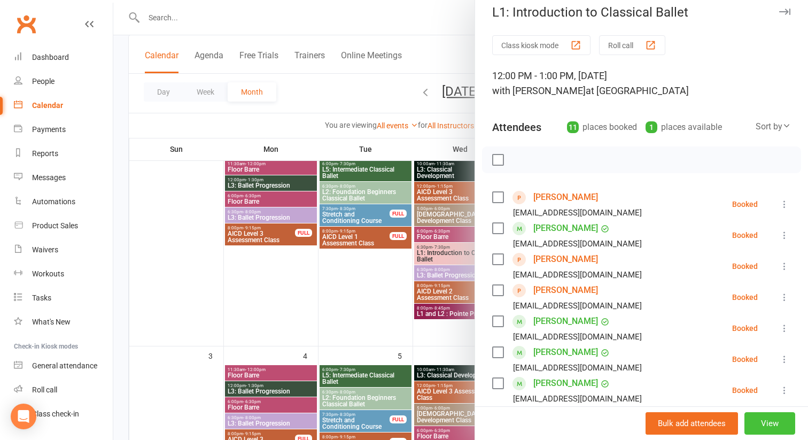
click at [773, 424] on button "View" at bounding box center [770, 423] width 51 height 22
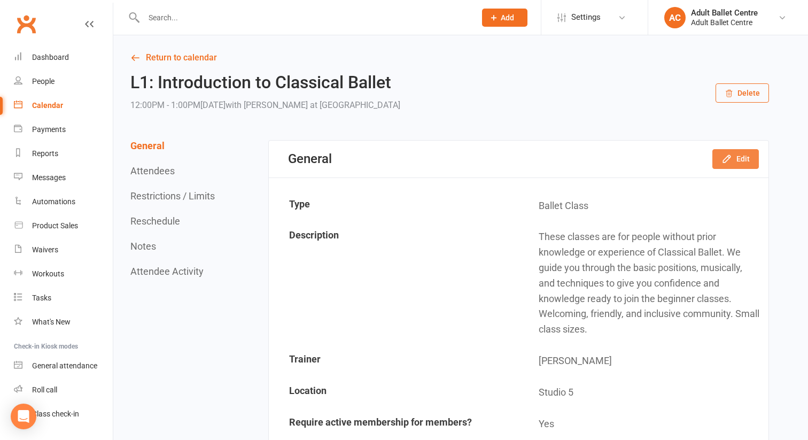
click at [739, 160] on button "Edit" at bounding box center [735, 158] width 46 height 19
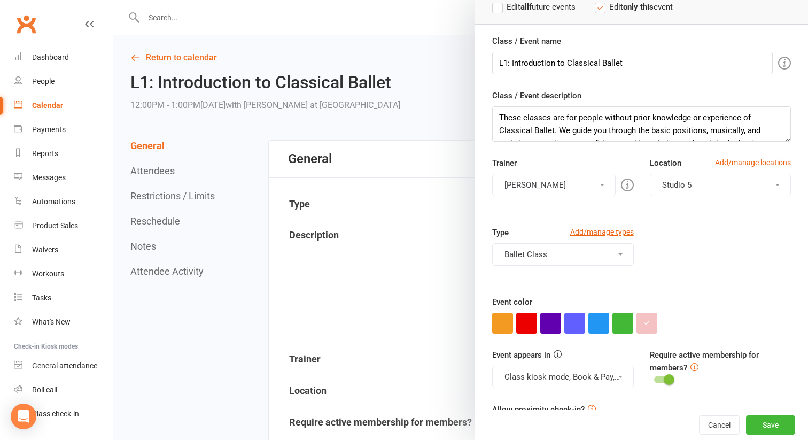
scroll to position [116, 0]
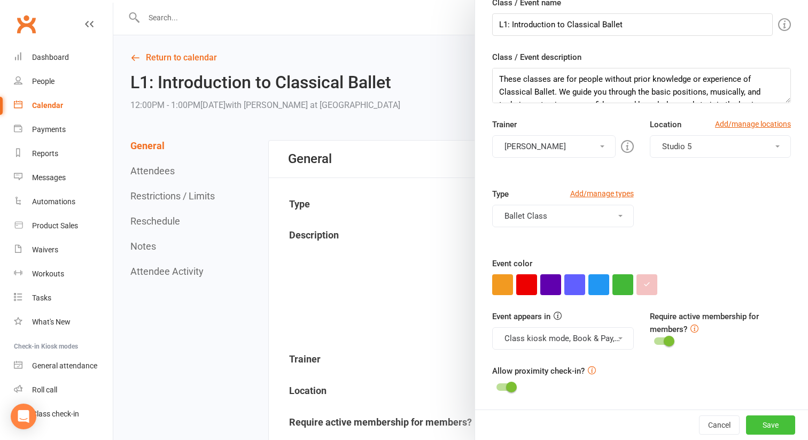
click at [761, 424] on button "Save" at bounding box center [770, 424] width 49 height 19
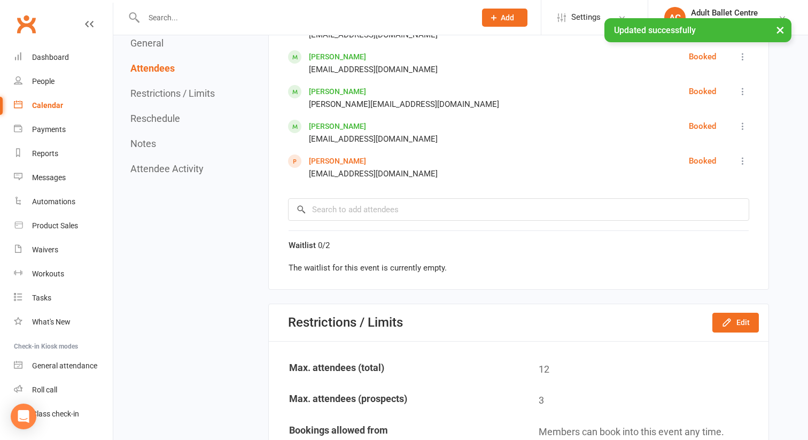
scroll to position [932, 0]
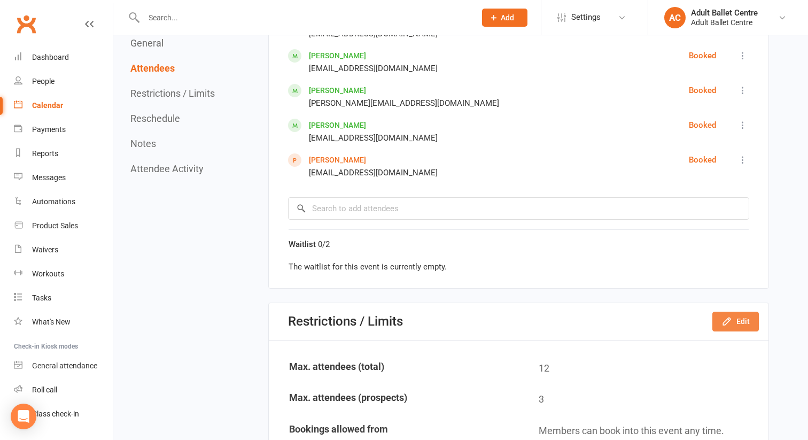
click at [725, 325] on icon "button" at bounding box center [726, 321] width 7 height 7
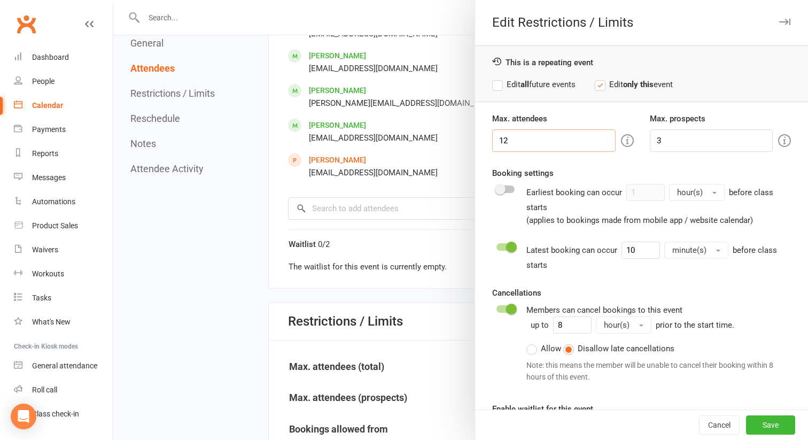
click at [525, 141] on input "12" at bounding box center [553, 140] width 123 height 22
type input "11"
click at [757, 422] on button "Save" at bounding box center [770, 424] width 49 height 19
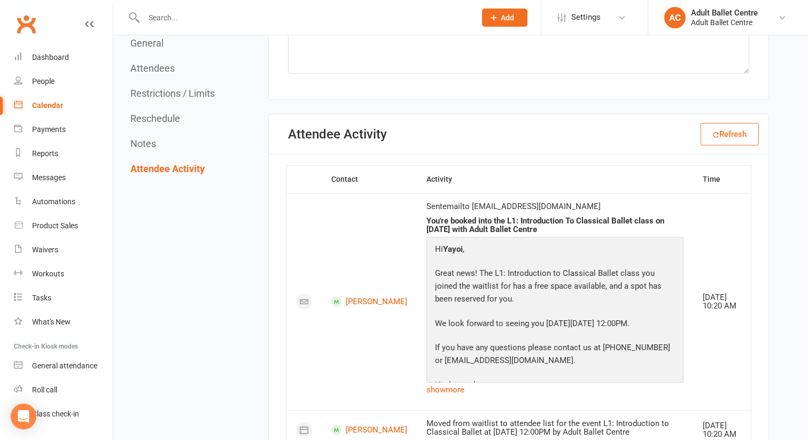
scroll to position [1888, 0]
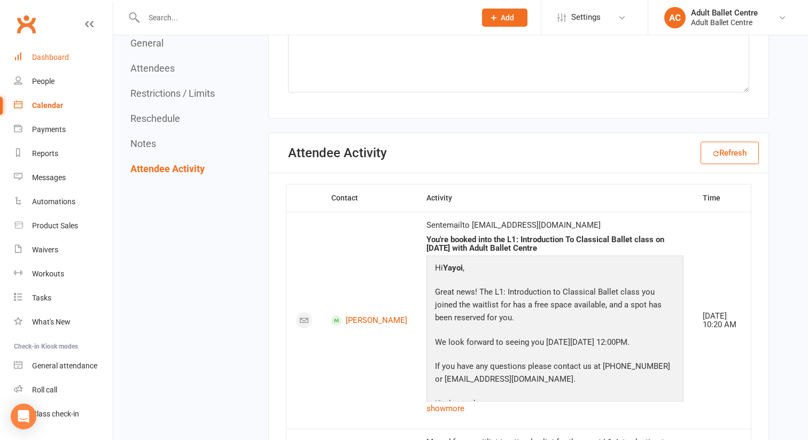
click at [44, 57] on div "Dashboard" at bounding box center [50, 57] width 37 height 9
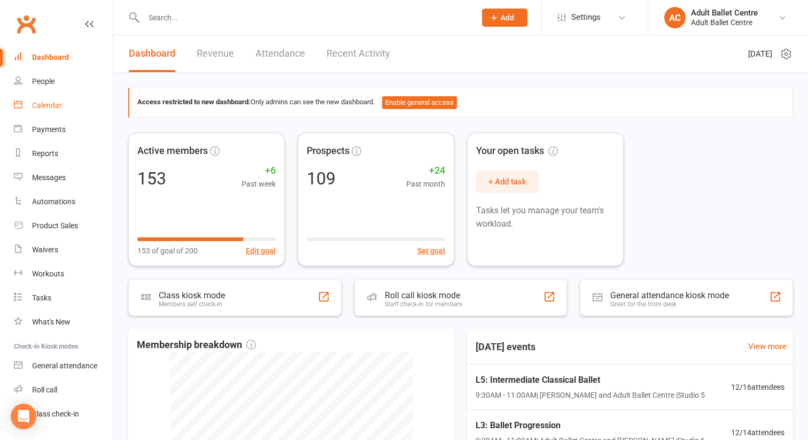
click at [59, 105] on div "Calendar" at bounding box center [47, 105] width 30 height 9
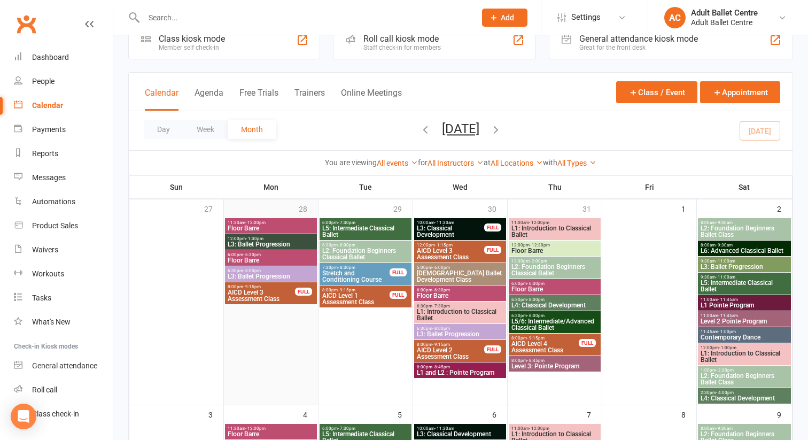
scroll to position [44, 0]
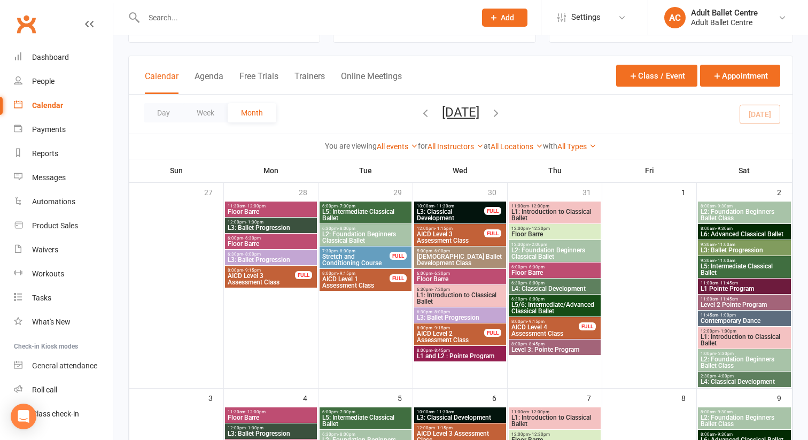
click at [487, 244] on div "12:00pm - 1:15pm AICD Level 3 Assessment Class FULL" at bounding box center [460, 235] width 92 height 22
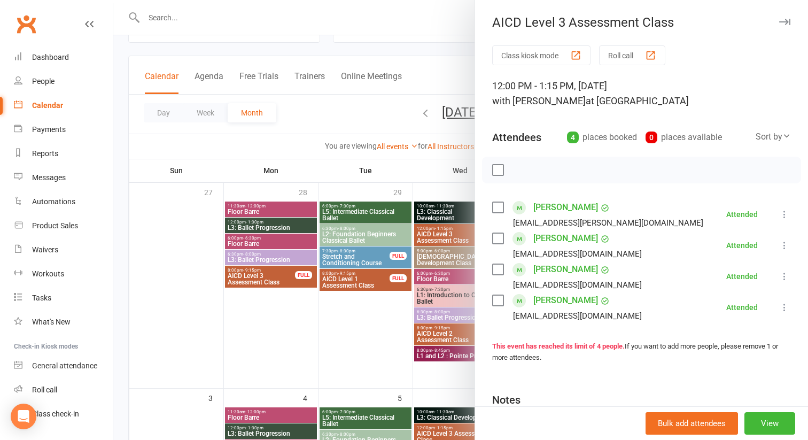
click at [433, 254] on div at bounding box center [460, 220] width 695 height 440
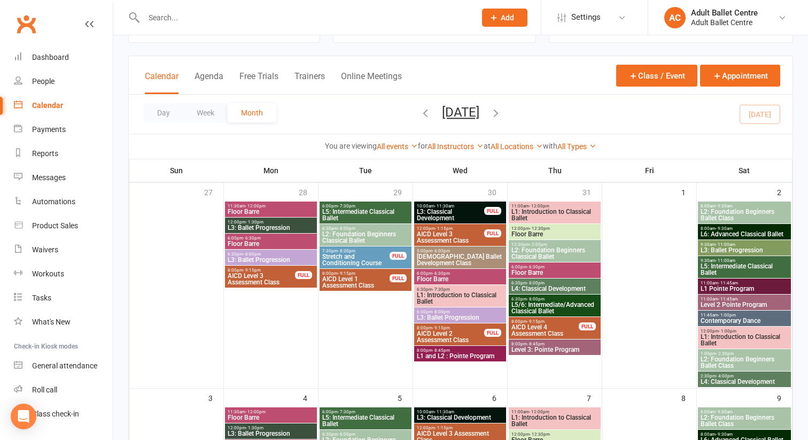
click at [433, 254] on span "[DEMOGRAPHIC_DATA] Ballet Development Class" at bounding box center [460, 259] width 88 height 13
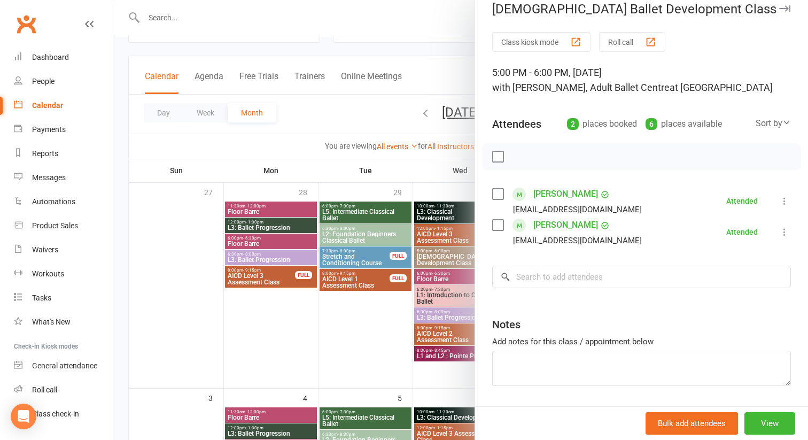
scroll to position [0, 0]
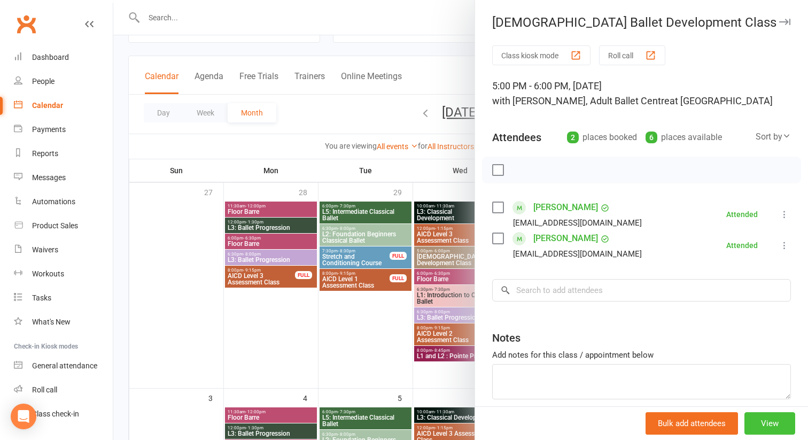
click at [774, 428] on button "View" at bounding box center [770, 423] width 51 height 22
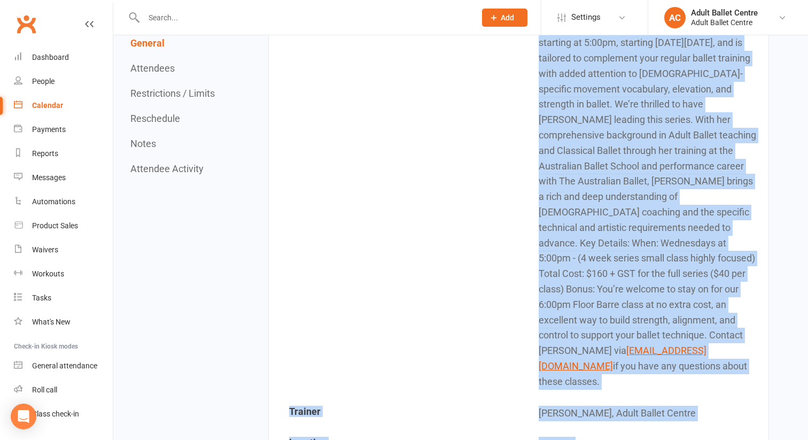
scroll to position [228, 0]
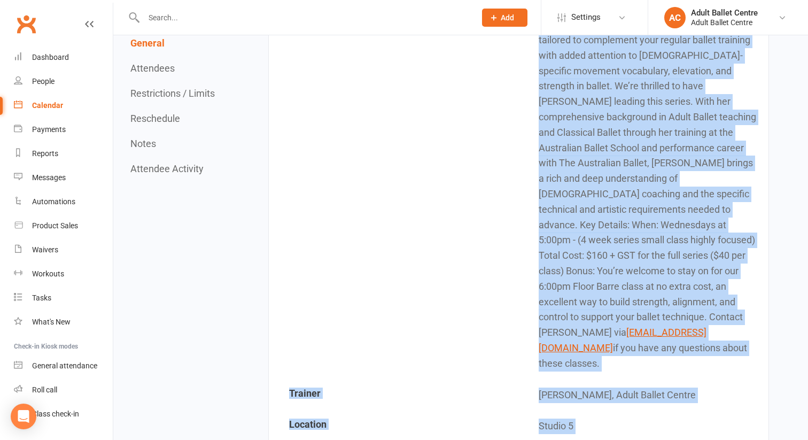
drag, startPoint x: 540, startPoint y: 236, endPoint x: 685, endPoint y: 334, distance: 175.2
click at [685, 334] on td "This series will run on ​Wednesdays for four weeks starting at 5:00pm, ​startin…" at bounding box center [644, 186] width 249 height 384
copy td "Lore ipsumd sita con ad ​Elitseddoe tem inci utlab etdolore ma 3:59al, ​enimadm…"
